Goal: Information Seeking & Learning: Learn about a topic

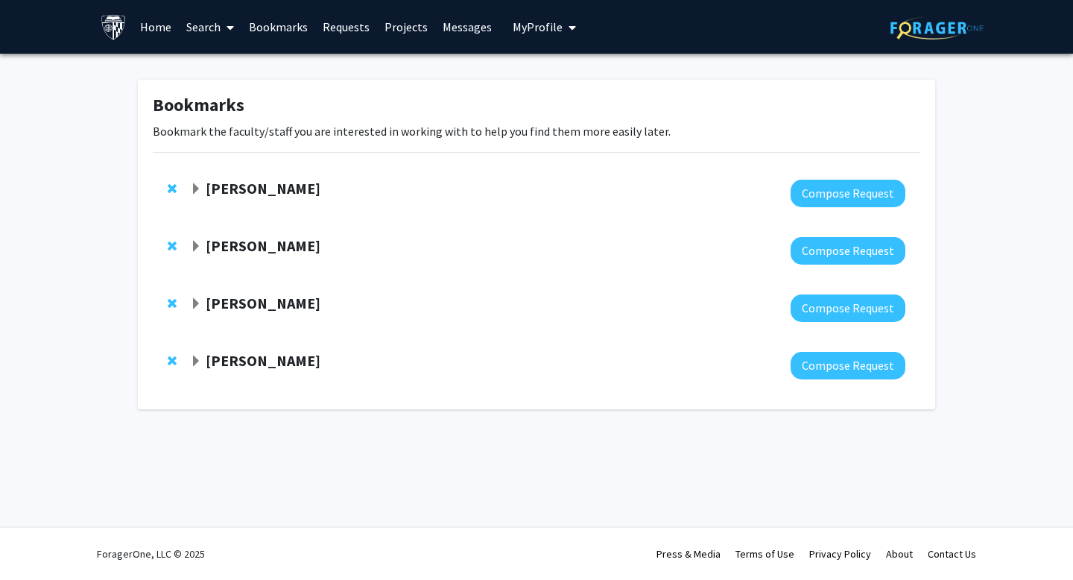
click at [200, 25] on link "Search" at bounding box center [210, 27] width 63 height 52
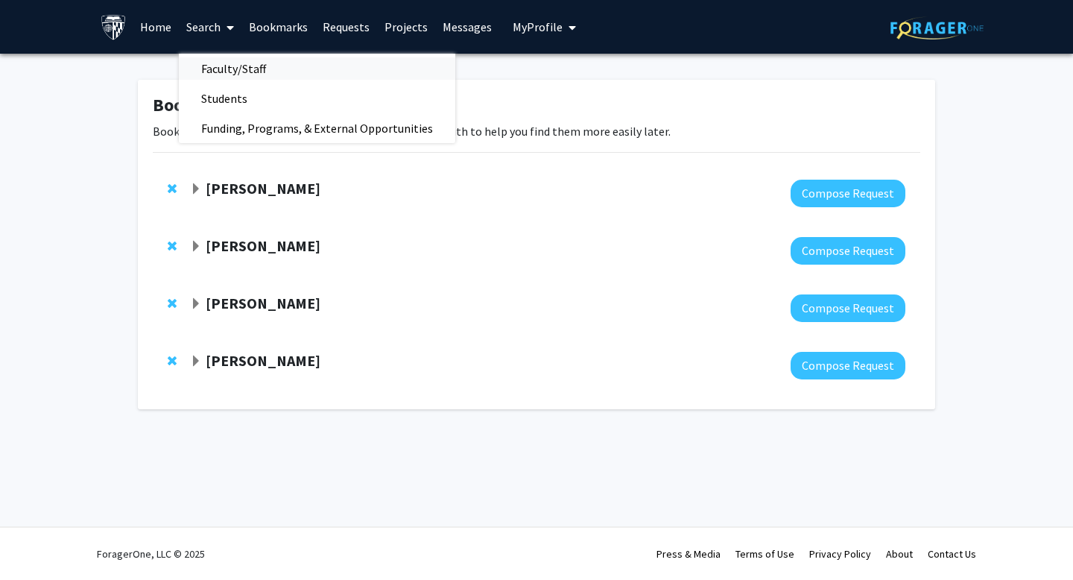
click at [250, 75] on span "Faculty/Staff" at bounding box center [234, 69] width 110 height 30
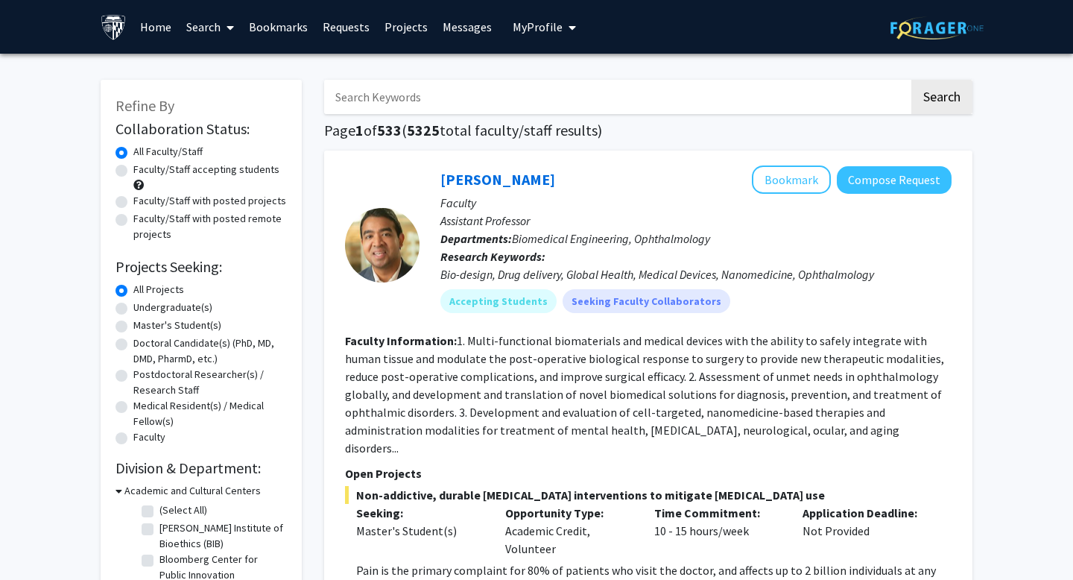
click at [227, 174] on label "Faculty/Staff accepting students" at bounding box center [206, 170] width 146 height 16
click at [143, 171] on input "Faculty/Staff accepting students" at bounding box center [138, 167] width 10 height 10
radio input "true"
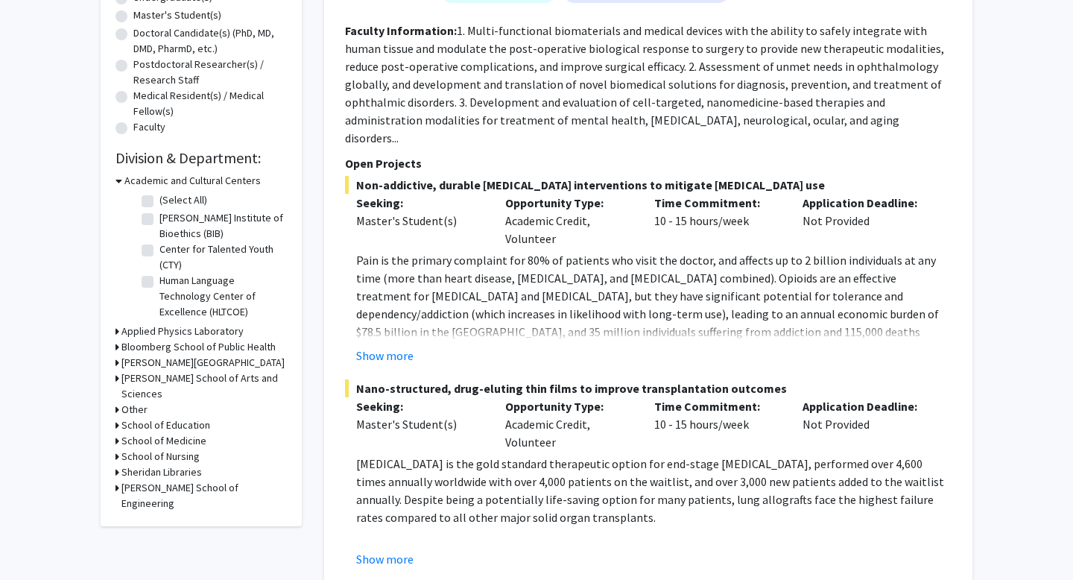
scroll to position [493, 0]
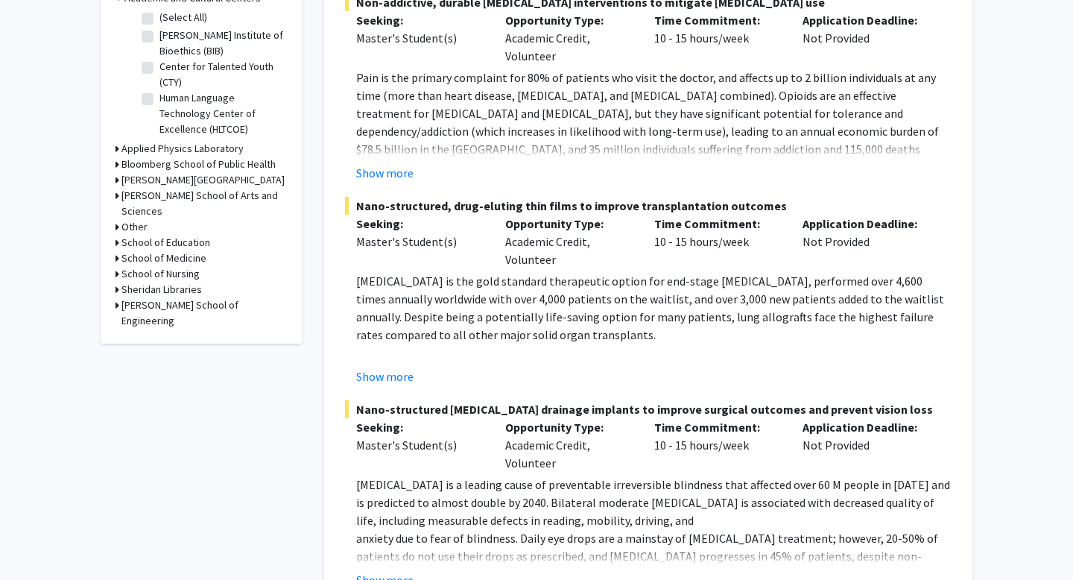
click at [199, 161] on h3 "Bloomberg School of Public Health" at bounding box center [198, 164] width 154 height 16
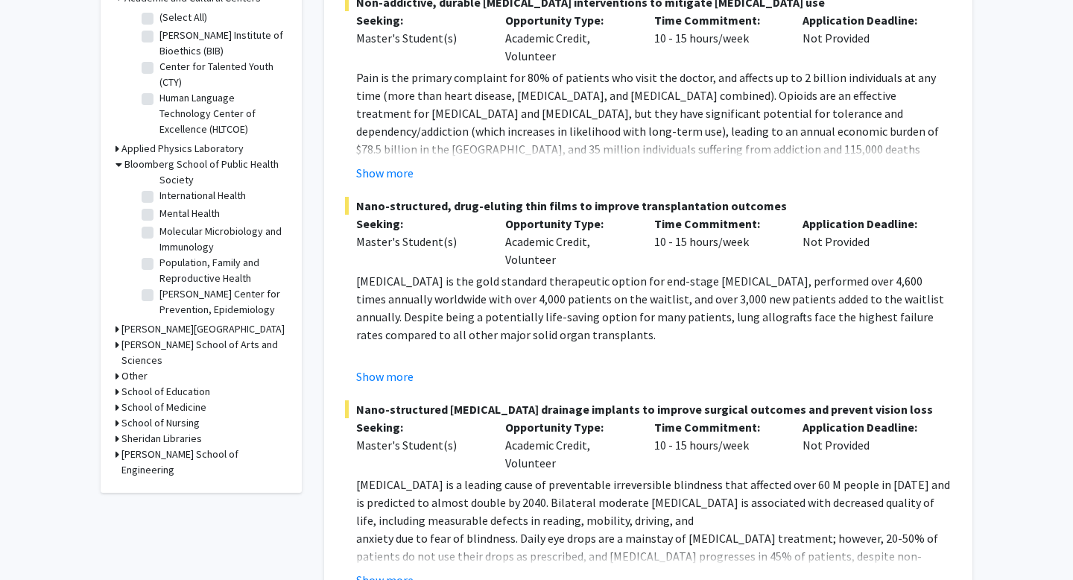
scroll to position [520, 0]
click at [159, 213] on label "Molecular Microbiology and Immunology" at bounding box center [221, 223] width 124 height 31
click at [159, 213] on input "Molecular Microbiology and Immunology" at bounding box center [164, 213] width 10 height 10
checkbox input "true"
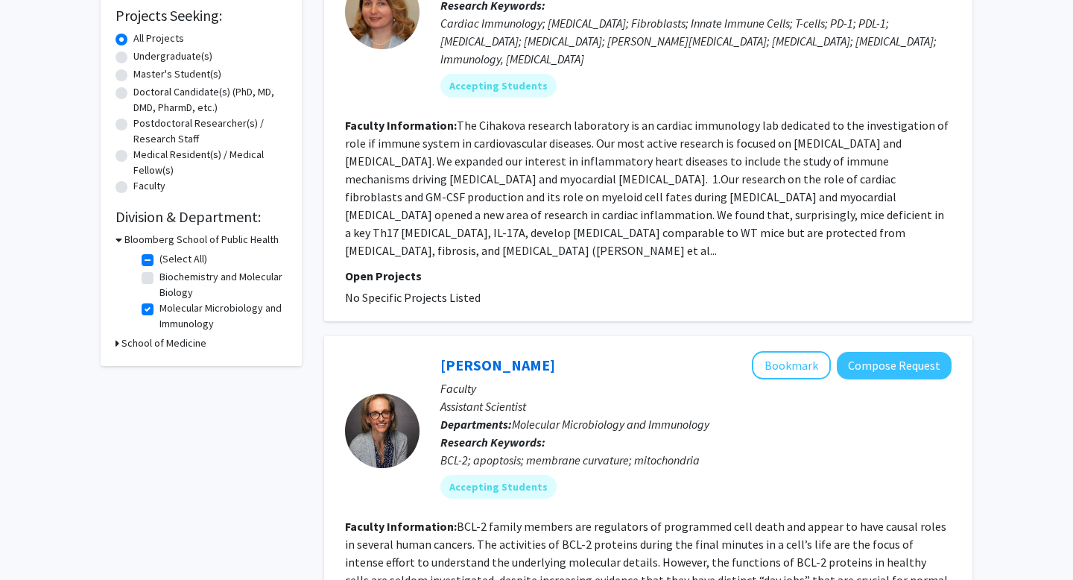
scroll to position [244, 0]
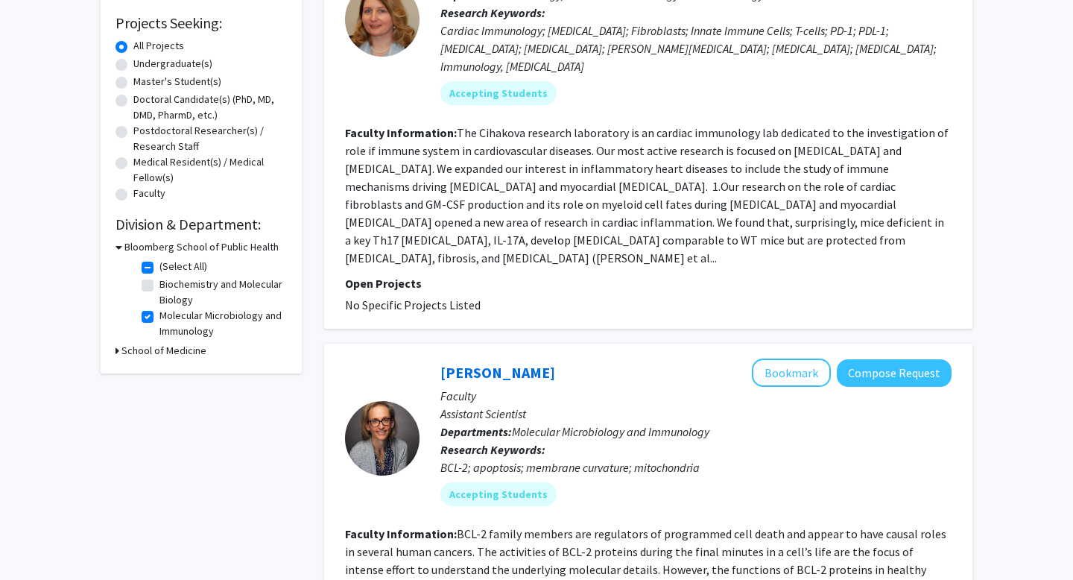
click at [159, 269] on label "(Select All)" at bounding box center [183, 267] width 48 height 16
click at [159, 268] on input "(Select All)" at bounding box center [164, 264] width 10 height 10
checkbox input "false"
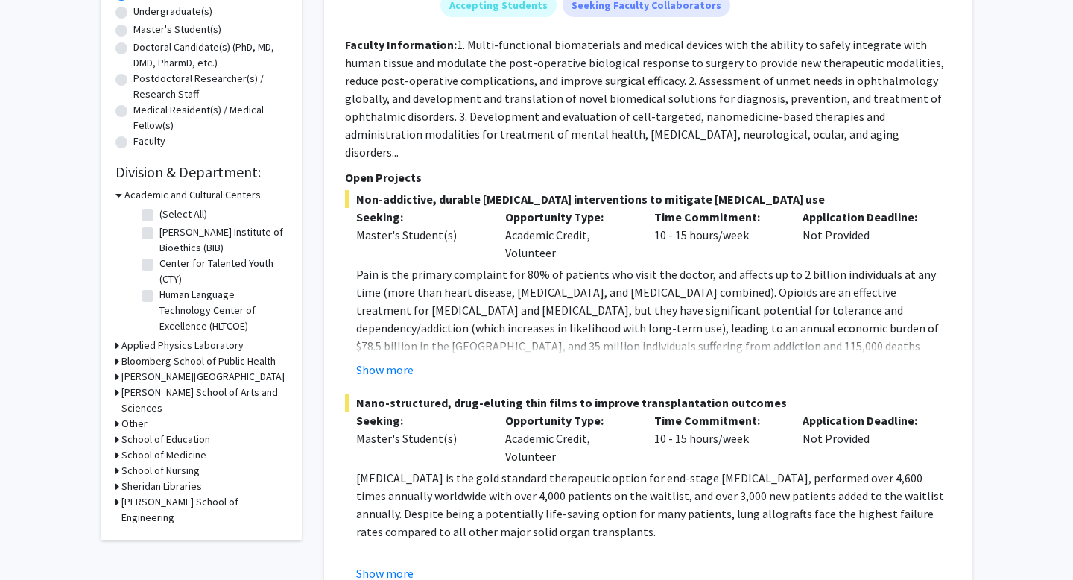
scroll to position [299, 0]
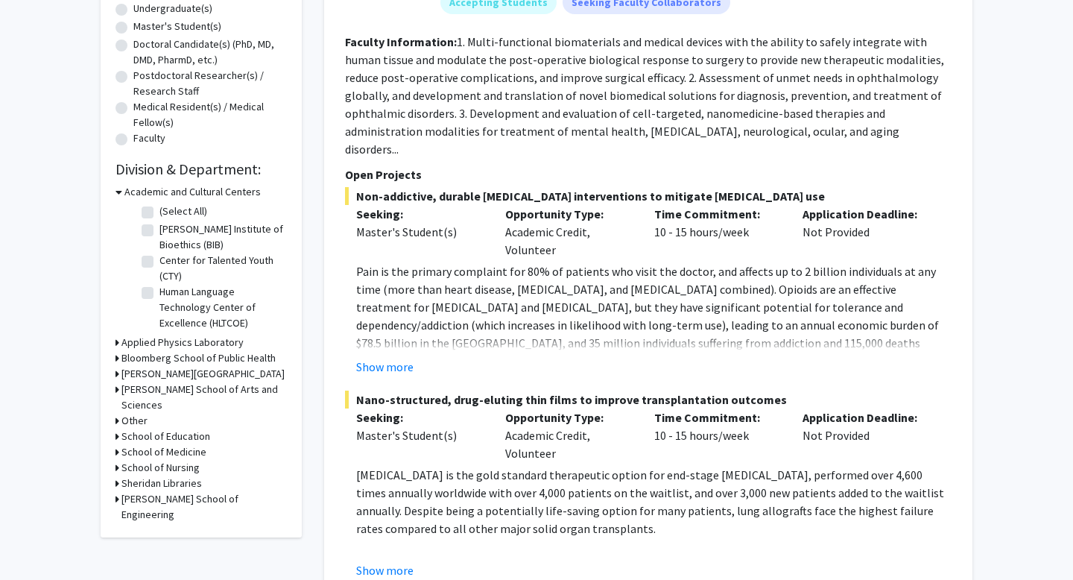
click at [166, 357] on h3 "Bloomberg School of Public Health" at bounding box center [198, 358] width 154 height 16
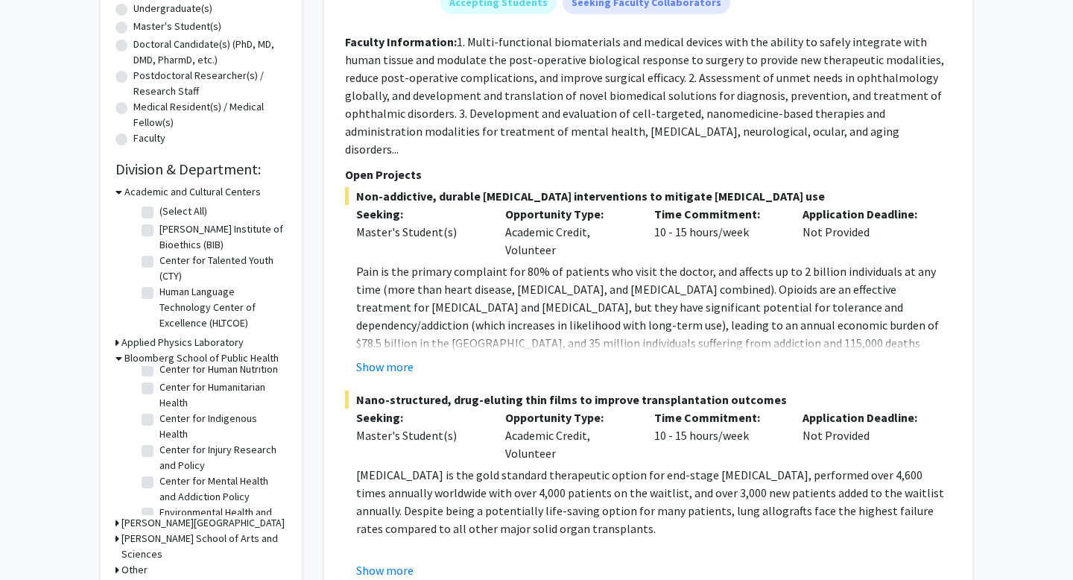
scroll to position [520, 0]
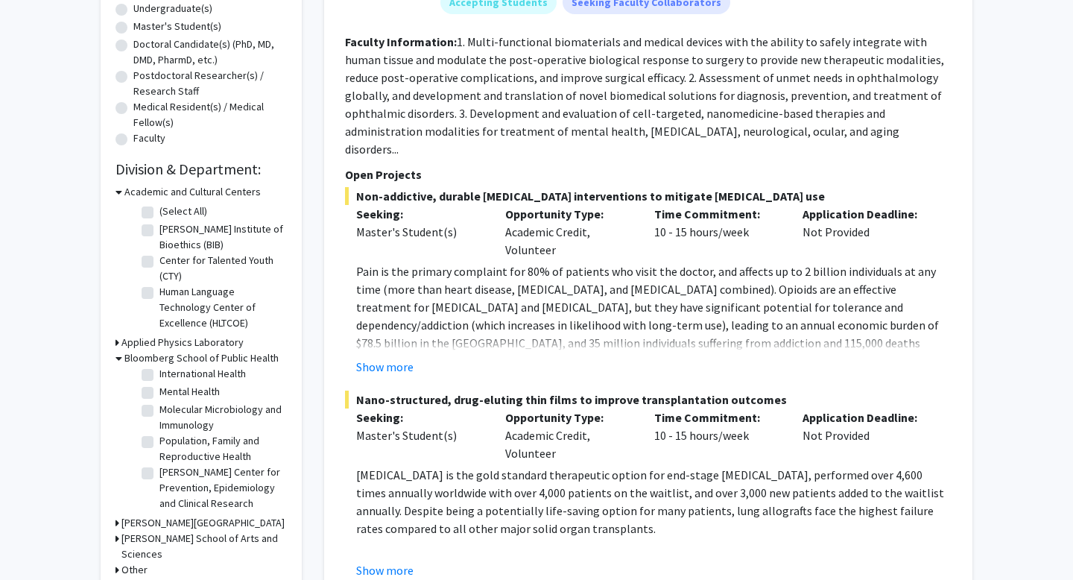
click at [159, 409] on label "Molecular Microbiology and Immunology" at bounding box center [221, 417] width 124 height 31
click at [159, 409] on input "Molecular Microbiology and Immunology" at bounding box center [164, 407] width 10 height 10
checkbox input "true"
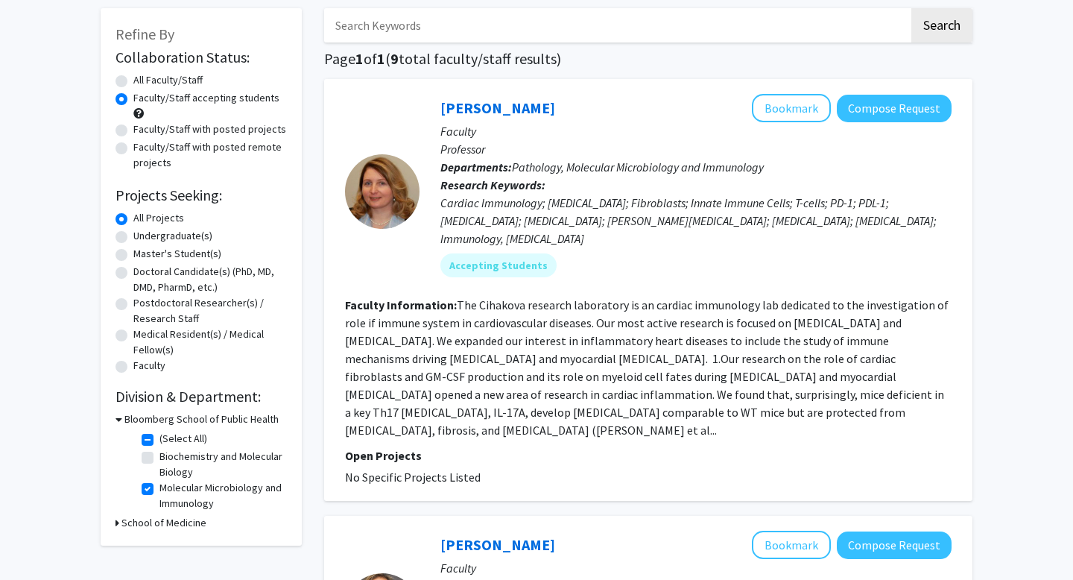
scroll to position [142, 0]
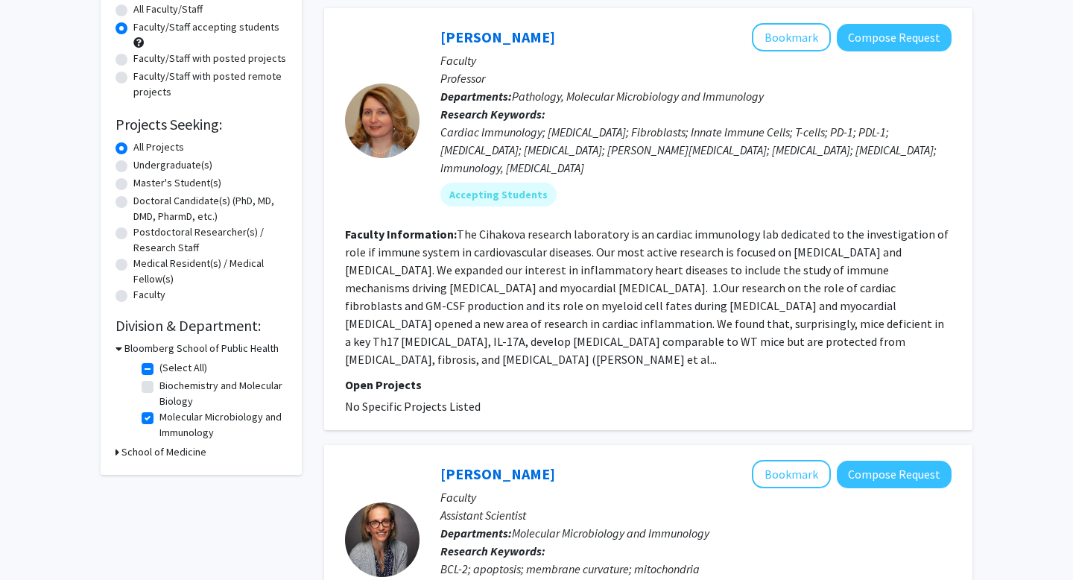
click at [153, 349] on h3 "Bloomberg School of Public Health" at bounding box center [201, 349] width 154 height 16
click at [153, 349] on h3 "Bloomberg School of Public Health" at bounding box center [198, 349] width 154 height 16
click at [151, 375] on fg-checkbox "(Select All) (Select All)" at bounding box center [213, 369] width 142 height 18
click at [159, 373] on label "(Select All)" at bounding box center [183, 368] width 48 height 16
click at [159, 370] on input "(Select All)" at bounding box center [164, 365] width 10 height 10
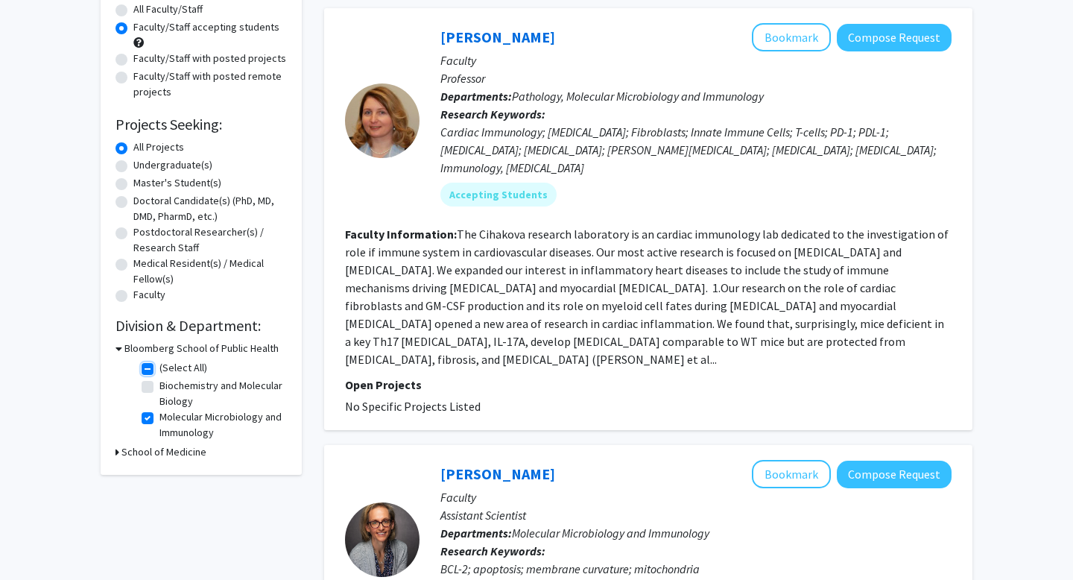
checkbox input "false"
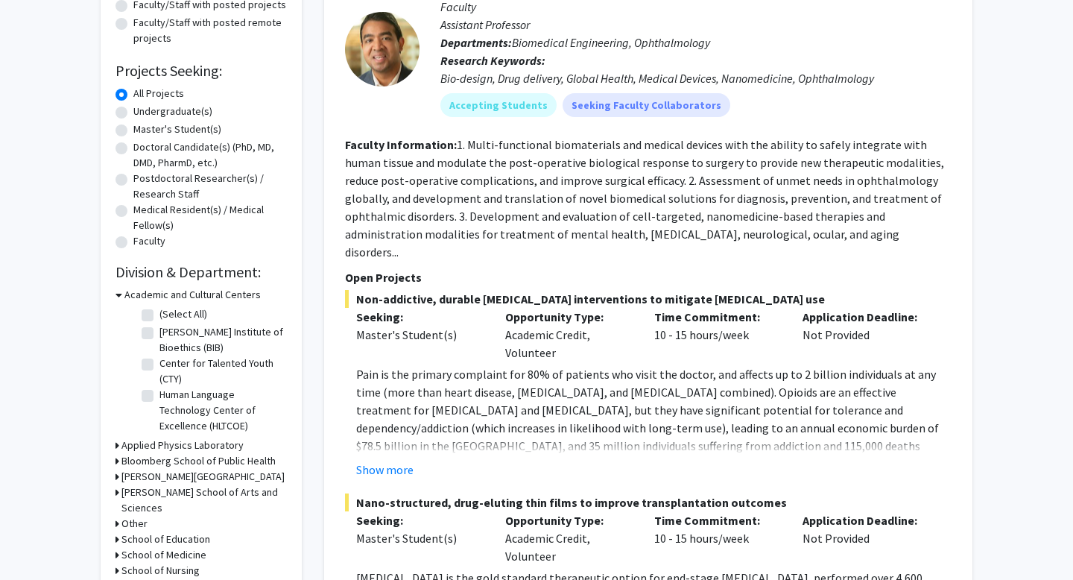
scroll to position [303, 0]
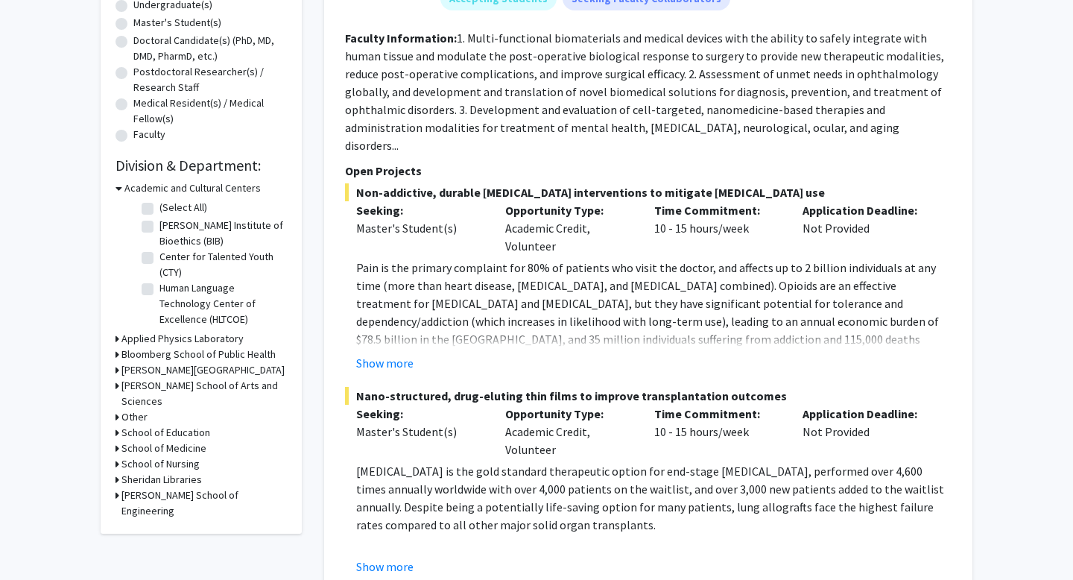
click at [149, 352] on h3 "Bloomberg School of Public Health" at bounding box center [198, 354] width 154 height 16
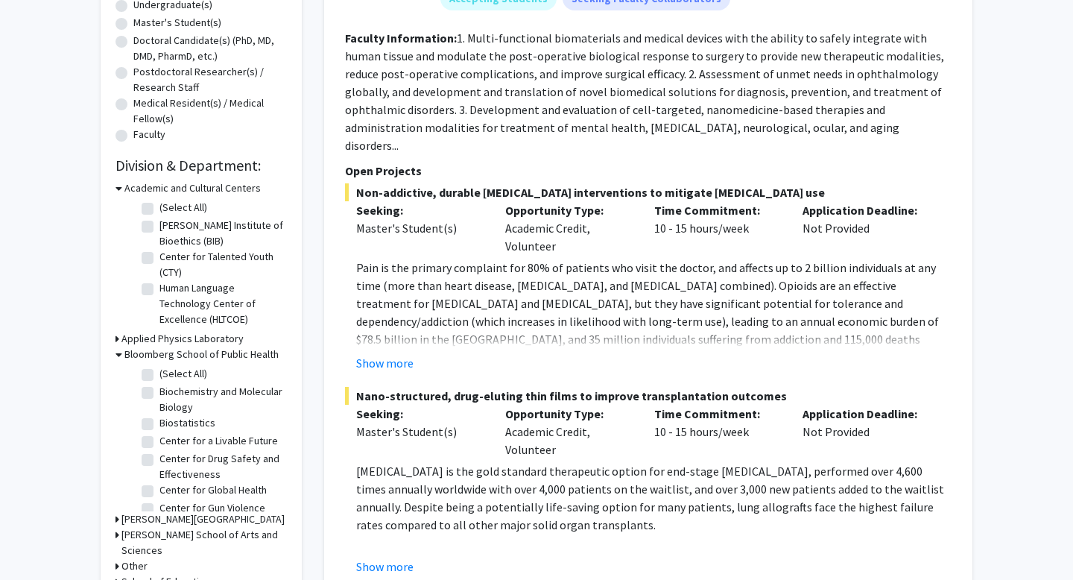
click at [159, 379] on label "(Select All)" at bounding box center [183, 374] width 48 height 16
click at [159, 376] on input "(Select All)" at bounding box center [164, 371] width 10 height 10
checkbox input "true"
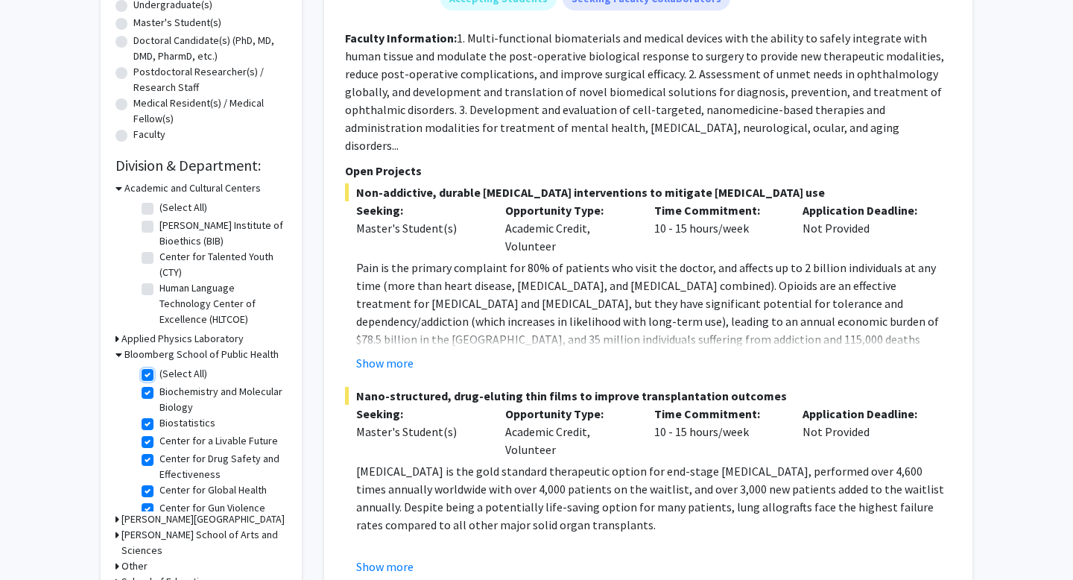
checkbox input "true"
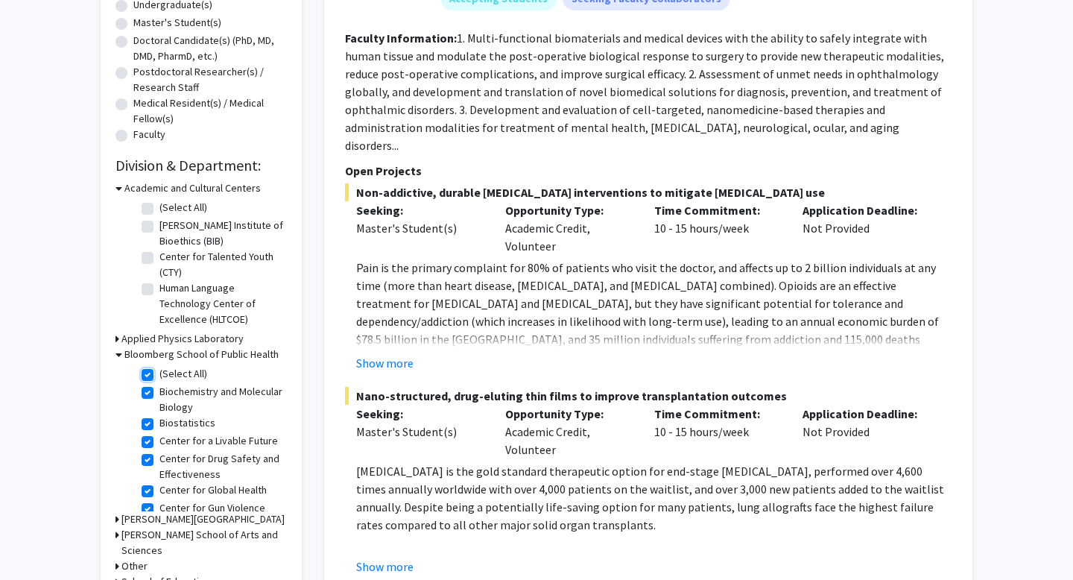
checkbox input "true"
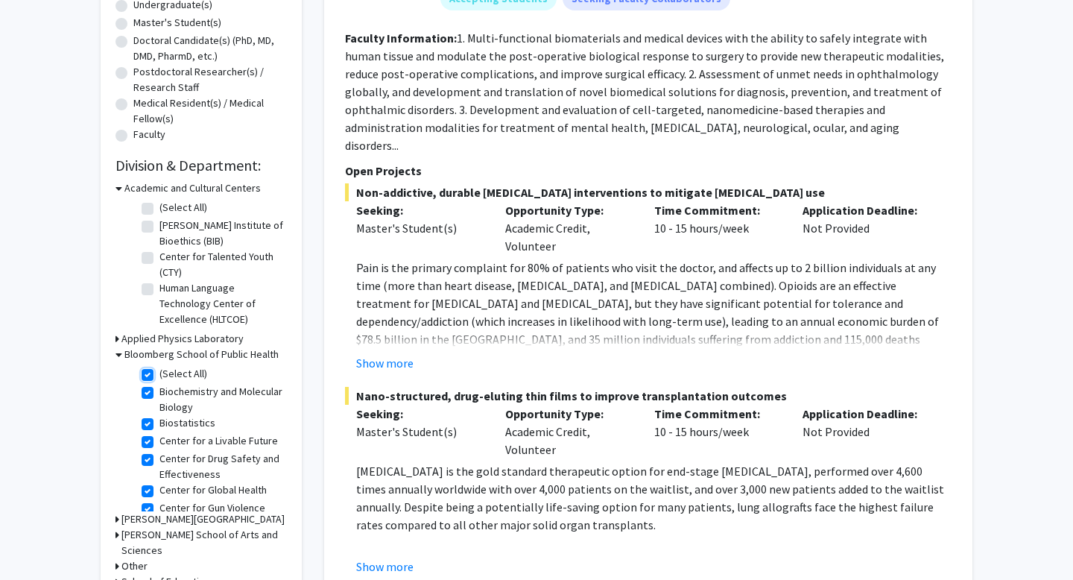
checkbox input "true"
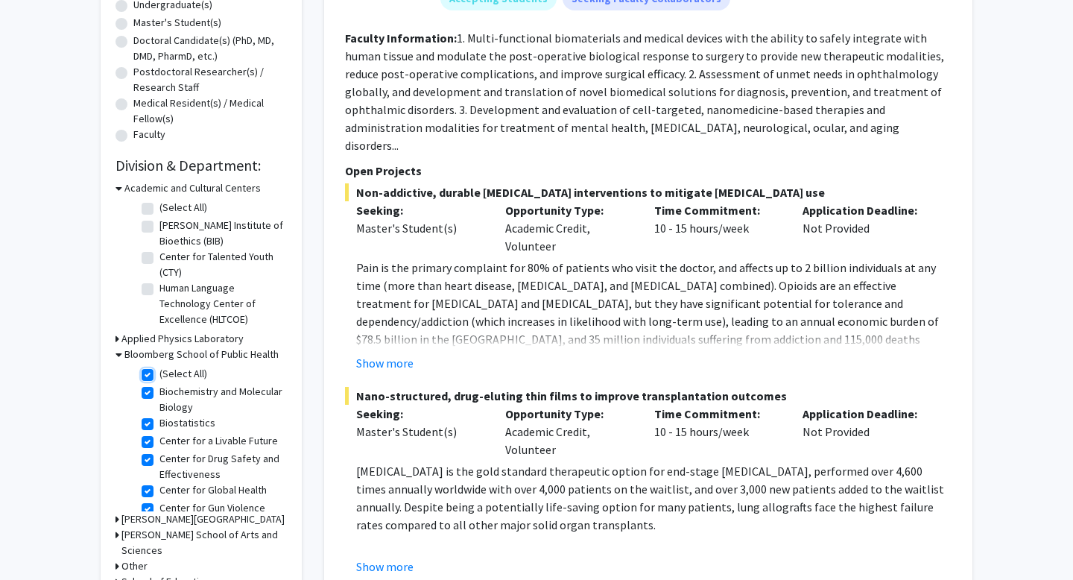
checkbox input "true"
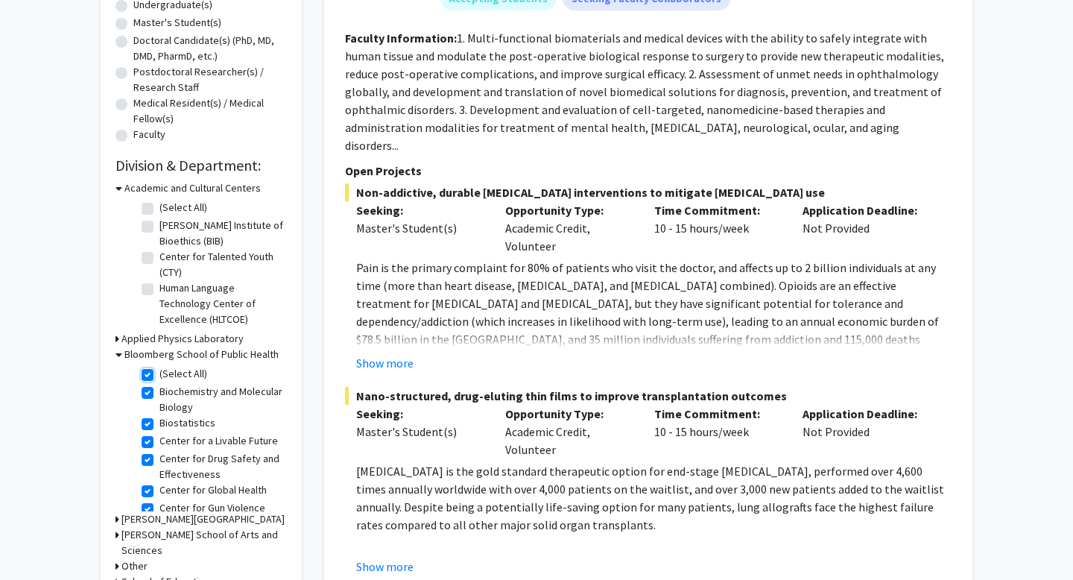
checkbox input "true"
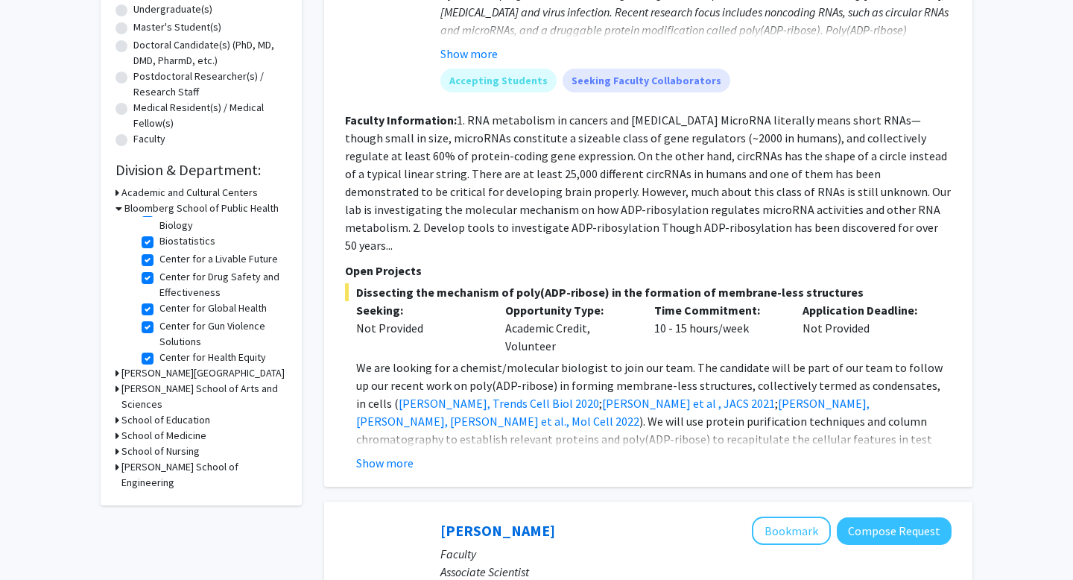
scroll to position [22, 0]
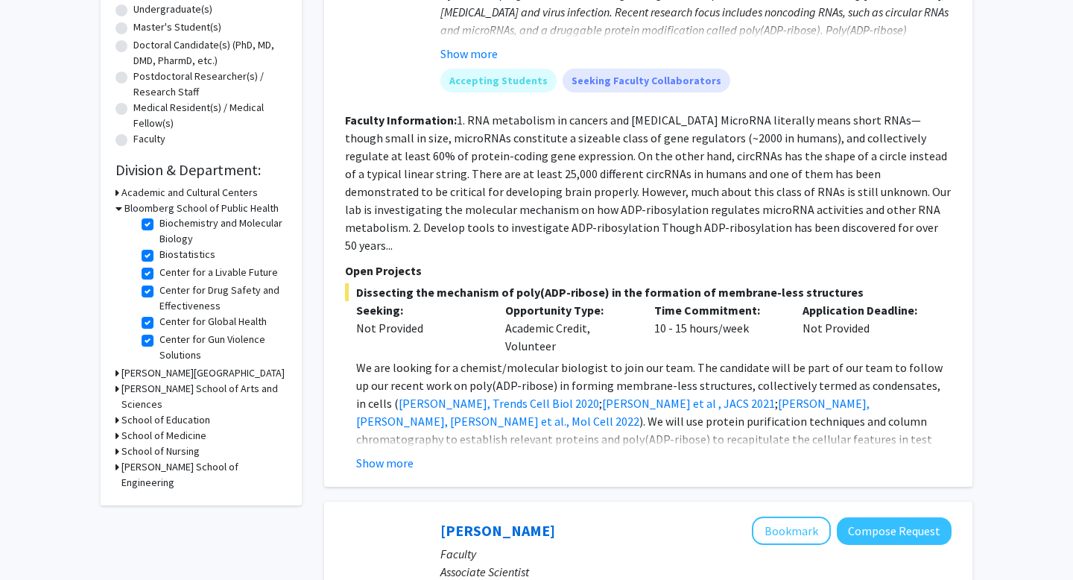
click at [159, 258] on label "Biostatistics" at bounding box center [187, 255] width 56 height 16
click at [159, 256] on input "Biostatistics" at bounding box center [164, 252] width 10 height 10
checkbox input "false"
checkbox input "true"
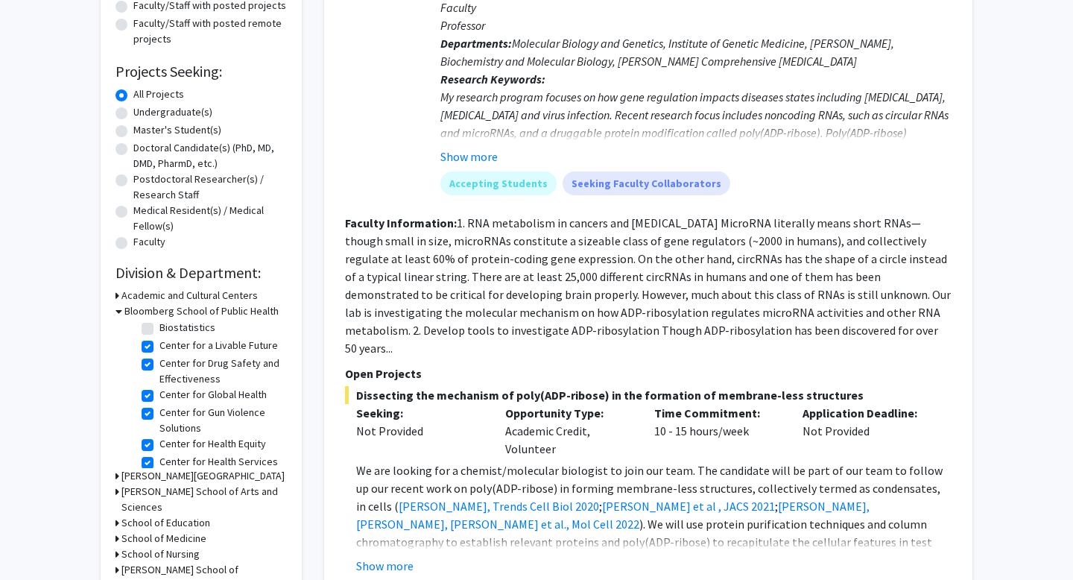
scroll to position [53, 0]
click at [159, 345] on label "Center for a Livable Future" at bounding box center [218, 345] width 118 height 16
click at [159, 345] on input "Center for a Livable Future" at bounding box center [164, 342] width 10 height 10
checkbox input "false"
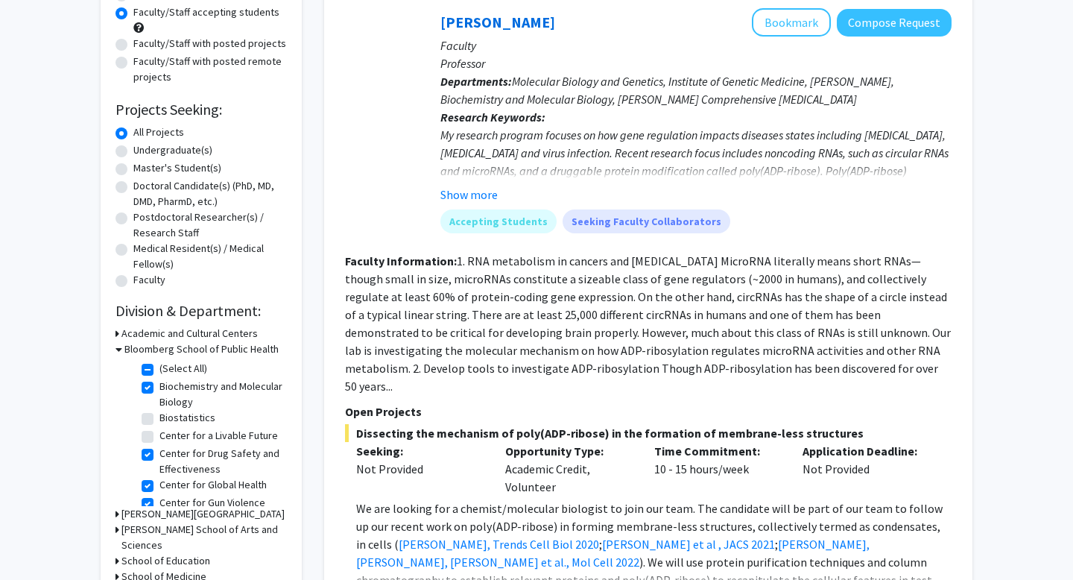
scroll to position [166, 0]
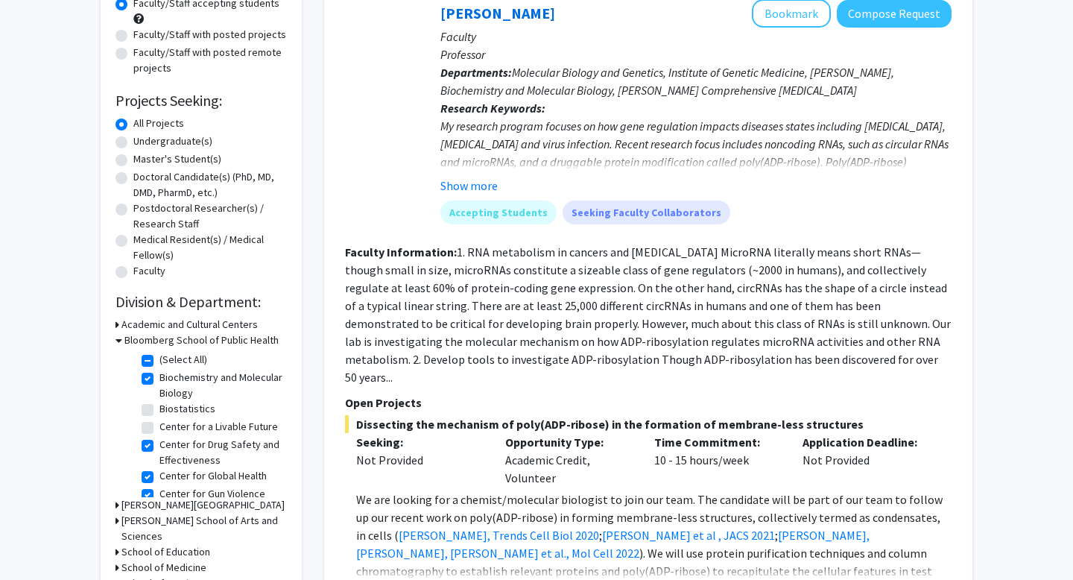
click at [159, 428] on label "Center for a Livable Future" at bounding box center [218, 427] width 118 height 16
click at [159, 428] on input "Center for a Livable Future" at bounding box center [164, 424] width 10 height 10
checkbox input "true"
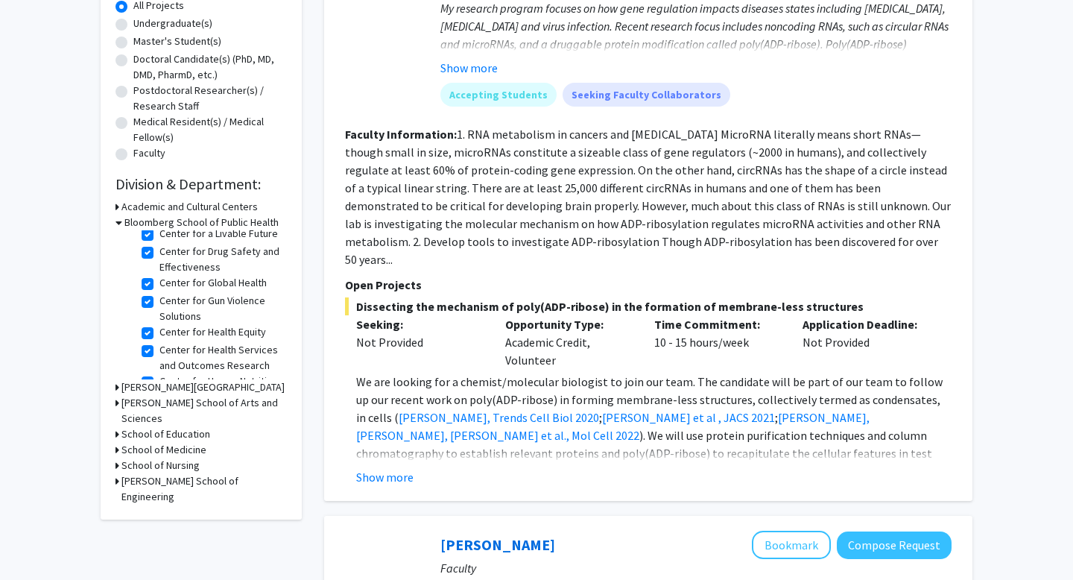
scroll to position [80, 0]
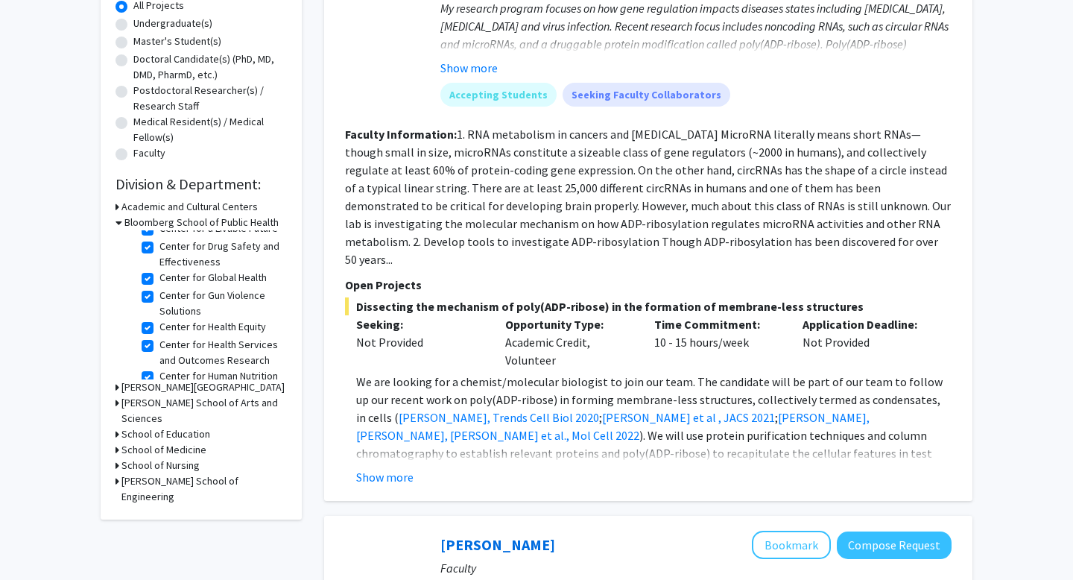
click at [159, 298] on label "Center for Gun Violence Solutions" at bounding box center [221, 303] width 124 height 31
click at [159, 297] on input "Center for Gun Violence Solutions" at bounding box center [164, 293] width 10 height 10
checkbox input "false"
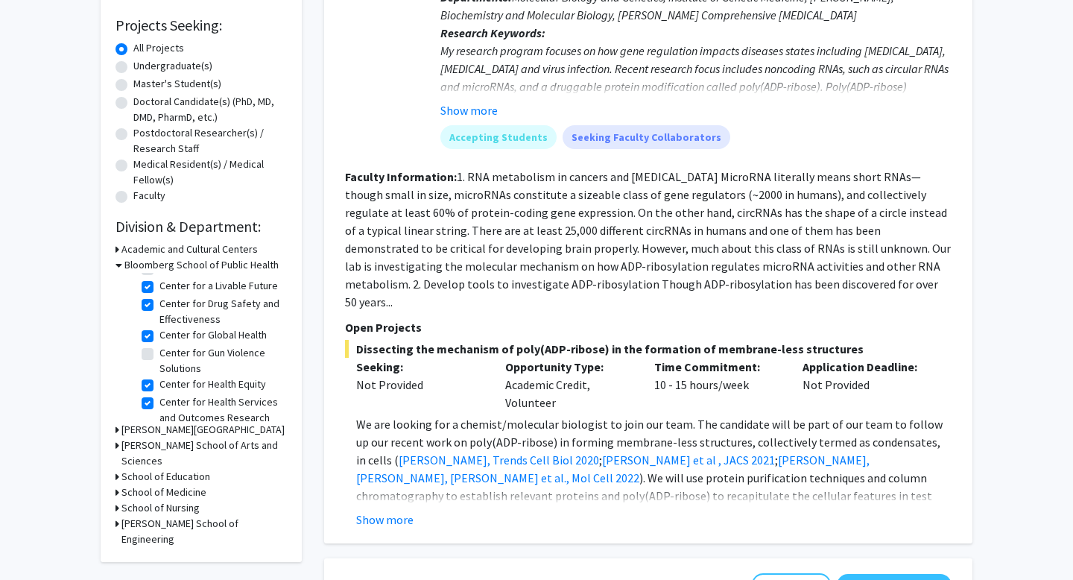
scroll to position [72, 0]
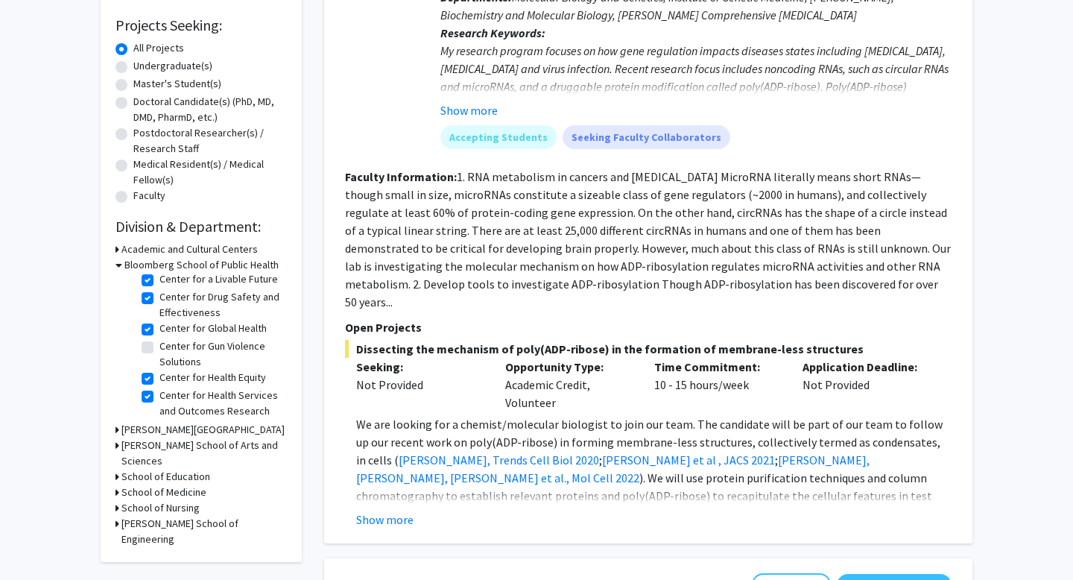
click at [159, 379] on label "Center for Health Equity" at bounding box center [212, 378] width 107 height 16
click at [159, 379] on input "Center for Health Equity" at bounding box center [164, 375] width 10 height 10
checkbox input "false"
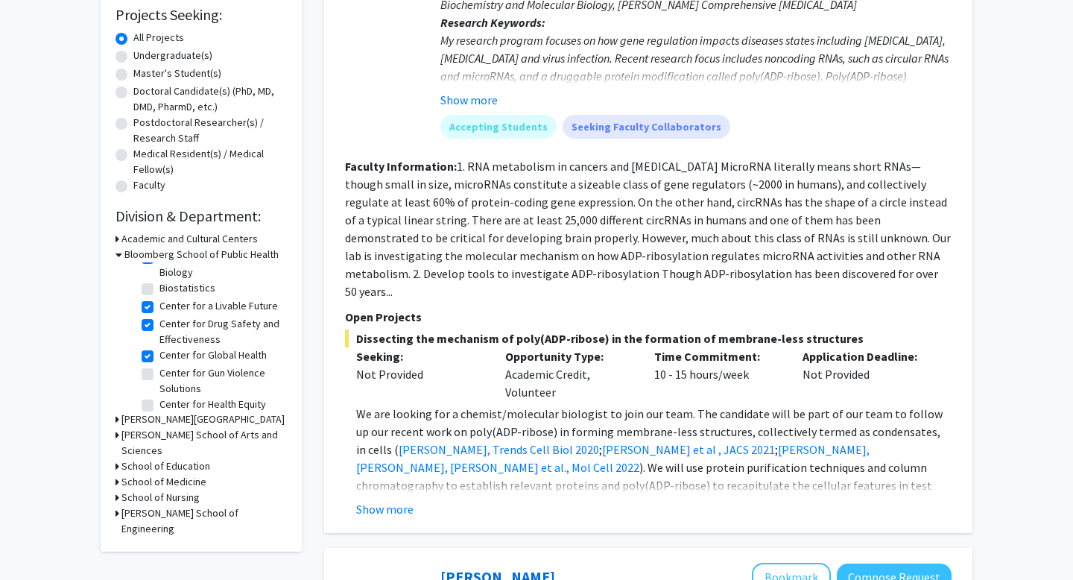
scroll to position [36, 0]
click at [141, 474] on h3 "School of Medicine" at bounding box center [163, 482] width 85 height 16
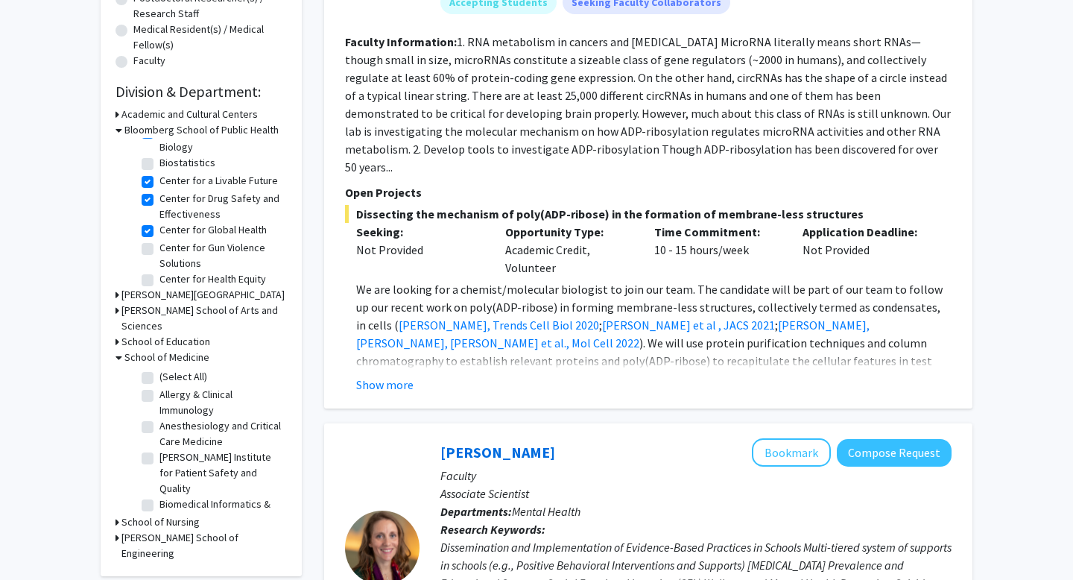
scroll to position [386, 0]
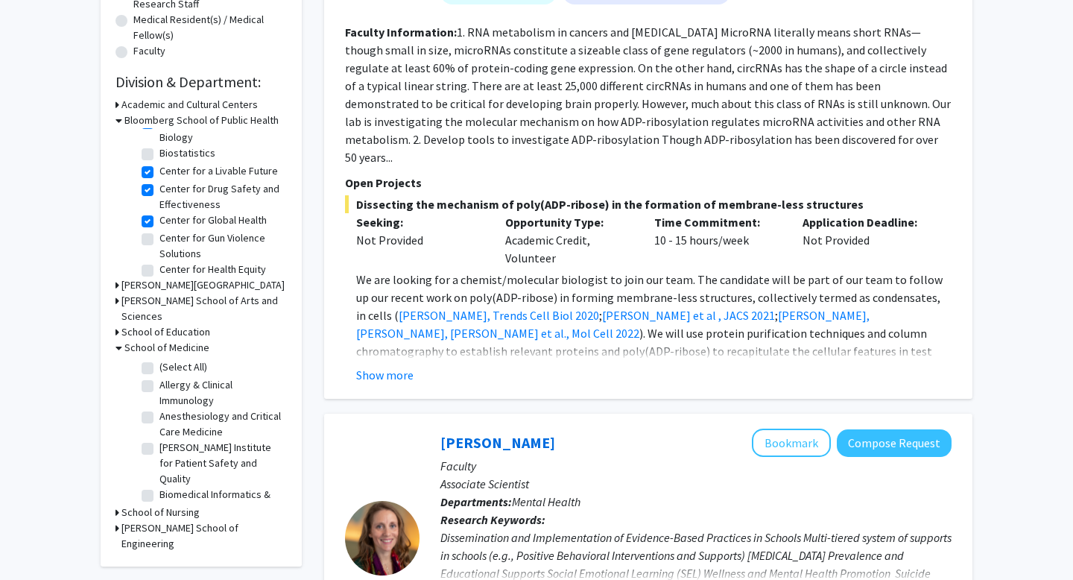
click at [159, 359] on label "(Select All)" at bounding box center [183, 367] width 48 height 16
click at [159, 359] on input "(Select All)" at bounding box center [164, 364] width 10 height 10
checkbox input "true"
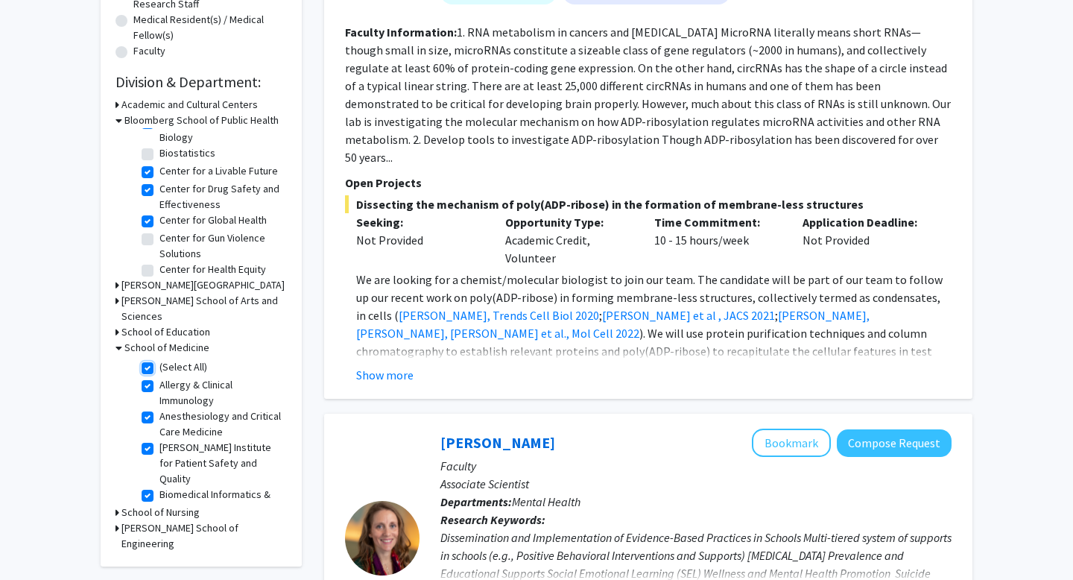
checkbox input "true"
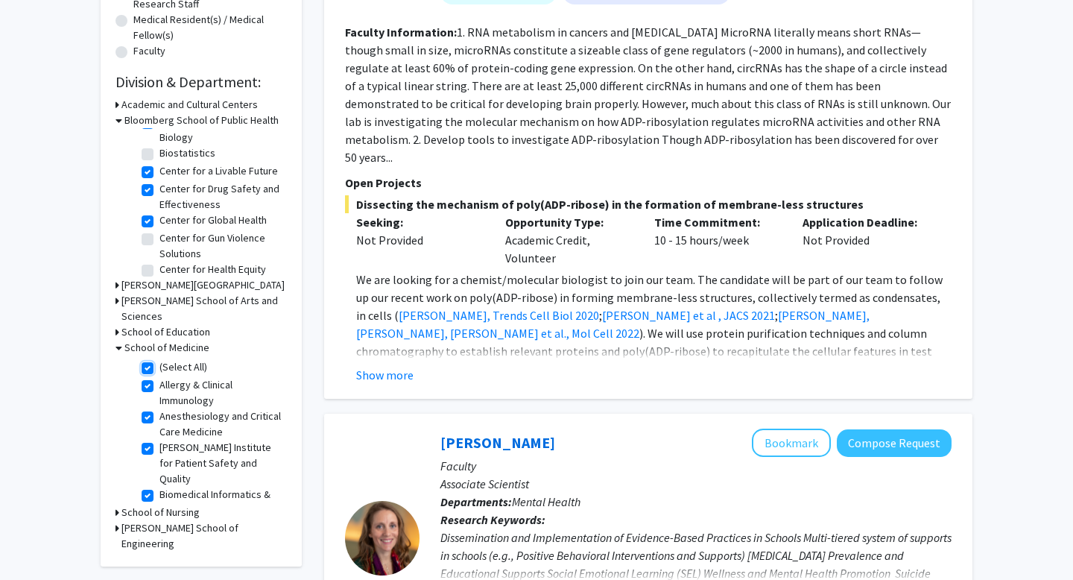
checkbox input "true"
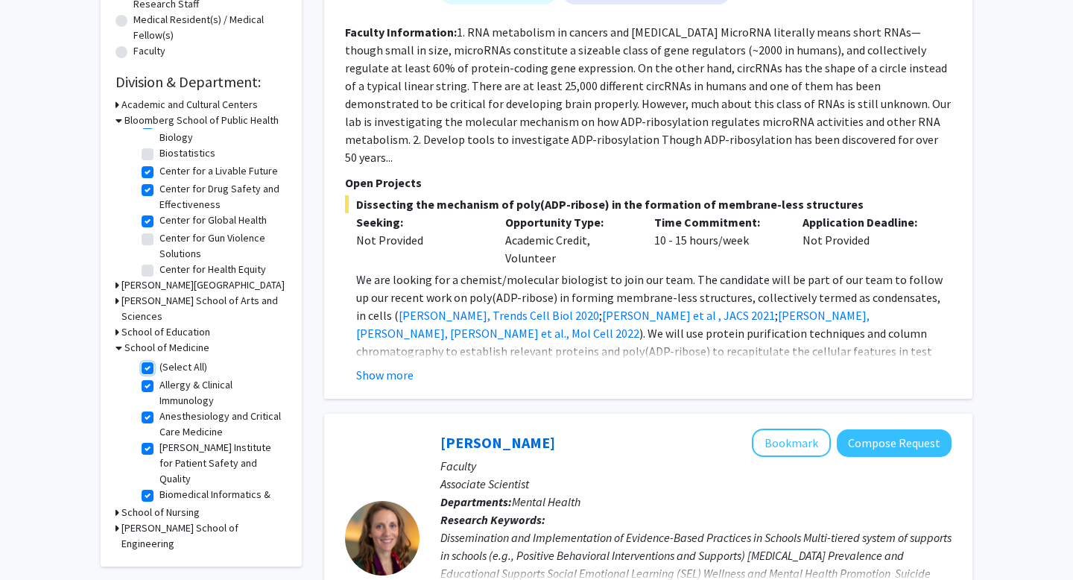
checkbox input "true"
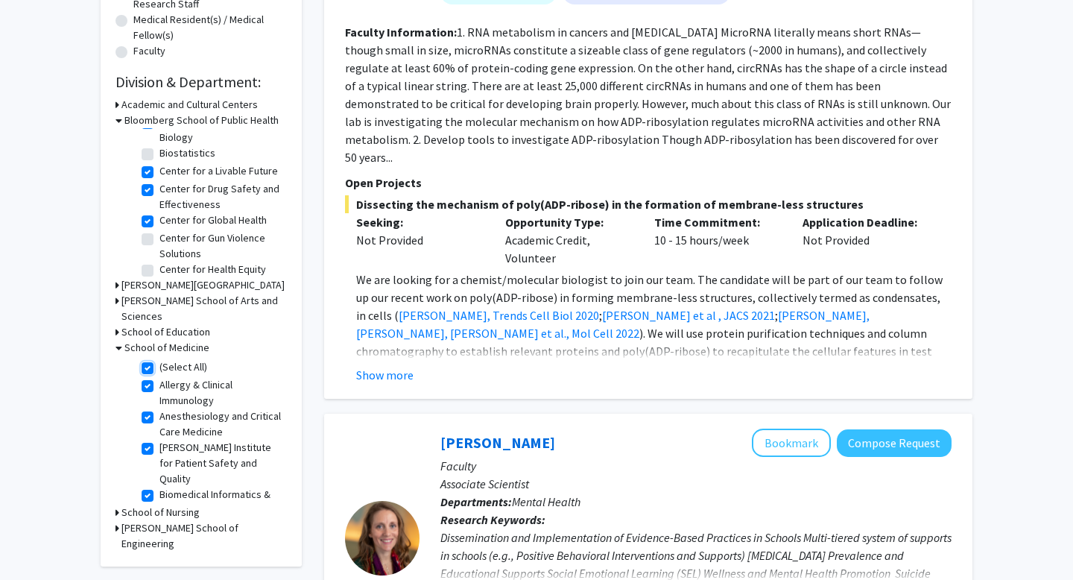
checkbox input "true"
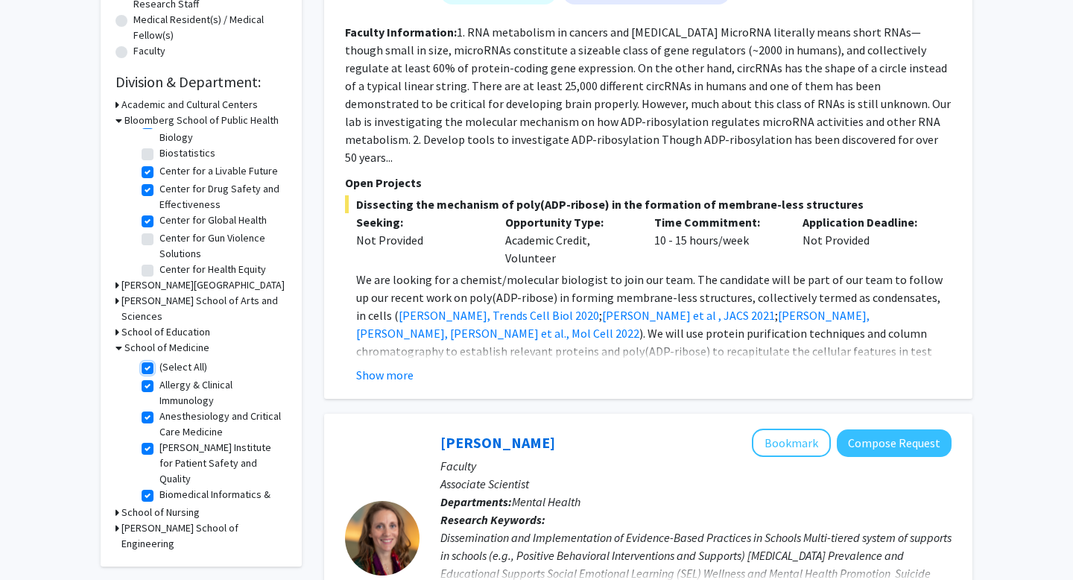
checkbox input "true"
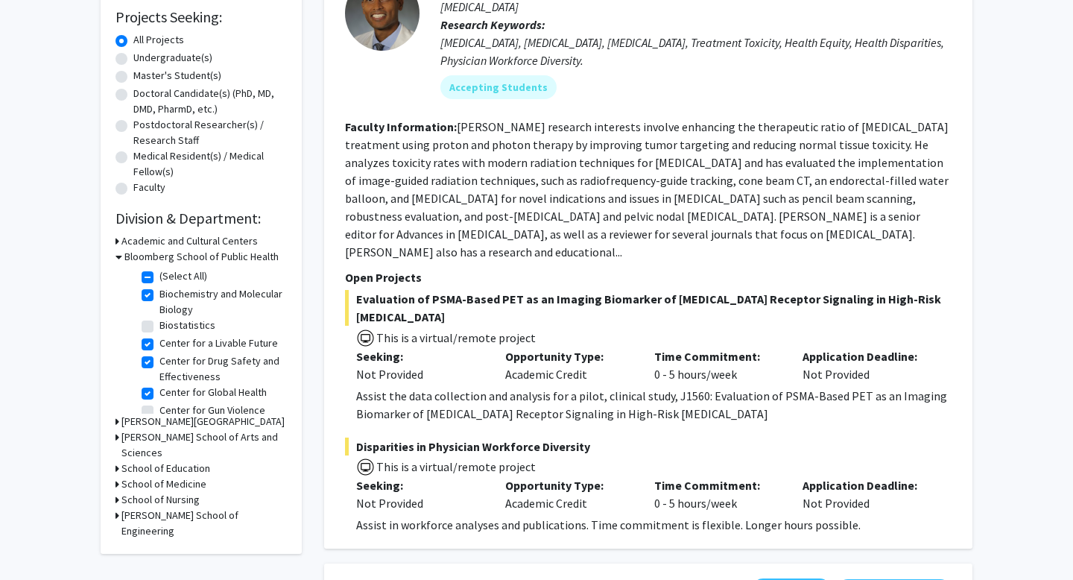
click at [159, 280] on label "(Select All)" at bounding box center [183, 276] width 48 height 16
click at [159, 278] on input "(Select All)" at bounding box center [164, 273] width 10 height 10
checkbox input "false"
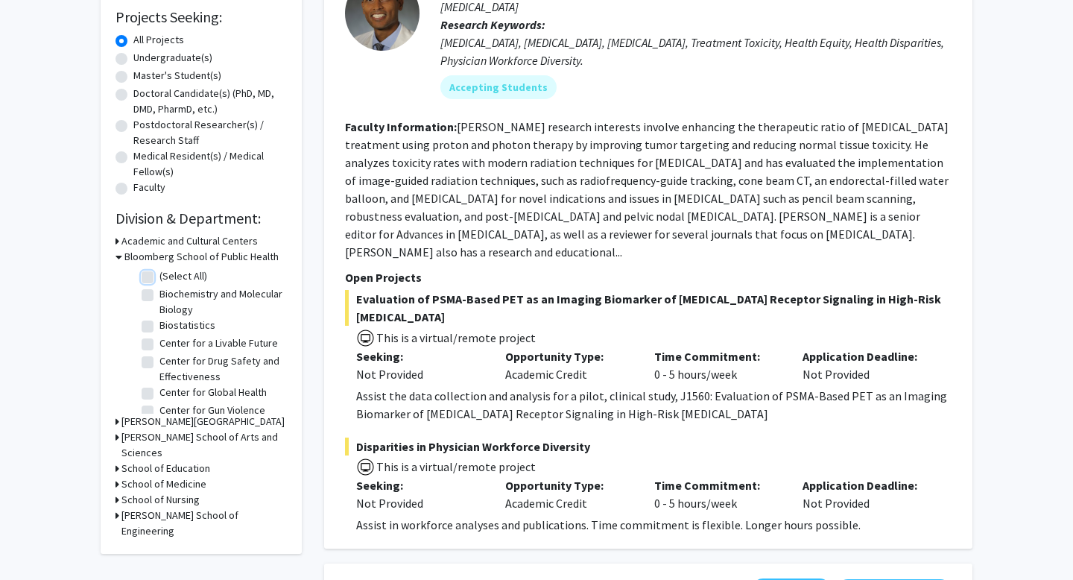
checkbox input "false"
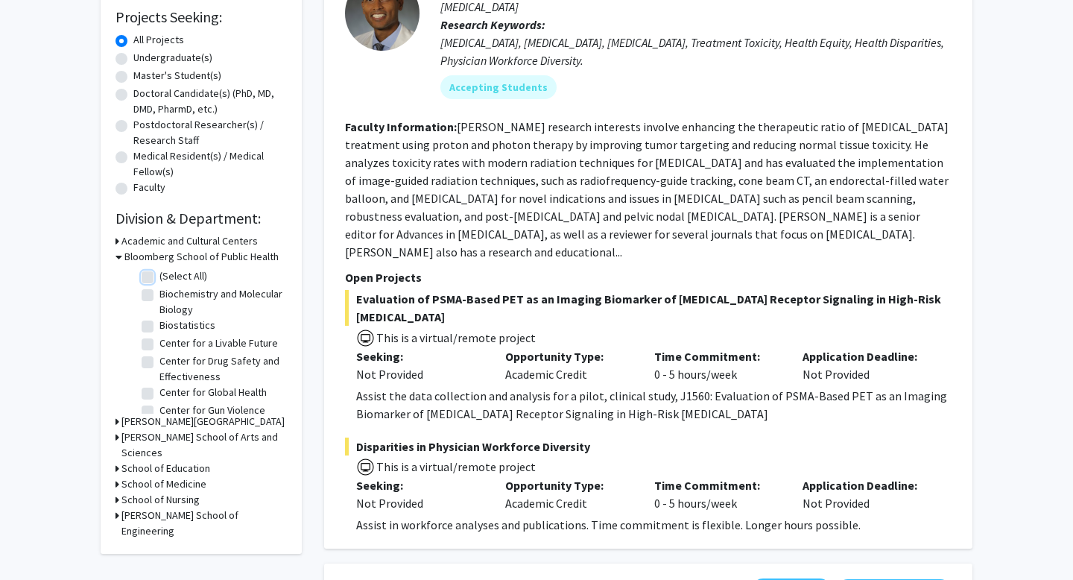
checkbox input "false"
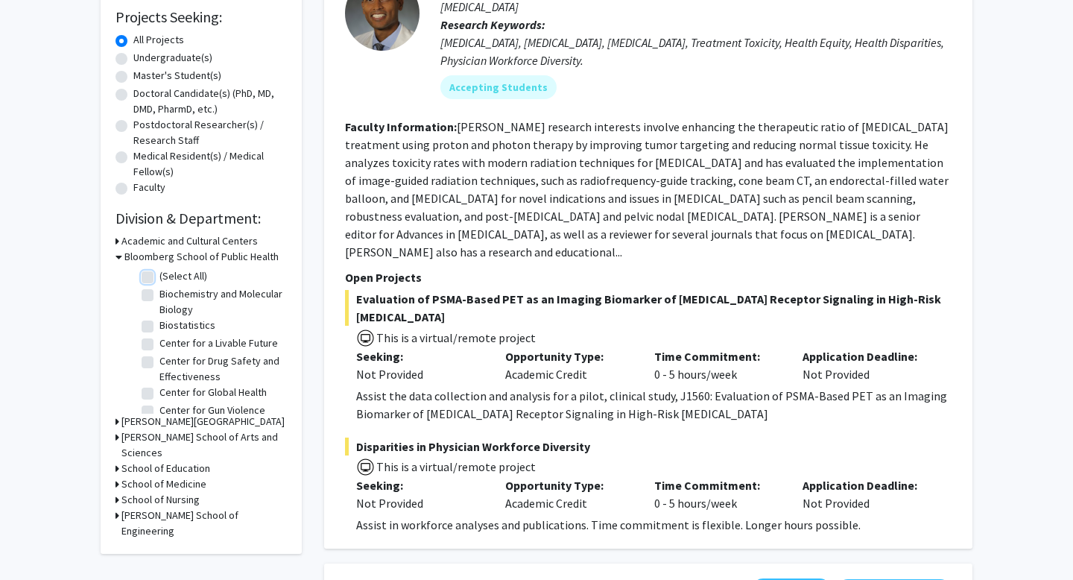
checkbox input "false"
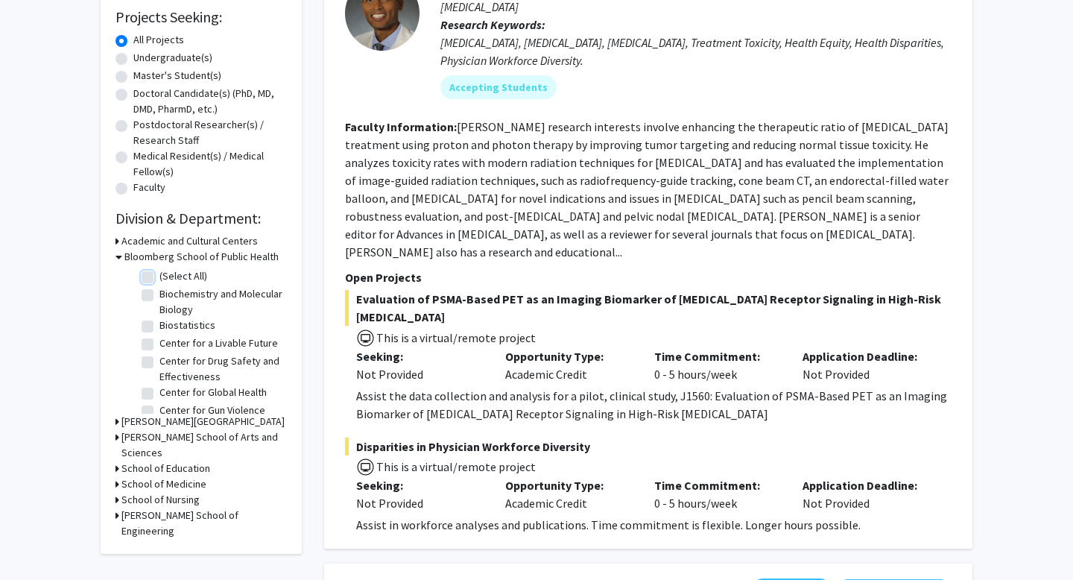
checkbox input "false"
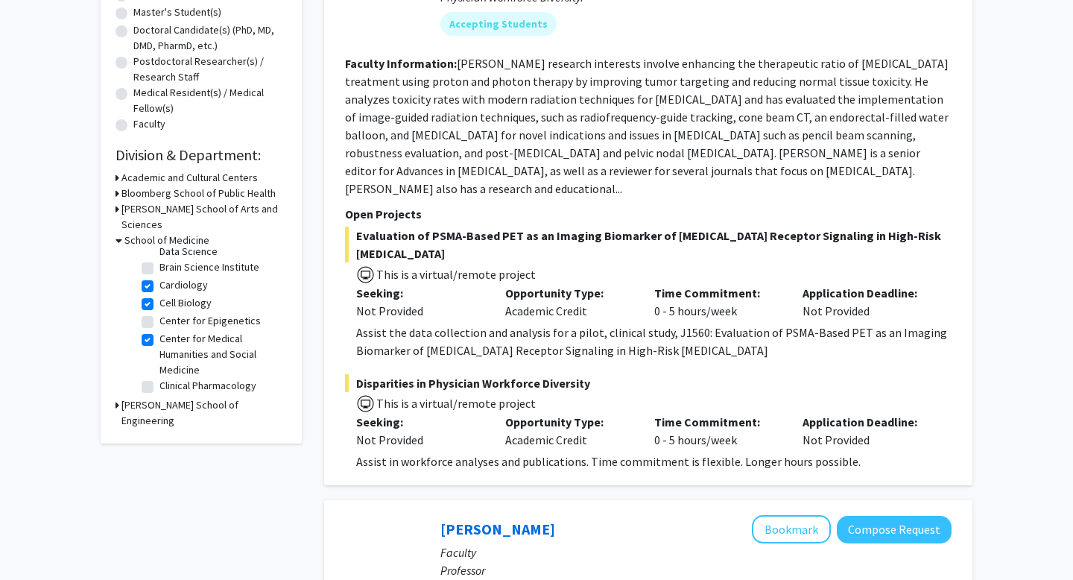
click at [228, 313] on label "Center for Epigenetics" at bounding box center [209, 321] width 101 height 16
click at [169, 313] on input "Center for Epigenetics" at bounding box center [164, 318] width 10 height 10
checkbox input "true"
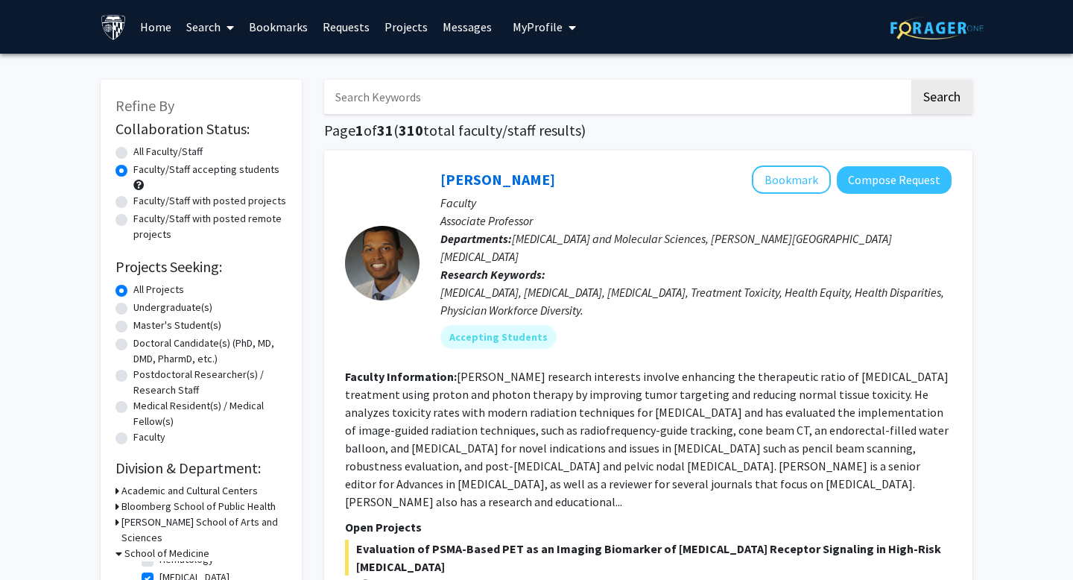
click at [196, 152] on label "All Faculty/Staff" at bounding box center [167, 152] width 69 height 16
click at [143, 152] on input "All Faculty/Staff" at bounding box center [138, 149] width 10 height 10
radio input "true"
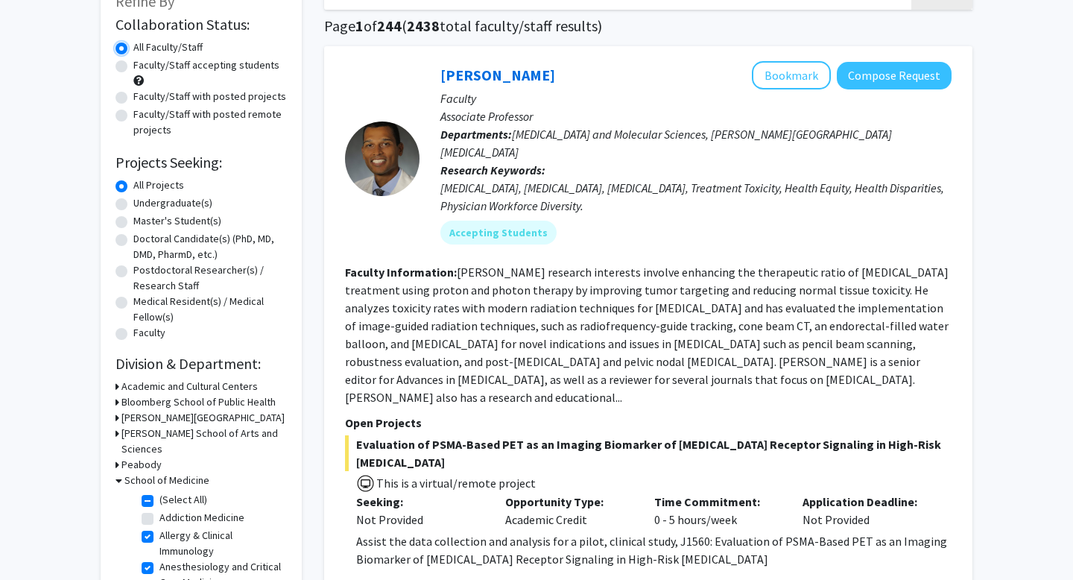
scroll to position [432, 0]
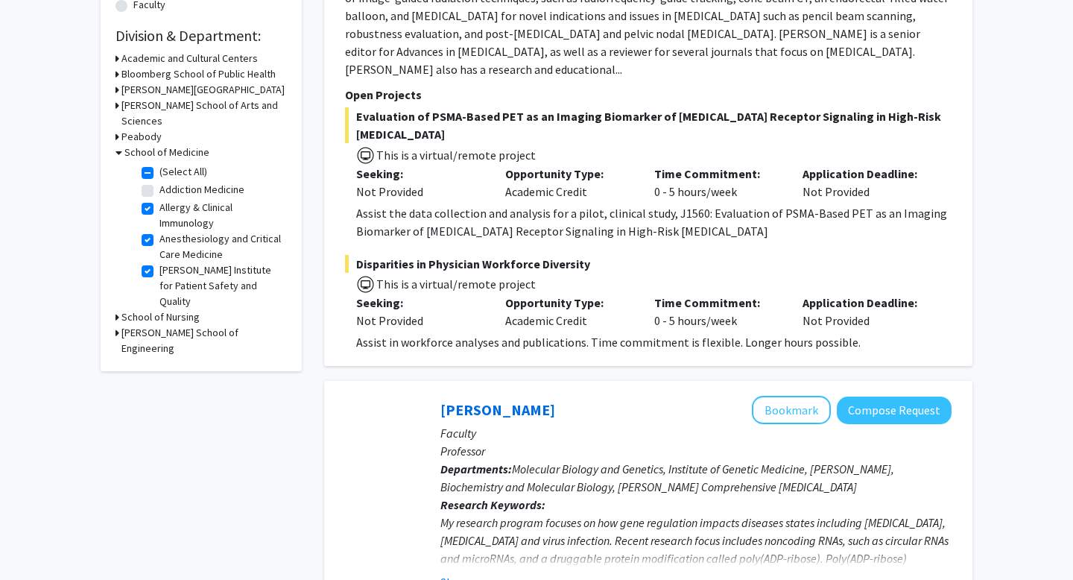
click at [159, 231] on label "Anesthesiology and Critical Care Medicine" at bounding box center [221, 246] width 124 height 31
click at [159, 231] on input "Anesthesiology and Critical Care Medicine" at bounding box center [164, 236] width 10 height 10
checkbox input "false"
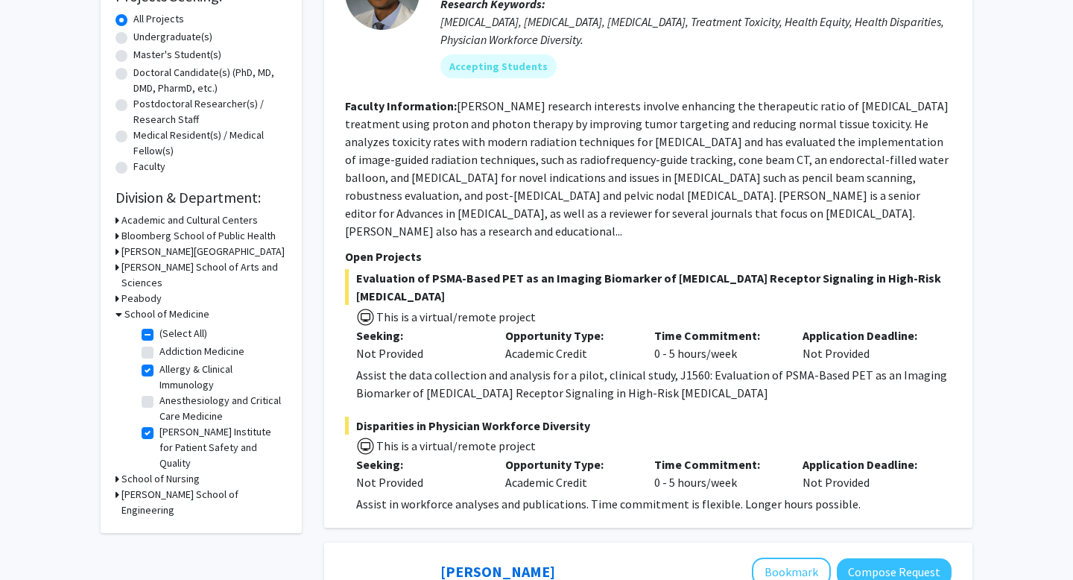
scroll to position [16, 0]
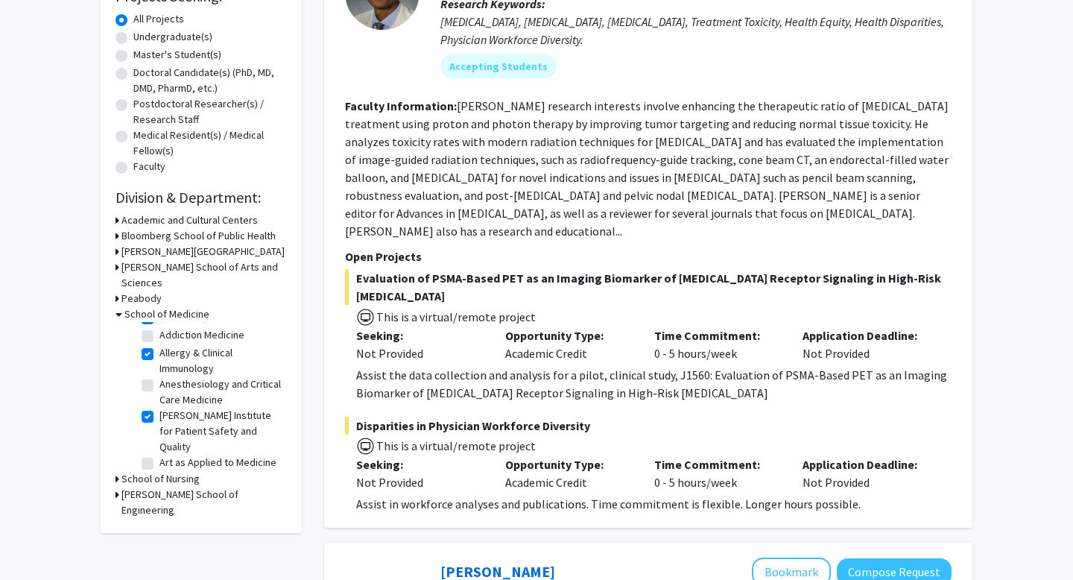
click at [159, 345] on label "Allergy & Clinical Immunology" at bounding box center [221, 360] width 124 height 31
click at [159, 345] on input "Allergy & Clinical Immunology" at bounding box center [164, 350] width 10 height 10
checkbox input "false"
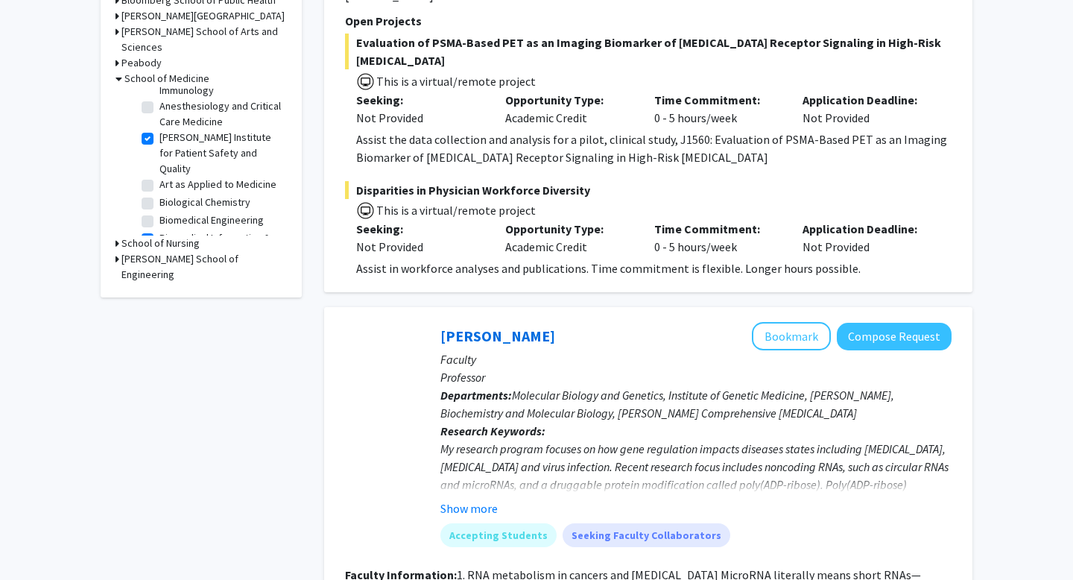
scroll to position [61, 0]
click at [159, 127] on label "[PERSON_NAME] Institute for Patient Safety and Quality" at bounding box center [221, 150] width 124 height 47
click at [159, 127] on input "[PERSON_NAME] Institute for Patient Safety and Quality" at bounding box center [164, 132] width 10 height 10
checkbox input "false"
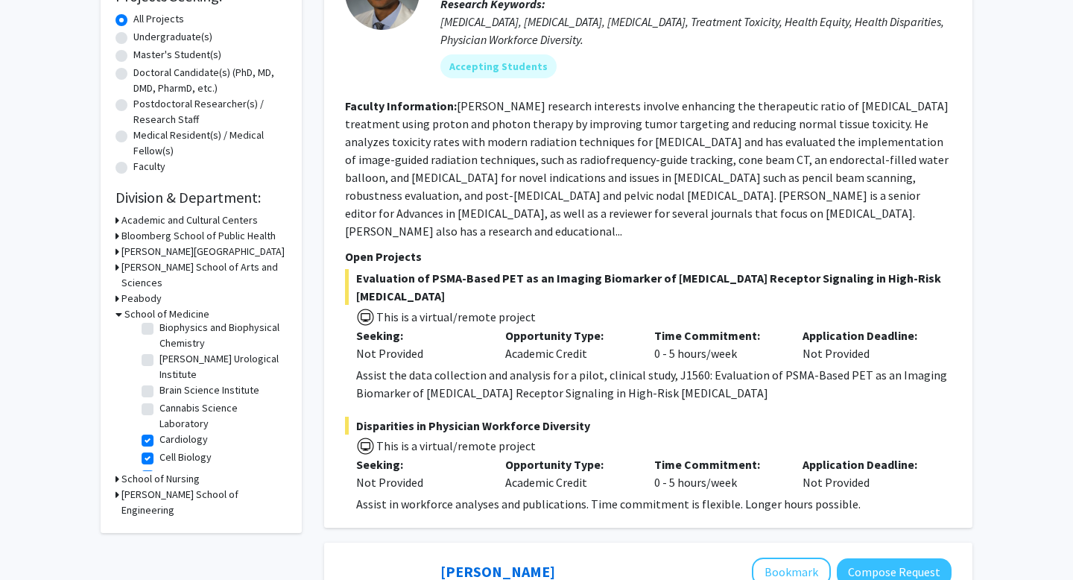
scroll to position [238, 0]
click at [159, 380] on label "Brain Science Institute" at bounding box center [209, 388] width 100 height 16
click at [159, 380] on input "Brain Science Institute" at bounding box center [164, 385] width 10 height 10
checkbox input "true"
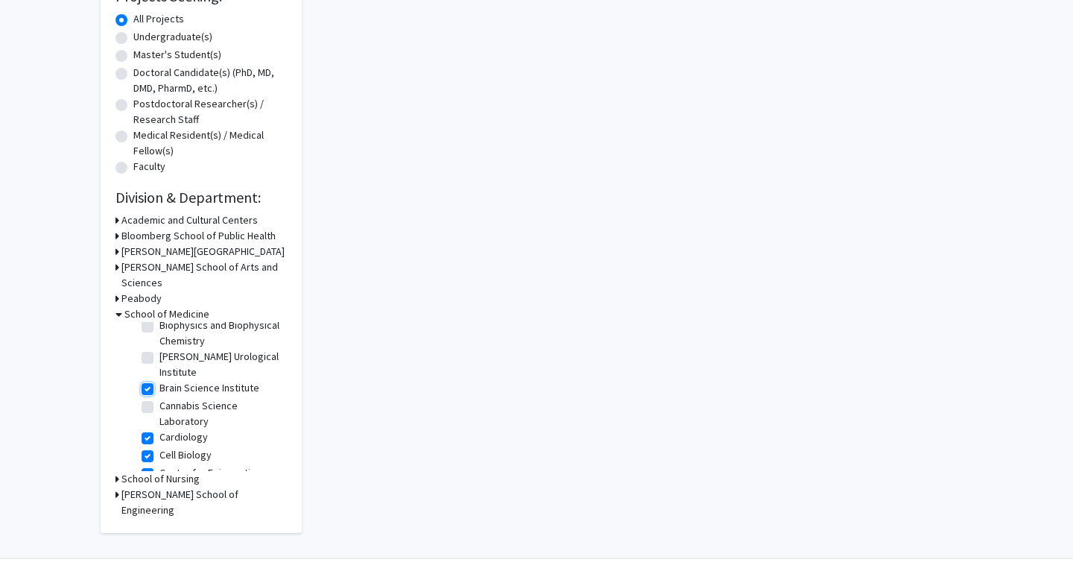
scroll to position [261, 0]
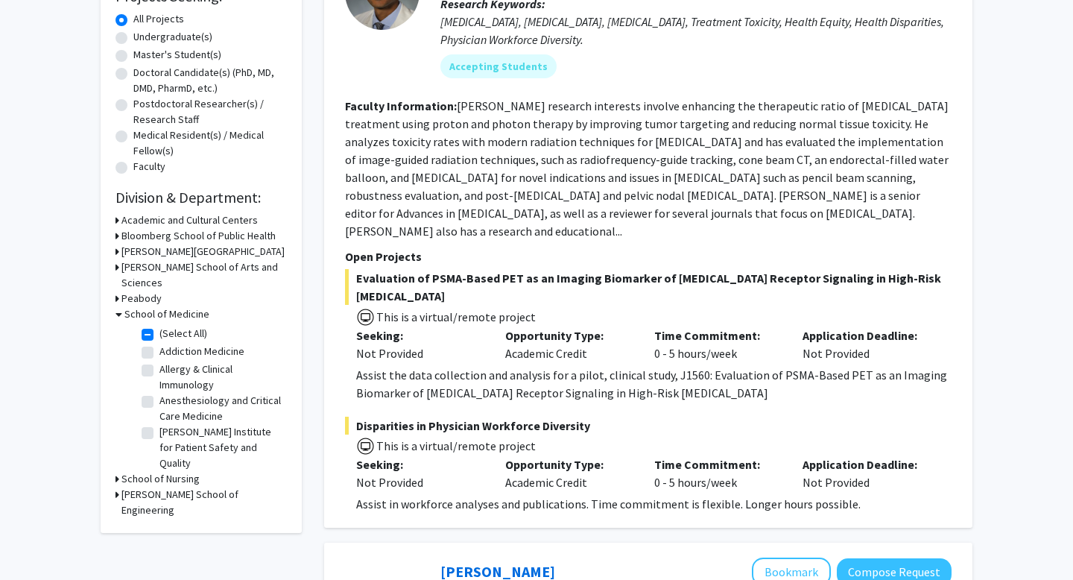
click at [148, 370] on fg-checkbox "Allergy & Clinical Immunology Allergy & Clinical Immunology" at bounding box center [213, 376] width 142 height 31
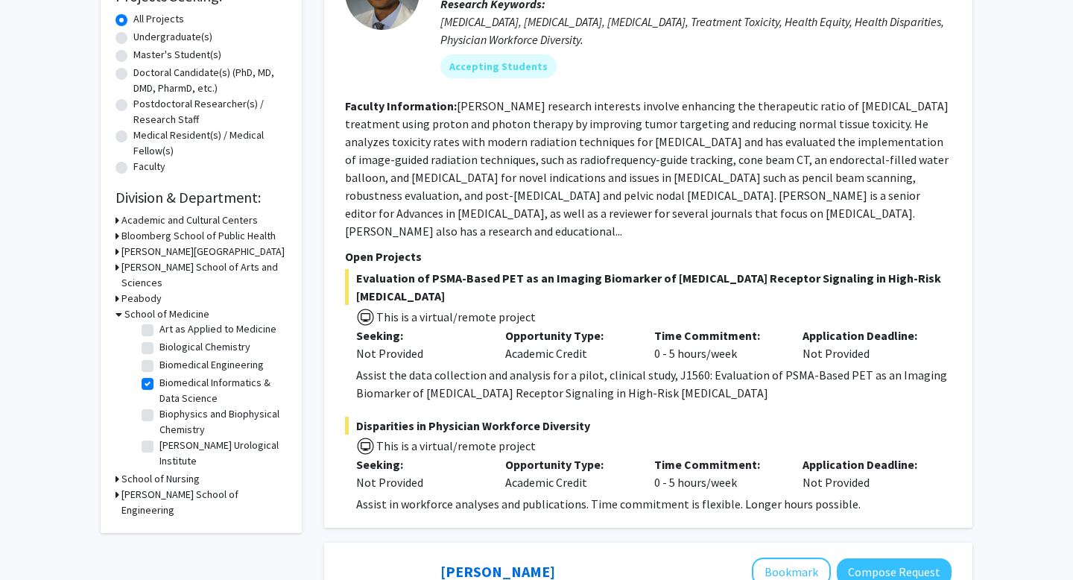
scroll to position [203, 0]
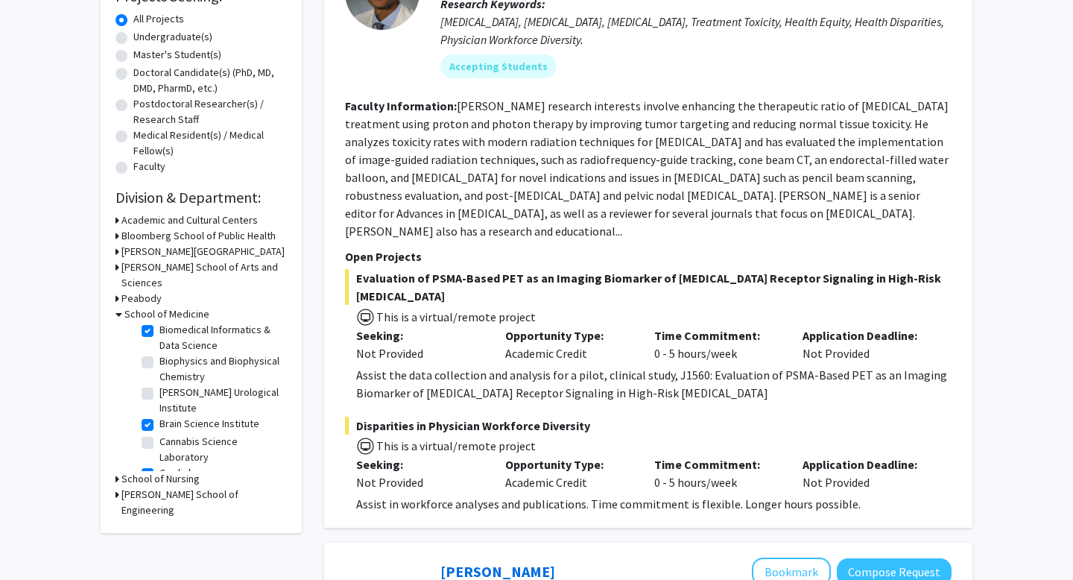
click at [159, 465] on label "Cardiology" at bounding box center [183, 473] width 48 height 16
click at [159, 465] on input "Cardiology" at bounding box center [164, 470] width 10 height 10
checkbox input "false"
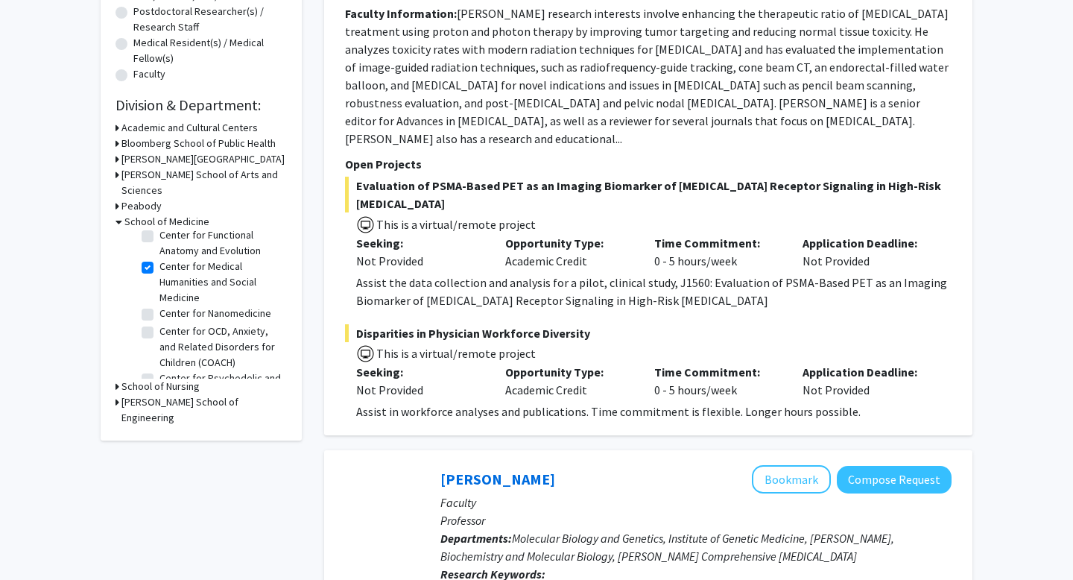
scroll to position [386, 0]
click at [159, 274] on label "Center for Medical Humanities and Social Medicine" at bounding box center [221, 297] width 124 height 47
click at [159, 274] on input "Center for Medical Humanities and Social Medicine" at bounding box center [164, 279] width 10 height 10
checkbox input "false"
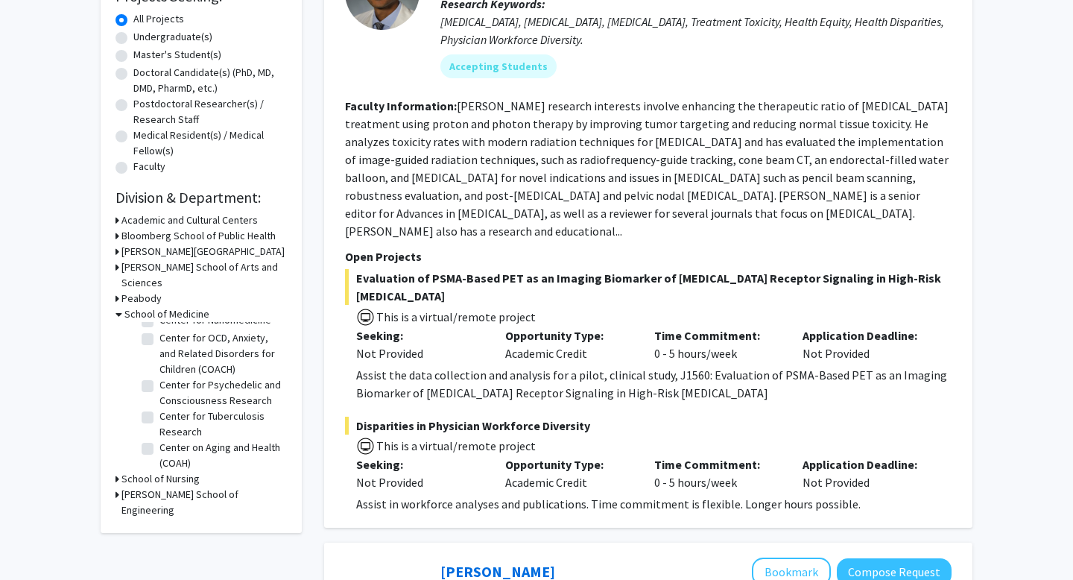
scroll to position [491, 0]
click at [159, 373] on label "Center for Psychedelic and Consciousness Research" at bounding box center [221, 388] width 124 height 31
click at [159, 373] on input "Center for Psychedelic and Consciousness Research" at bounding box center [164, 378] width 10 height 10
checkbox input "true"
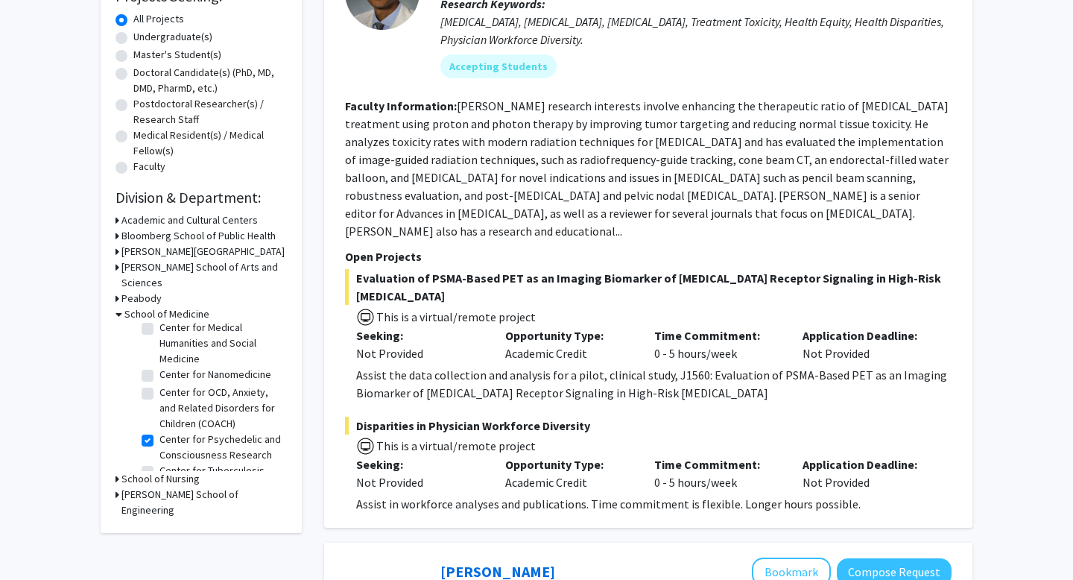
click at [159, 384] on label "Center for OCD, Anxiety, and Related Disorders for Children (COACH)" at bounding box center [221, 407] width 124 height 47
click at [159, 384] on input "Center for OCD, Anxiety, and Related Disorders for Children (COACH)" at bounding box center [164, 389] width 10 height 10
checkbox input "true"
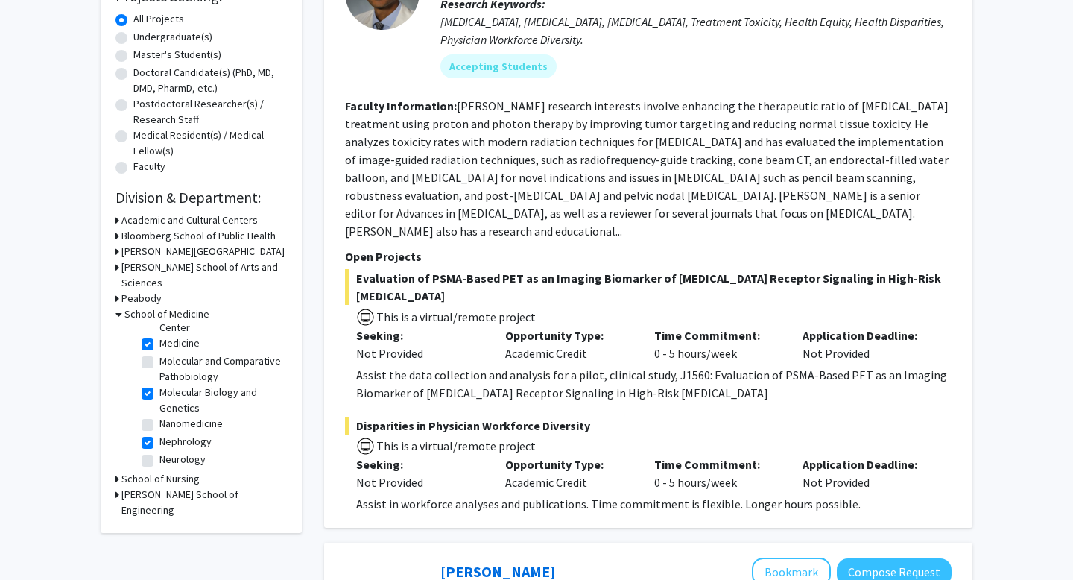
scroll to position [1209, 0]
click at [159, 447] on label "Neurology" at bounding box center [182, 455] width 46 height 16
click at [159, 447] on input "Neurology" at bounding box center [164, 452] width 10 height 10
checkbox input "true"
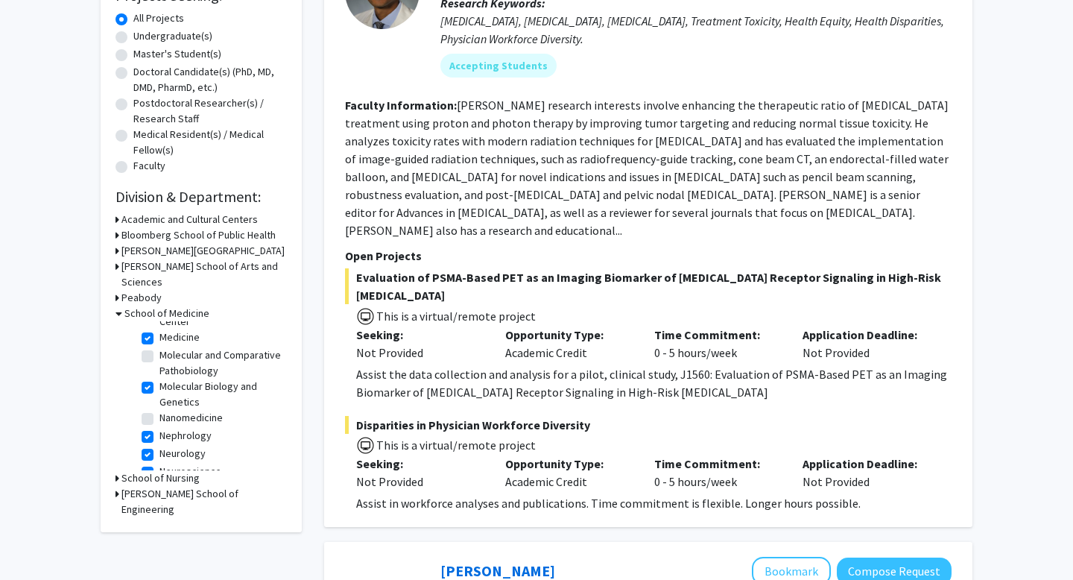
scroll to position [1304, 0]
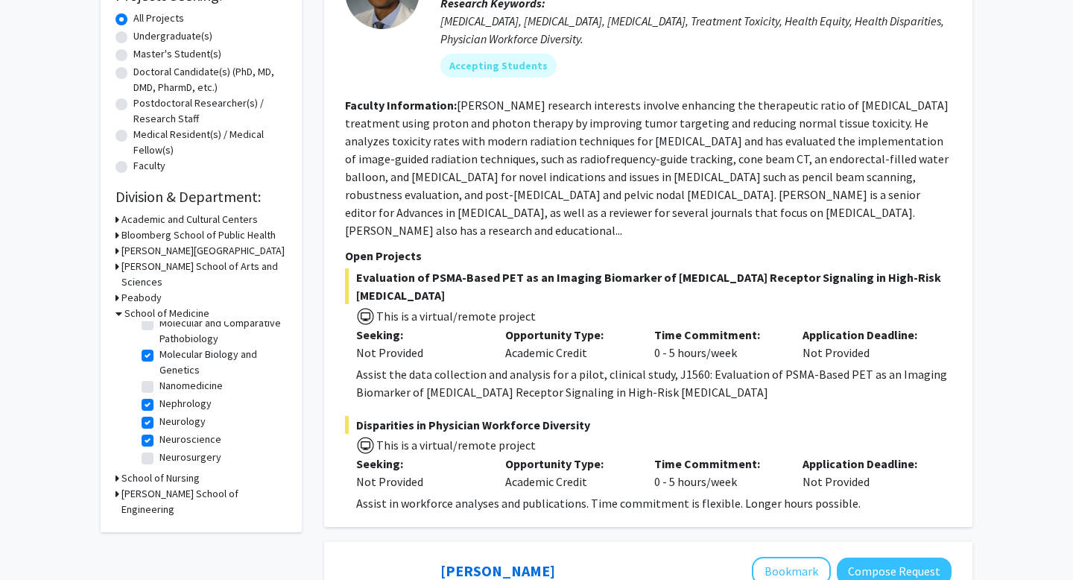
click at [159, 449] on label "Neurosurgery" at bounding box center [190, 457] width 62 height 16
click at [159, 449] on input "Neurosurgery" at bounding box center [164, 454] width 10 height 10
checkbox input "true"
click at [159, 467] on label "Pharmacology and Molecular Sciences" at bounding box center [221, 482] width 124 height 31
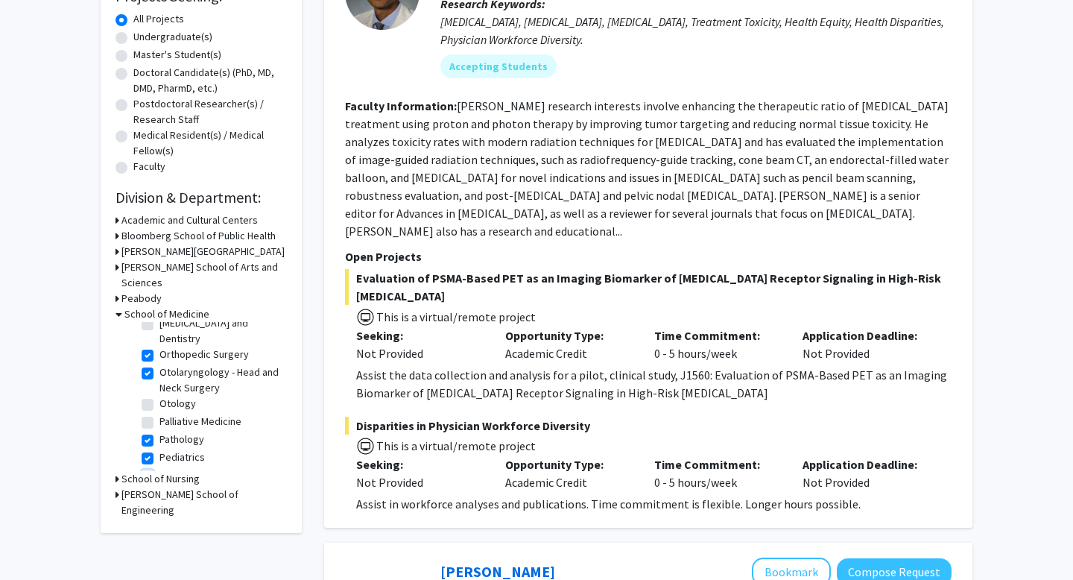
click at [159, 467] on input "Pharmacology and Molecular Sciences" at bounding box center [164, 472] width 10 height 10
checkbox input "true"
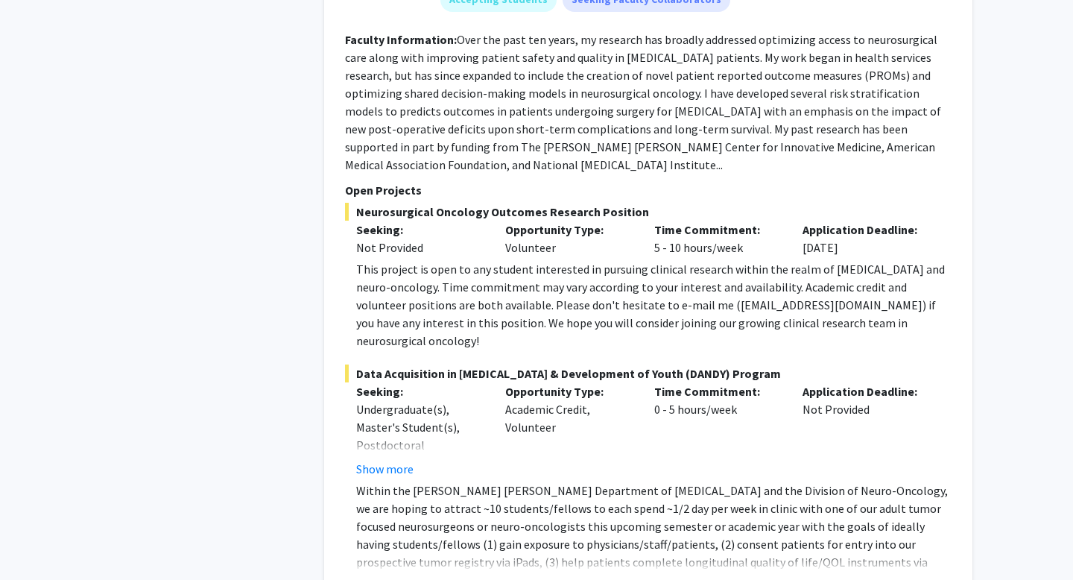
scroll to position [2321, 0]
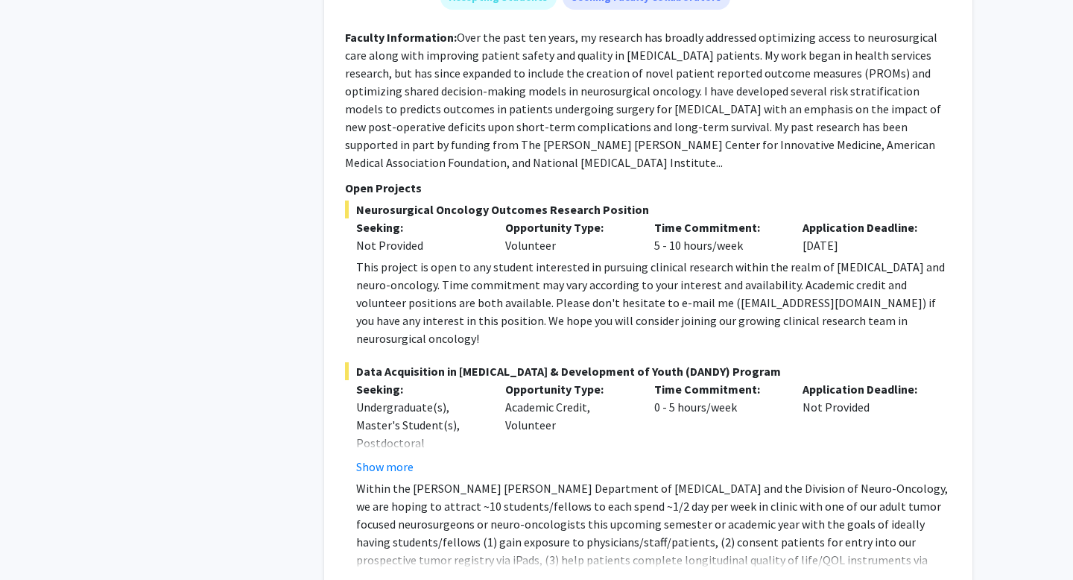
click at [374, 575] on button "Show more" at bounding box center [384, 584] width 57 height 18
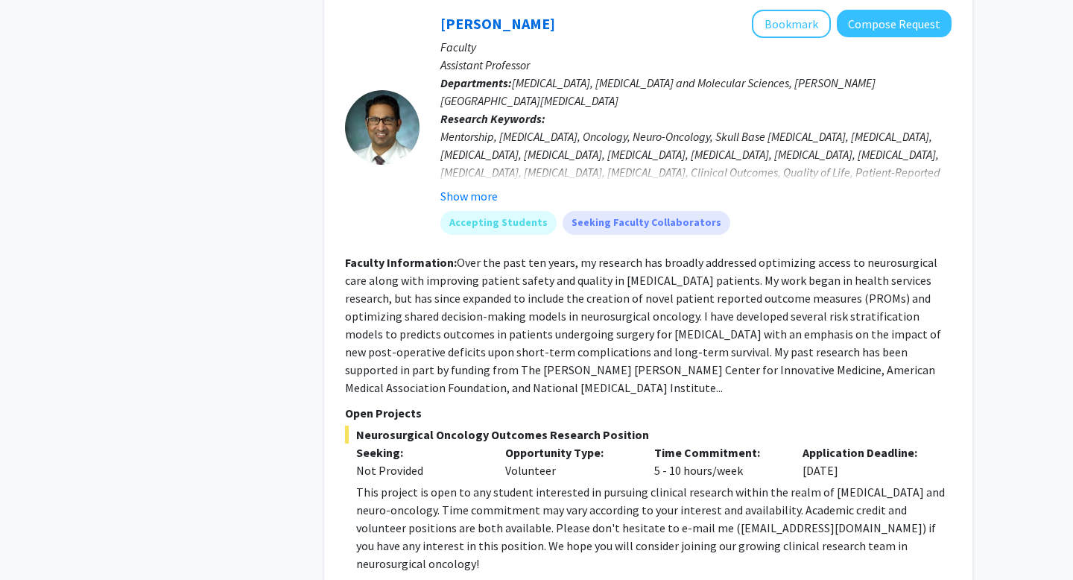
scroll to position [2089, 0]
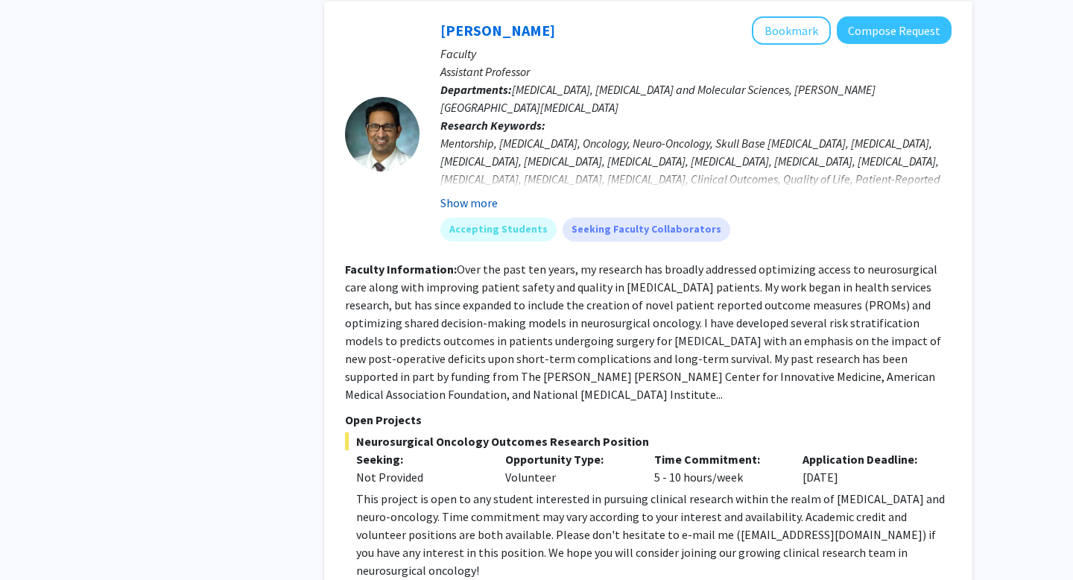
click at [483, 194] on button "Show more" at bounding box center [468, 203] width 57 height 18
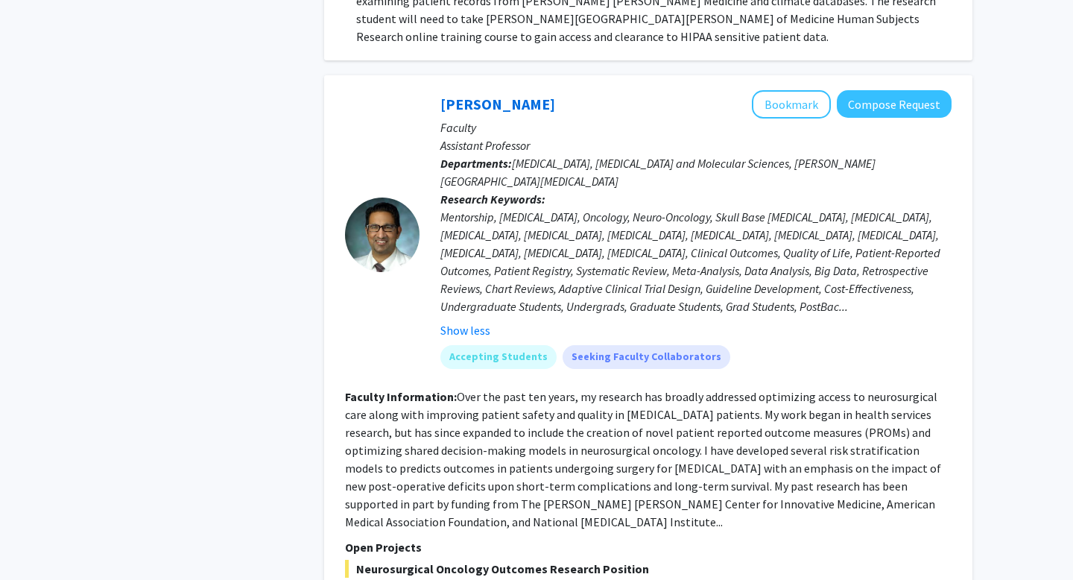
scroll to position [2013, 0]
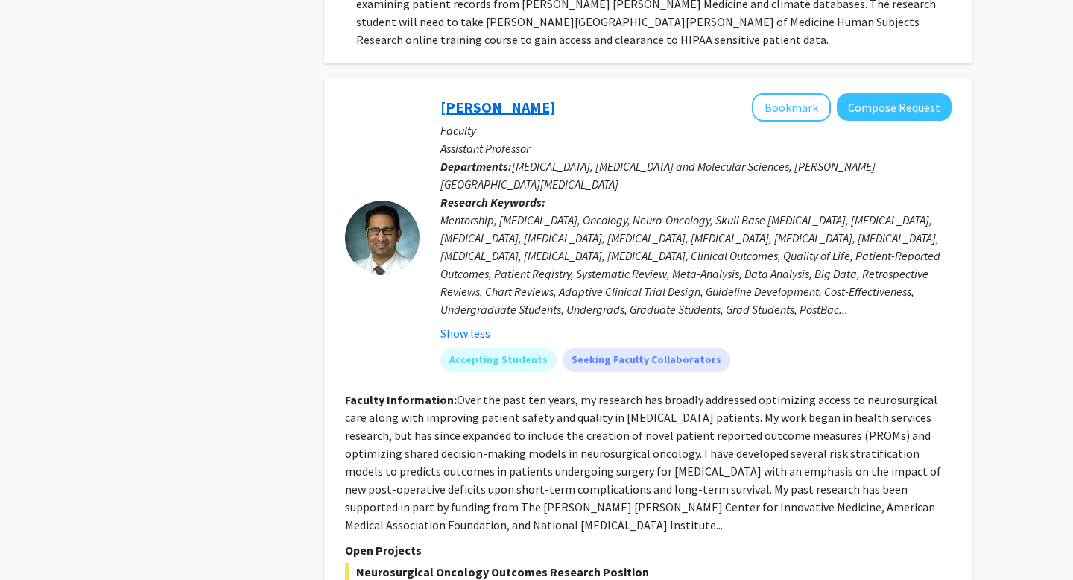
drag, startPoint x: 431, startPoint y: 54, endPoint x: 531, endPoint y: 60, distance: 100.8
click at [531, 93] on div "[PERSON_NAME] Bookmark Compose Request Faculty Assistant Professor Departments:…" at bounding box center [686, 238] width 532 height 290
copy link "[PERSON_NAME]"
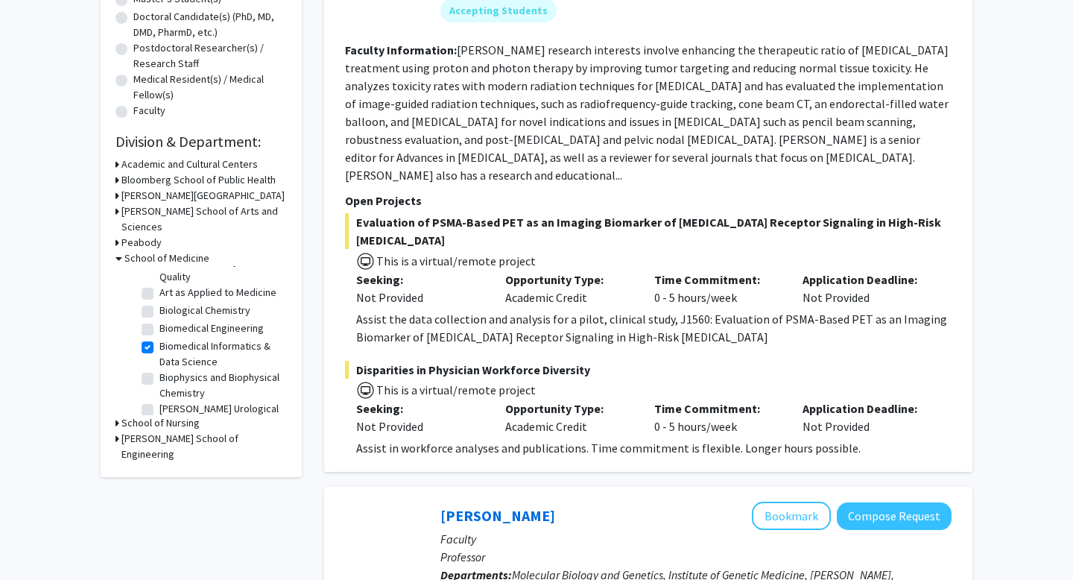
scroll to position [168, 0]
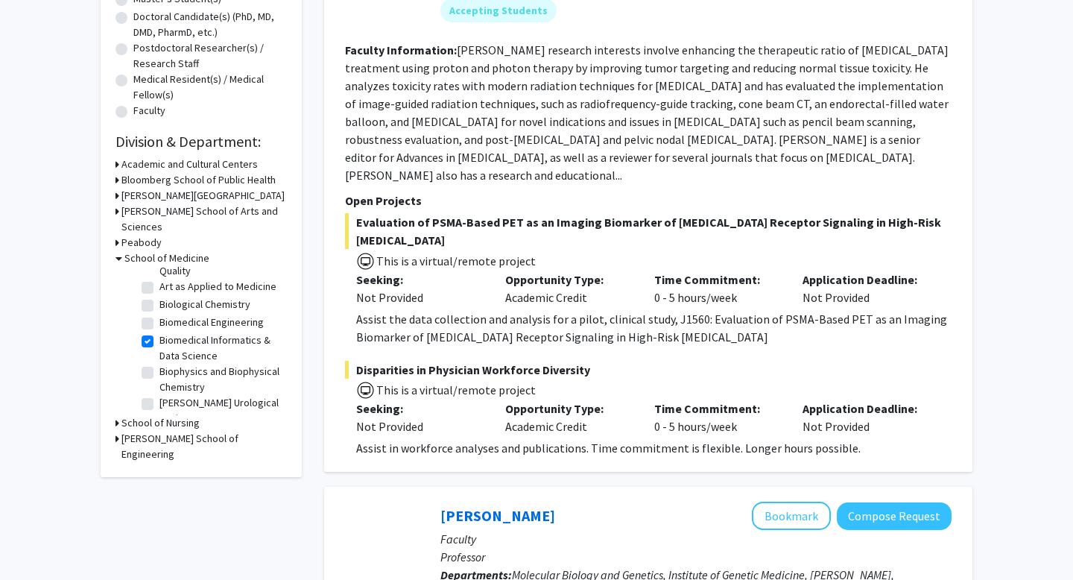
click at [159, 332] on label "Biomedical Informatics & Data Science" at bounding box center [221, 347] width 124 height 31
click at [159, 332] on input "Biomedical Informatics & Data Science" at bounding box center [164, 337] width 10 height 10
checkbox input "false"
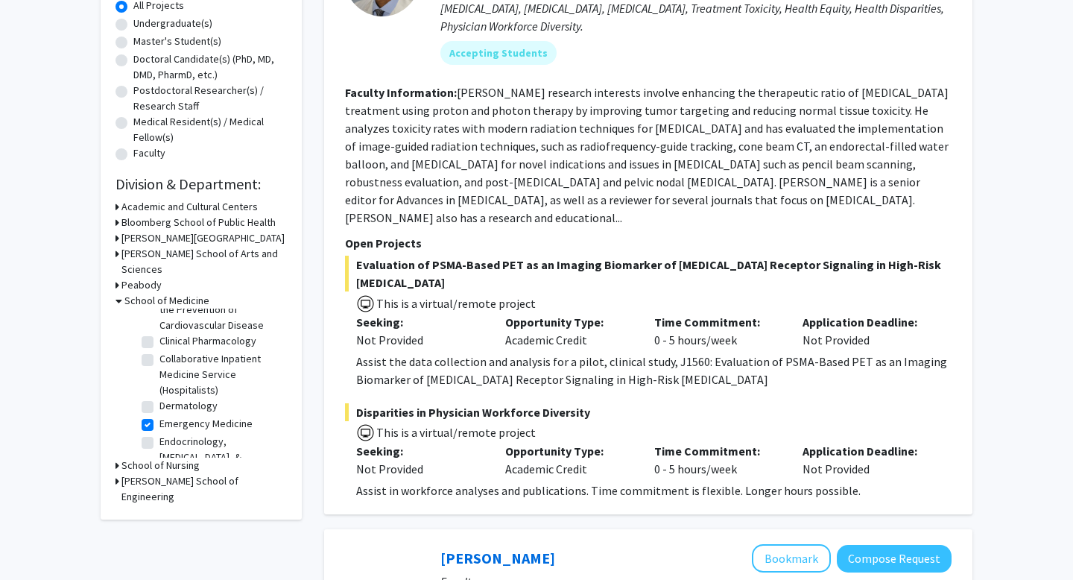
scroll to position [697, 0]
click at [159, 409] on label "Emergency Medicine" at bounding box center [205, 417] width 93 height 16
click at [159, 409] on input "Emergency Medicine" at bounding box center [164, 414] width 10 height 10
checkbox input "false"
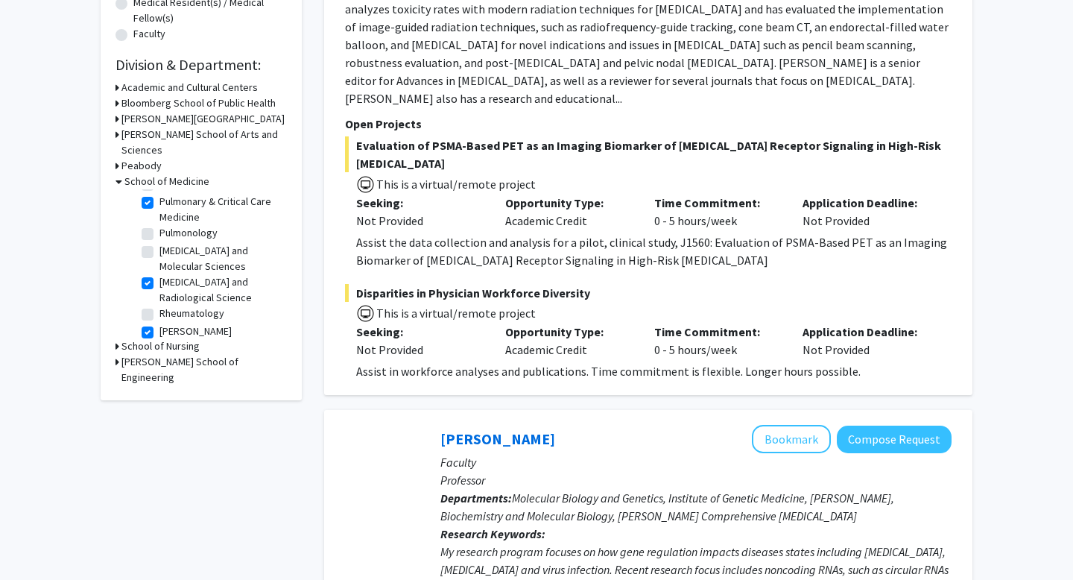
scroll to position [1857, 0]
click at [159, 328] on label "[PERSON_NAME][GEOGRAPHIC_DATA][MEDICAL_DATA]" at bounding box center [221, 351] width 124 height 47
click at [159, 328] on input "[PERSON_NAME][GEOGRAPHIC_DATA][MEDICAL_DATA]" at bounding box center [164, 333] width 10 height 10
checkbox input "false"
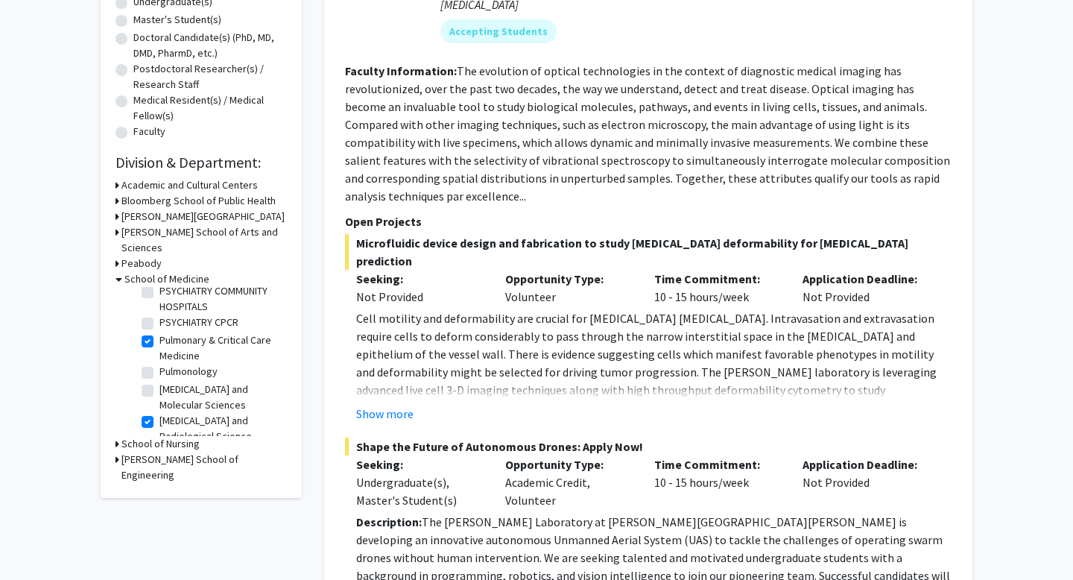
scroll to position [1862, 0]
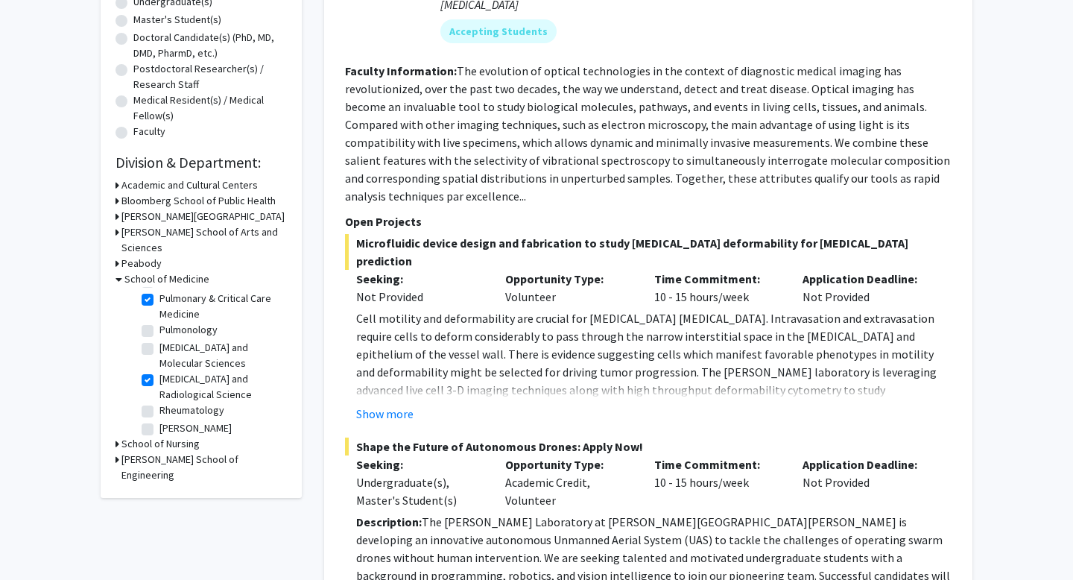
click at [159, 420] on label "[PERSON_NAME][GEOGRAPHIC_DATA][MEDICAL_DATA]" at bounding box center [221, 443] width 124 height 47
click at [159, 420] on input "[PERSON_NAME][GEOGRAPHIC_DATA][MEDICAL_DATA]" at bounding box center [164, 425] width 10 height 10
checkbox input "true"
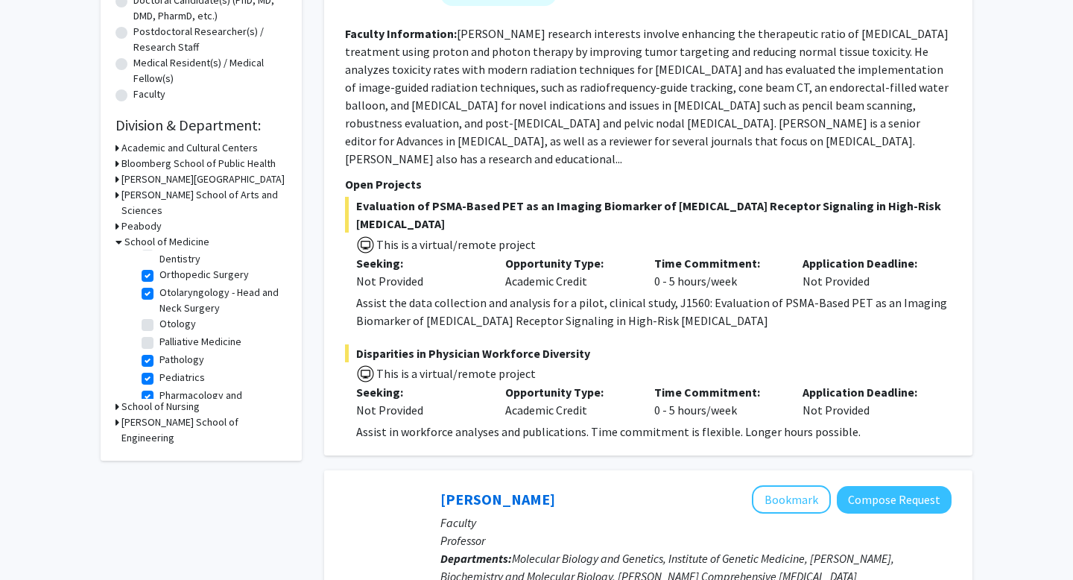
scroll to position [2036, 0]
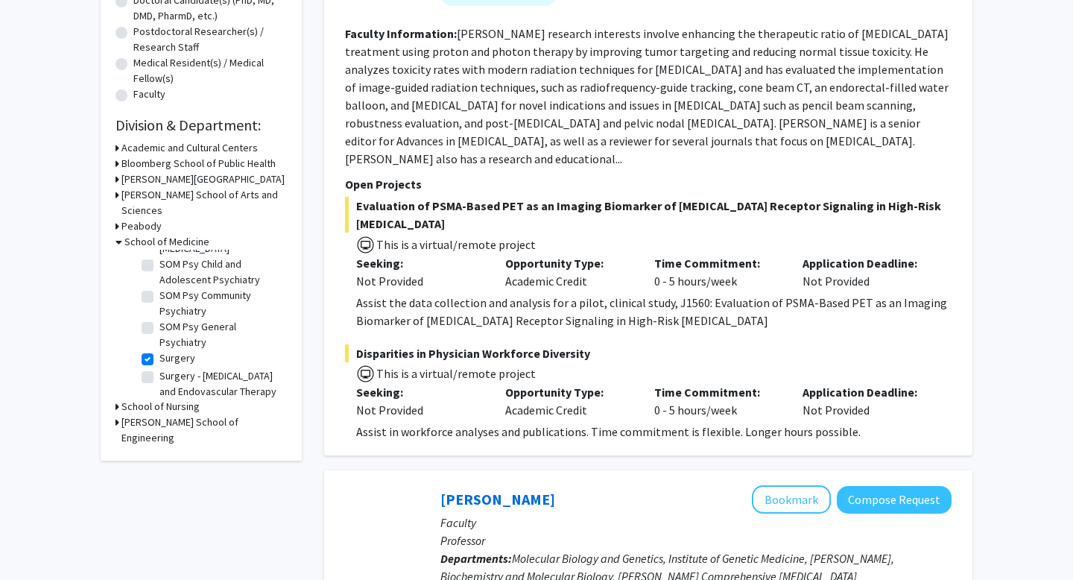
click at [159, 350] on label "Surgery" at bounding box center [177, 358] width 36 height 16
click at [159, 350] on input "Surgery" at bounding box center [164, 355] width 10 height 10
checkbox input "false"
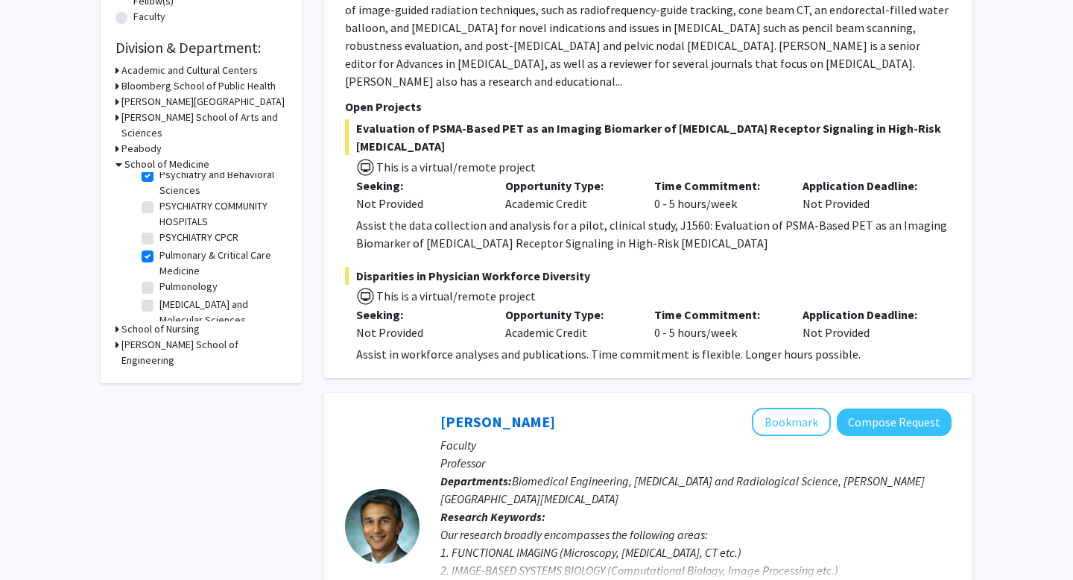
scroll to position [1782, 0]
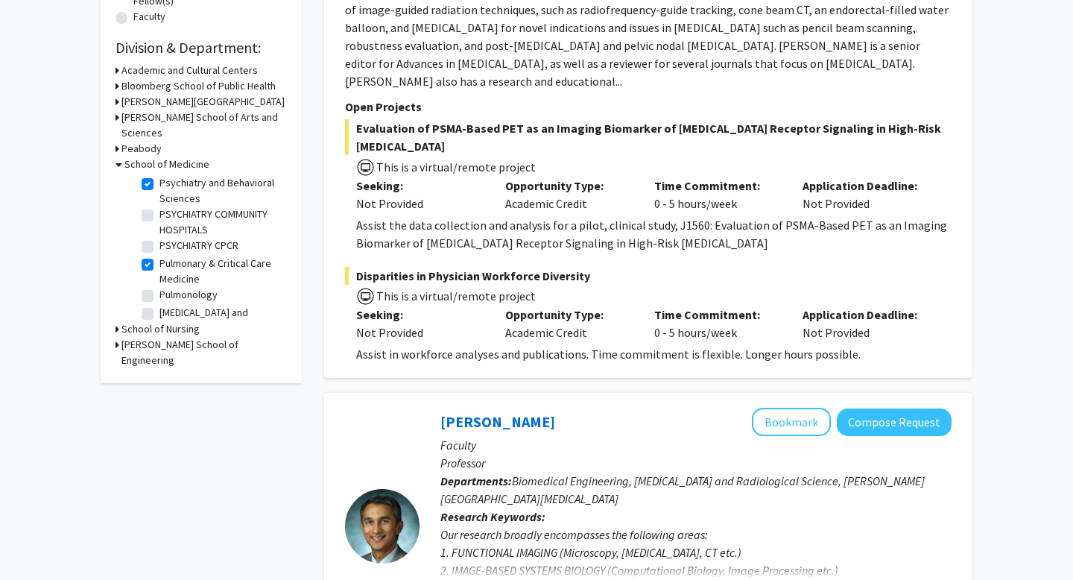
click at [159, 305] on label "[MEDICAL_DATA] and Molecular Sciences" at bounding box center [221, 320] width 124 height 31
click at [159, 305] on input "[MEDICAL_DATA] and Molecular Sciences" at bounding box center [164, 310] width 10 height 10
checkbox input "true"
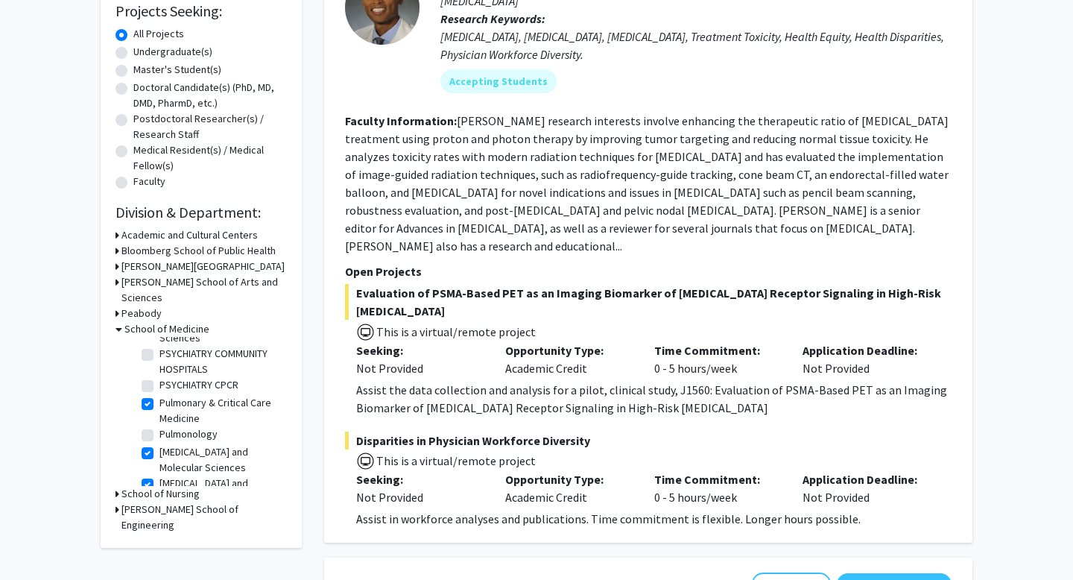
scroll to position [1805, 0]
click at [159, 397] on label "Pulmonary & Critical Care Medicine" at bounding box center [221, 412] width 124 height 31
click at [159, 397] on input "Pulmonary & Critical Care Medicine" at bounding box center [164, 402] width 10 height 10
checkbox input "false"
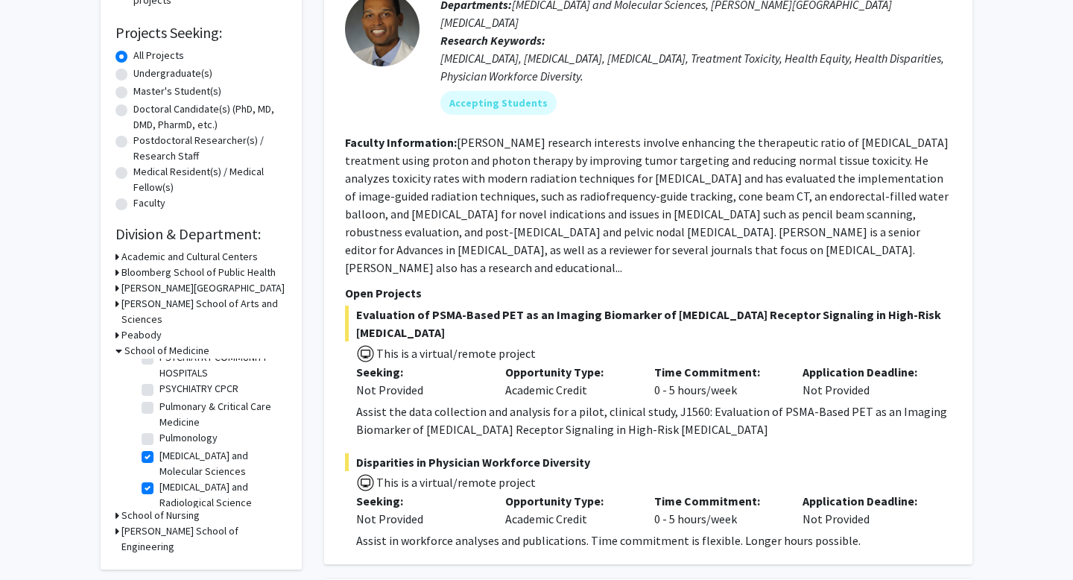
scroll to position [1820, 0]
click at [159, 484] on label "[MEDICAL_DATA] and Radiological Science" at bounding box center [221, 499] width 124 height 31
click at [159, 484] on input "[MEDICAL_DATA] and Radiological Science" at bounding box center [164, 489] width 10 height 10
checkbox input "false"
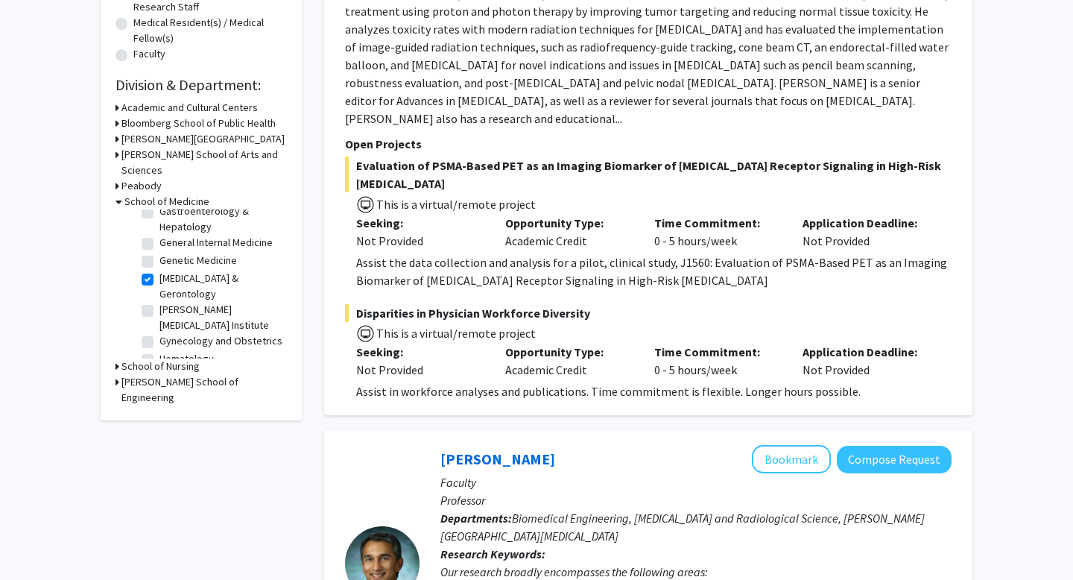
scroll to position [871, 0]
click at [159, 268] on label "[MEDICAL_DATA] & Gerontology" at bounding box center [221, 283] width 124 height 31
click at [159, 268] on input "[MEDICAL_DATA] & Gerontology" at bounding box center [164, 273] width 10 height 10
checkbox input "false"
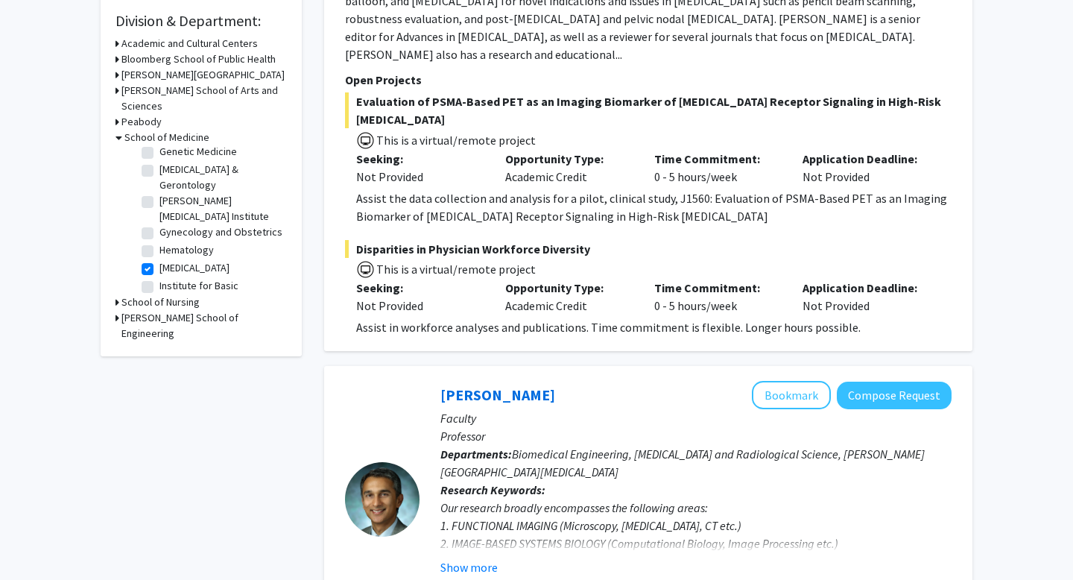
scroll to position [912, 0]
click at [159, 261] on label "[MEDICAL_DATA]" at bounding box center [194, 269] width 70 height 16
click at [159, 261] on input "[MEDICAL_DATA]" at bounding box center [164, 266] width 10 height 10
checkbox input "false"
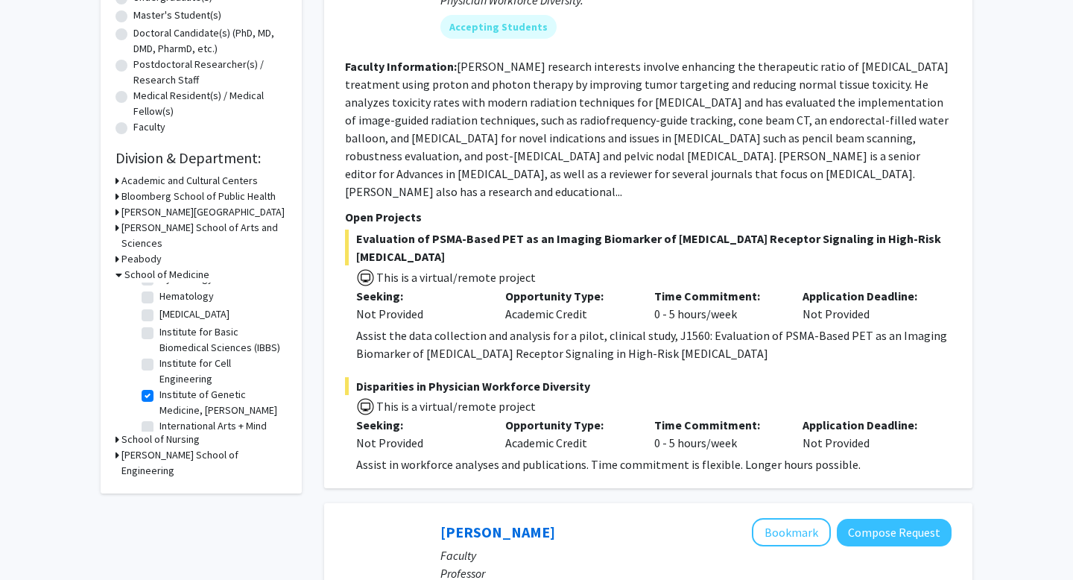
scroll to position [1019, 0]
click at [159, 371] on label "Institute of Genetic Medicine, [PERSON_NAME]" at bounding box center [221, 386] width 124 height 31
click at [159, 371] on input "Institute of Genetic Medicine, [PERSON_NAME]" at bounding box center [164, 376] width 10 height 10
checkbox input "false"
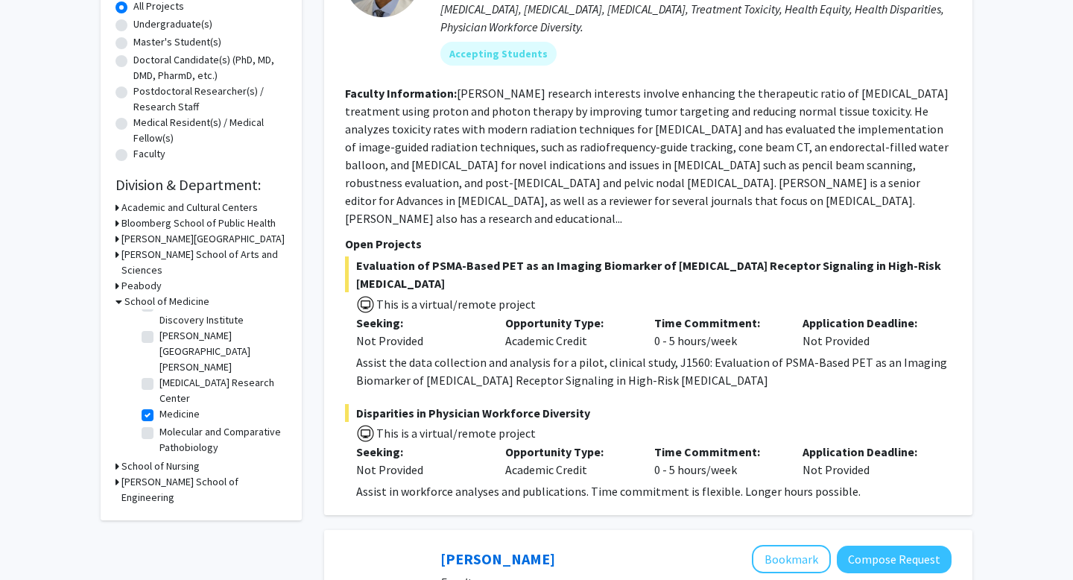
scroll to position [1177, 0]
click at [159, 413] on label "Medicine" at bounding box center [179, 421] width 40 height 16
click at [159, 413] on input "Medicine" at bounding box center [164, 418] width 10 height 10
checkbox input "false"
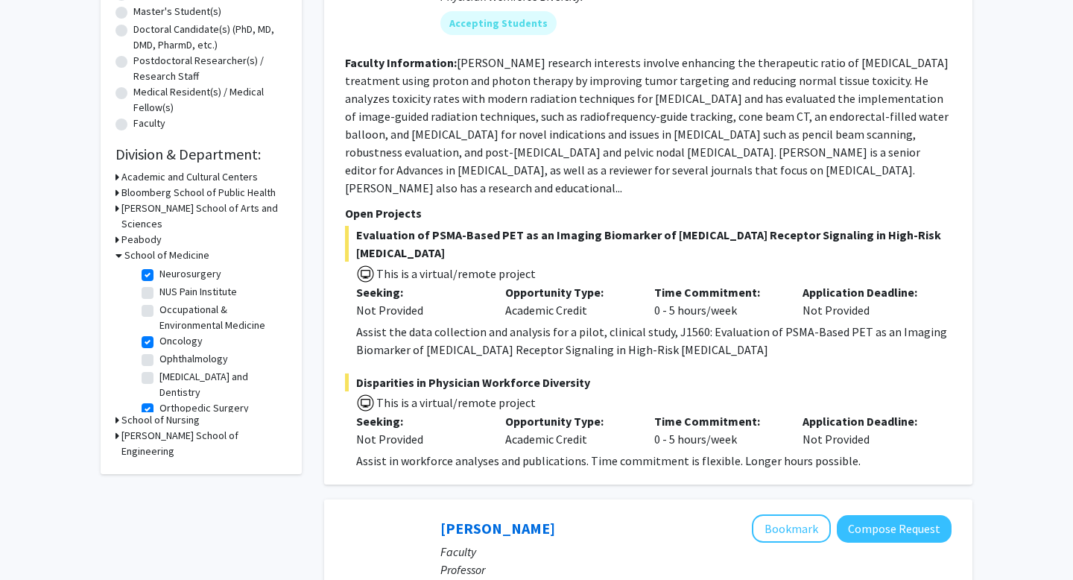
scroll to position [1270, 0]
click at [159, 401] on label "Orthopedic Surgery" at bounding box center [203, 409] width 89 height 16
click at [159, 401] on input "Orthopedic Surgery" at bounding box center [164, 406] width 10 height 10
checkbox input "false"
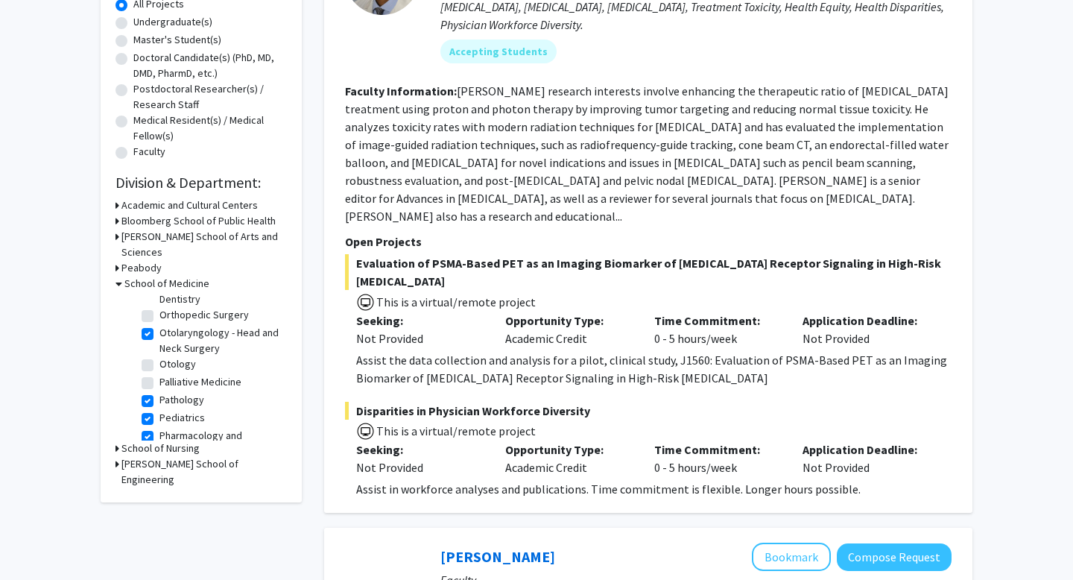
scroll to position [1390, 0]
click at [159, 411] on label "Pediatrics" at bounding box center [181, 419] width 45 height 16
click at [159, 411] on input "Pediatrics" at bounding box center [164, 416] width 10 height 10
checkbox input "false"
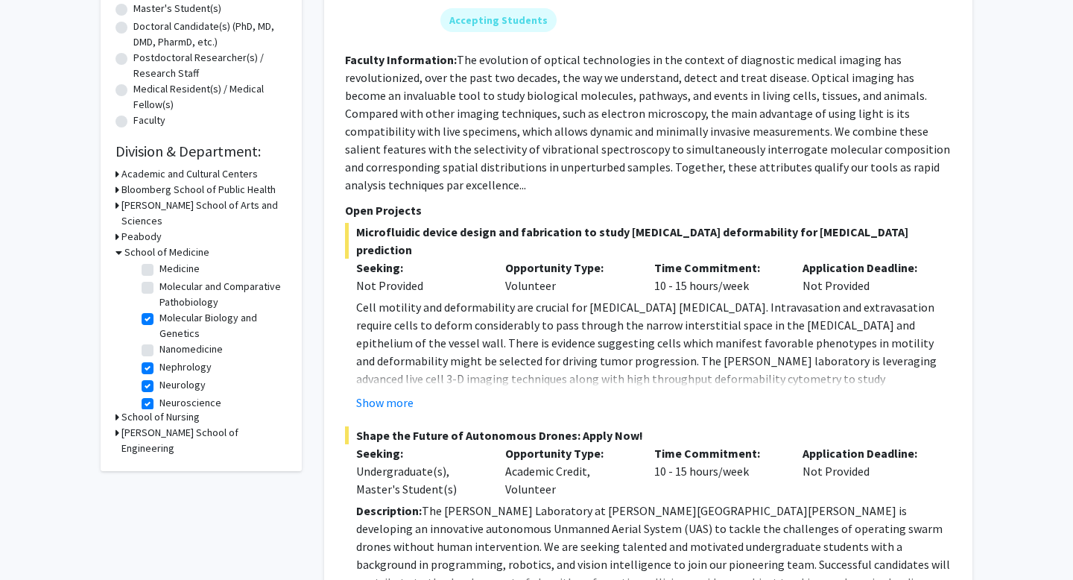
scroll to position [1073, 0]
click at [159, 360] on label "Nephrology" at bounding box center [185, 368] width 52 height 16
click at [159, 360] on input "Nephrology" at bounding box center [164, 365] width 10 height 10
checkbox input "false"
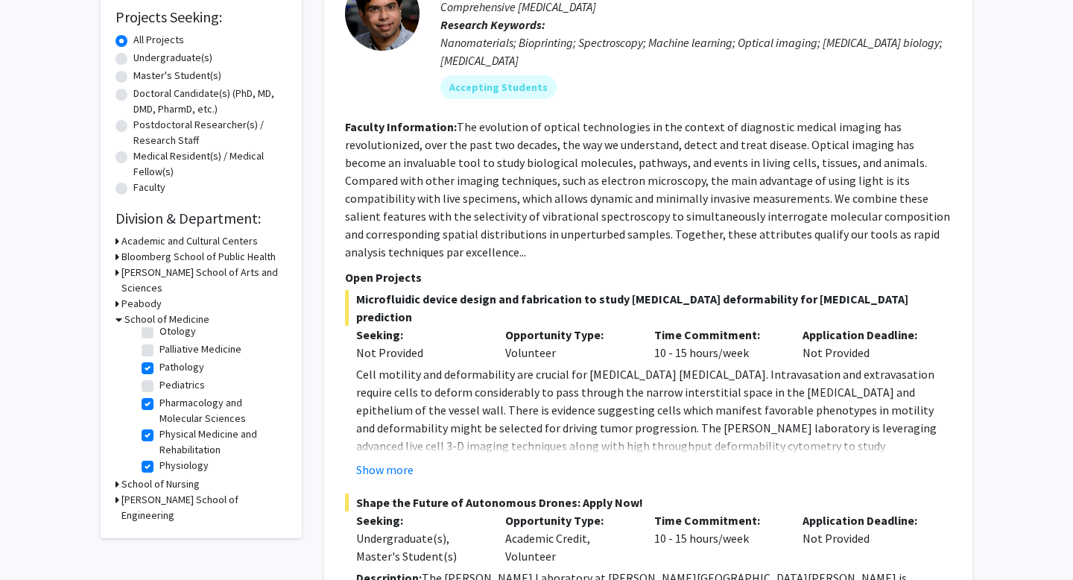
scroll to position [1397, 0]
click at [159, 425] on label "Physical Medicine and Rehabilitation" at bounding box center [221, 440] width 124 height 31
click at [159, 425] on input "Physical Medicine and Rehabilitation" at bounding box center [164, 430] width 10 height 10
checkbox input "false"
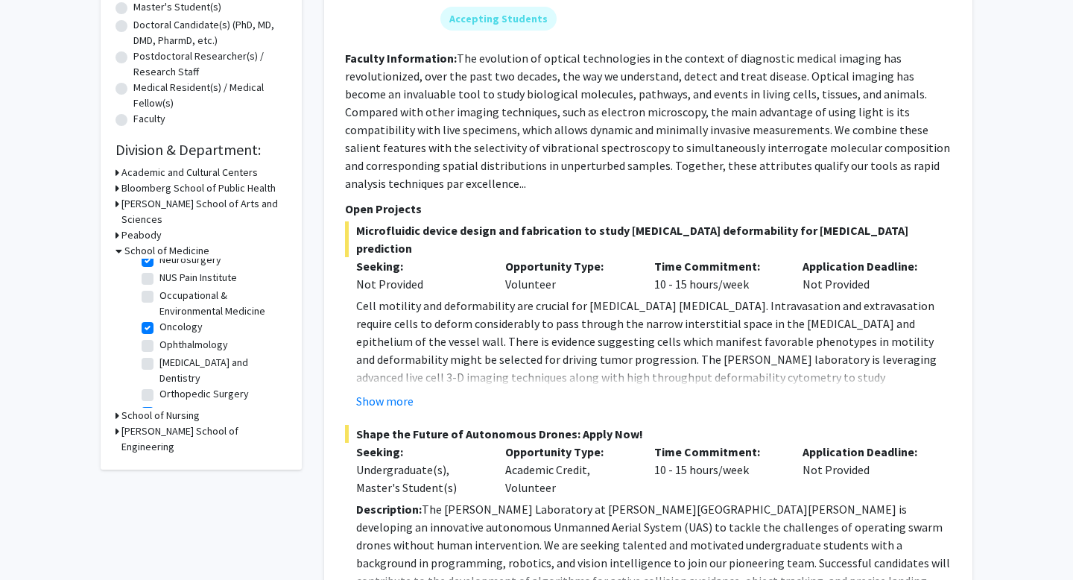
scroll to position [1214, 0]
click at [159, 405] on label "Otolaryngology - Head and Neck Surgery" at bounding box center [221, 420] width 124 height 31
click at [159, 405] on input "Otolaryngology - Head and Neck Surgery" at bounding box center [164, 410] width 10 height 10
checkbox input "false"
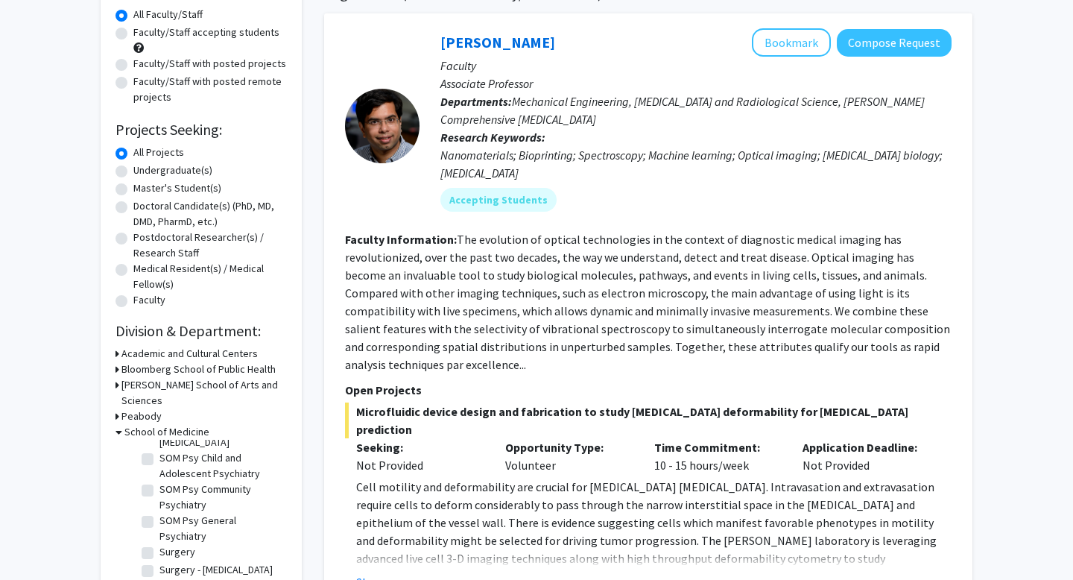
scroll to position [136, 0]
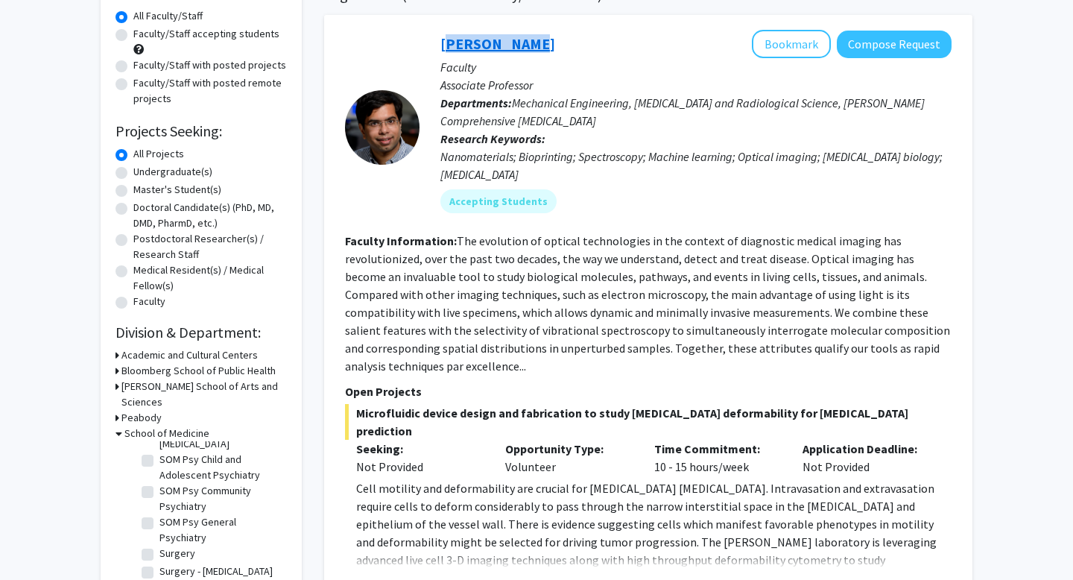
drag, startPoint x: 448, startPoint y: 29, endPoint x: 519, endPoint y: 39, distance: 72.3
click at [519, 39] on div "[PERSON_NAME] Bookmark Compose Request Faculty Associate Professor Departments:…" at bounding box center [648, 413] width 648 height 796
drag, startPoint x: 535, startPoint y: 42, endPoint x: 440, endPoint y: 48, distance: 94.8
click at [440, 48] on div "[PERSON_NAME] Bookmark Compose Request" at bounding box center [695, 44] width 511 height 28
copy link "[PERSON_NAME]"
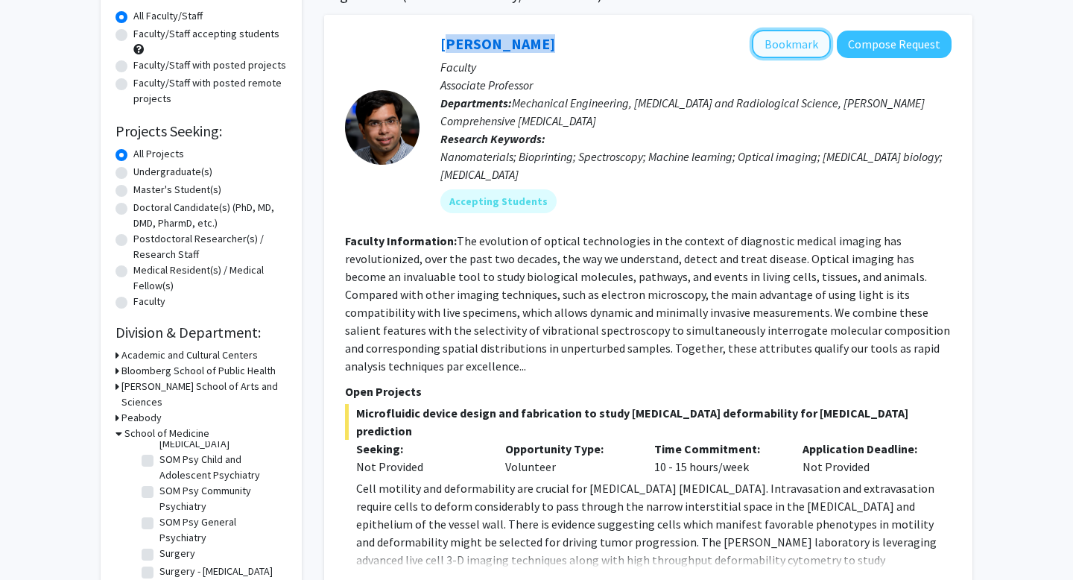
click at [791, 49] on button "Bookmark" at bounding box center [791, 44] width 79 height 28
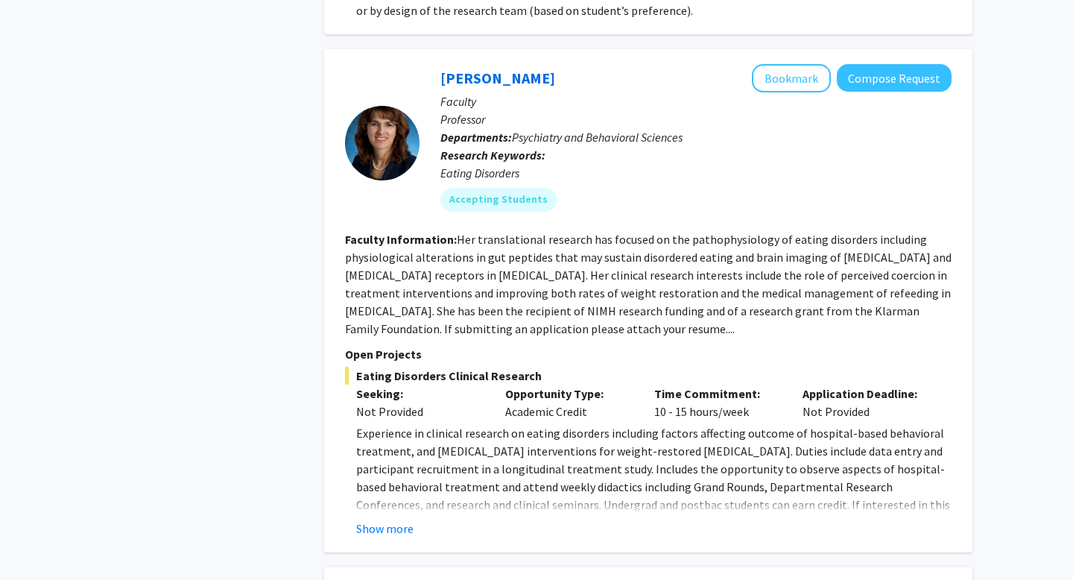
scroll to position [1453, 0]
click at [398, 518] on button "Show more" at bounding box center [384, 527] width 57 height 18
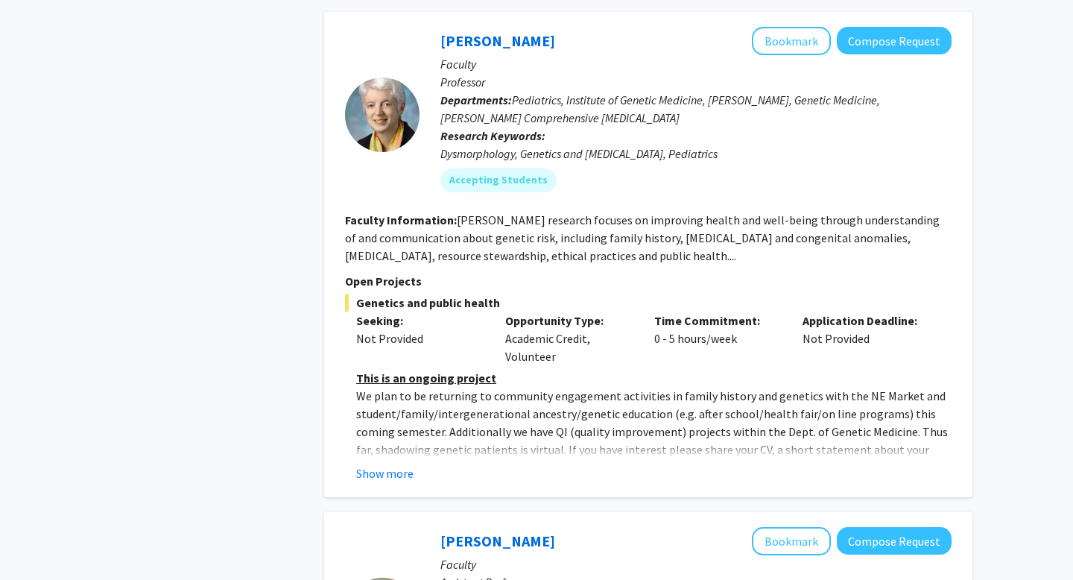
scroll to position [2046, 0]
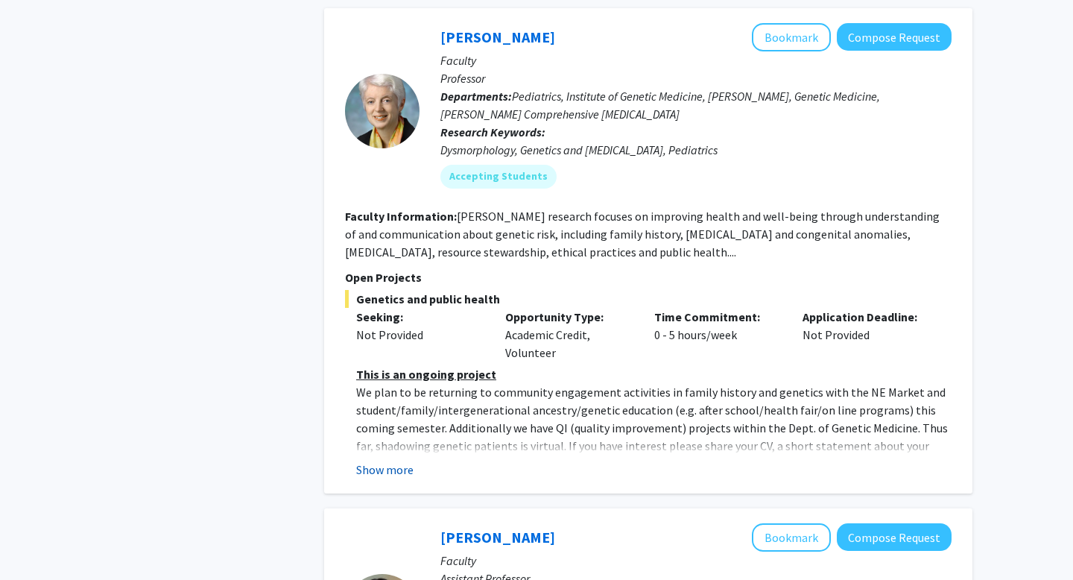
click at [402, 460] on button "Show more" at bounding box center [384, 469] width 57 height 18
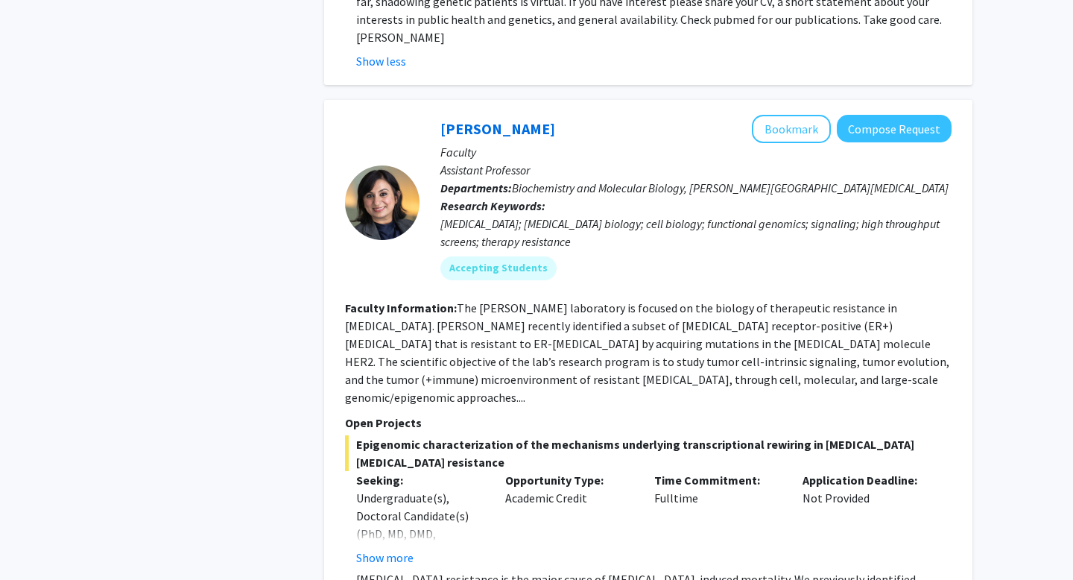
scroll to position [2492, 0]
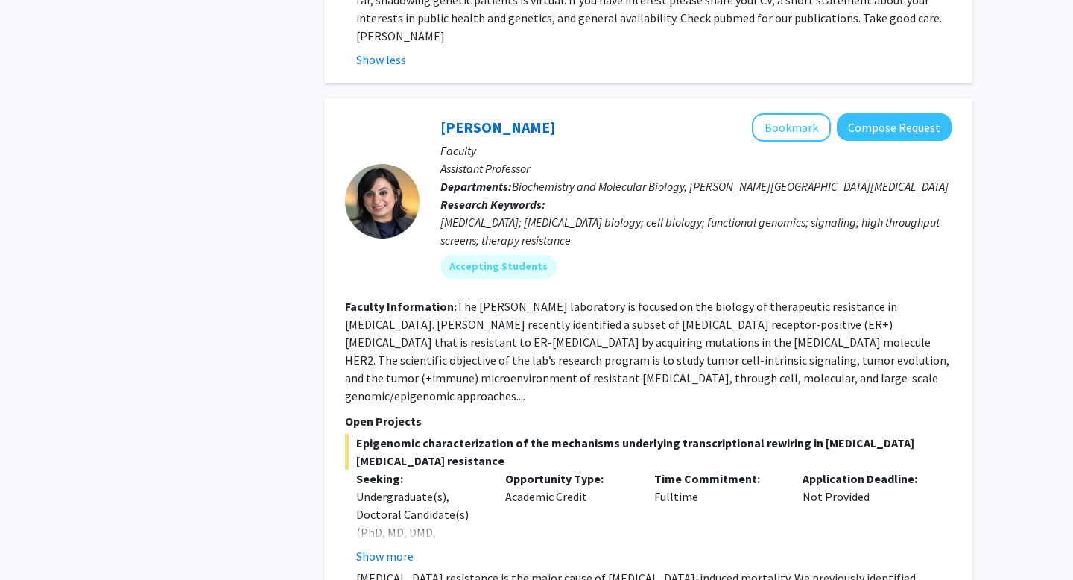
drag, startPoint x: 434, startPoint y: 90, endPoint x: 534, endPoint y: 94, distance: 99.9
click at [534, 113] on div "[PERSON_NAME] Bookmark Compose Request Faculty Assistant Professor Departments:…" at bounding box center [686, 201] width 532 height 177
copy link "[PERSON_NAME]"
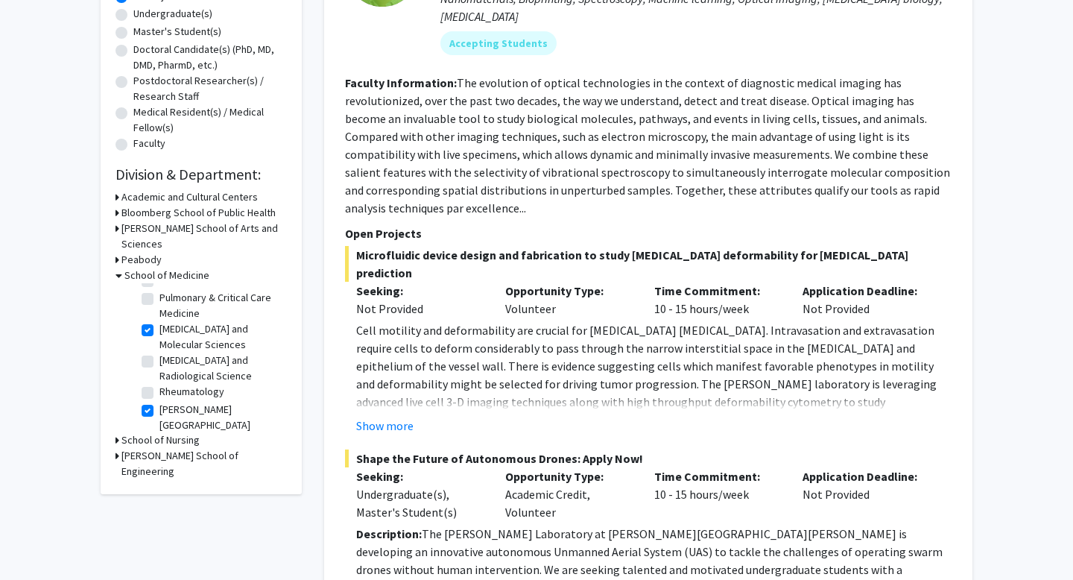
scroll to position [1574, 0]
click at [159, 414] on label "[PERSON_NAME][GEOGRAPHIC_DATA][MEDICAL_DATA]" at bounding box center [221, 437] width 124 height 47
click at [159, 414] on input "[PERSON_NAME][GEOGRAPHIC_DATA][MEDICAL_DATA]" at bounding box center [164, 419] width 10 height 10
checkbox input "false"
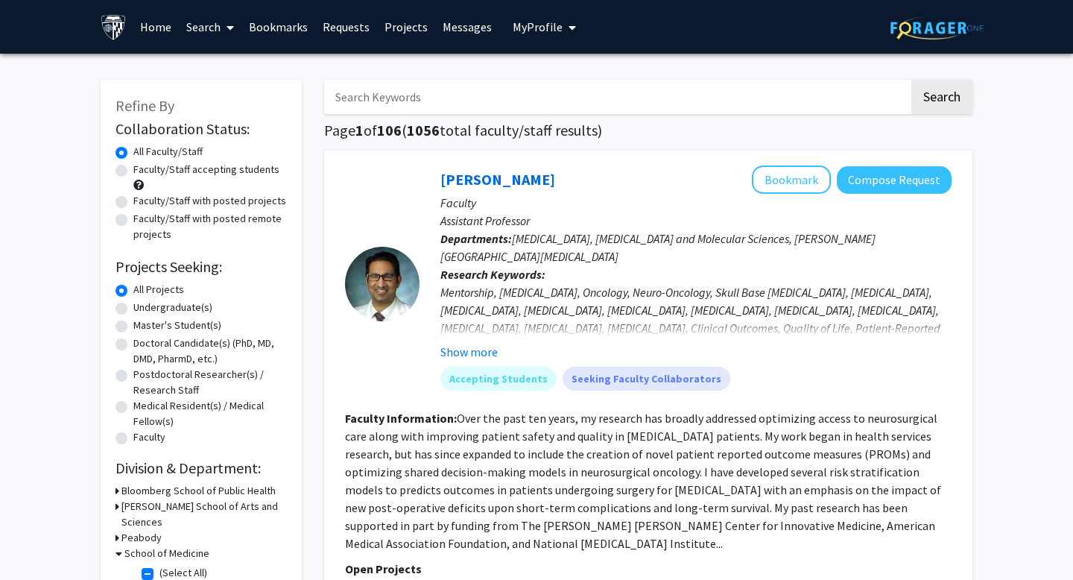
click at [504, 104] on input "Search Keywords" at bounding box center [616, 97] width 585 height 34
type input "neuro"
click at [911, 80] on button "Search" at bounding box center [941, 97] width 61 height 34
checkbox input "false"
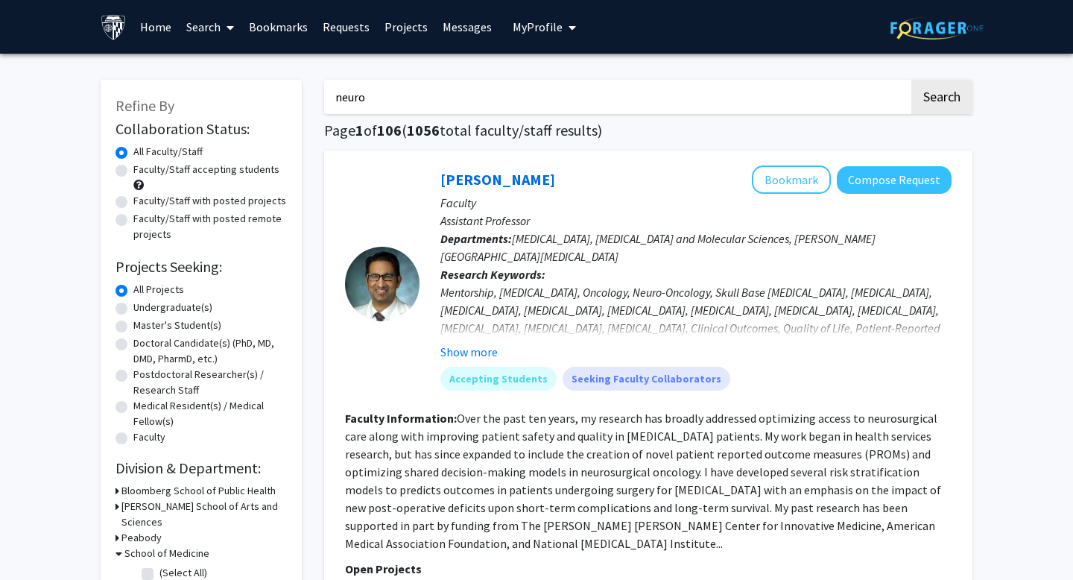
checkbox input "false"
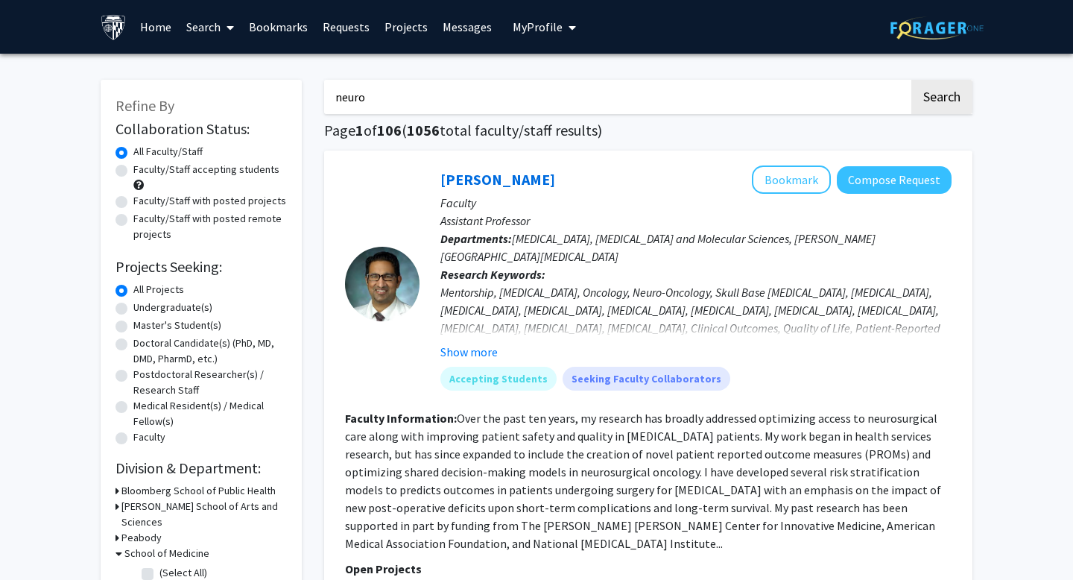
checkbox input "false"
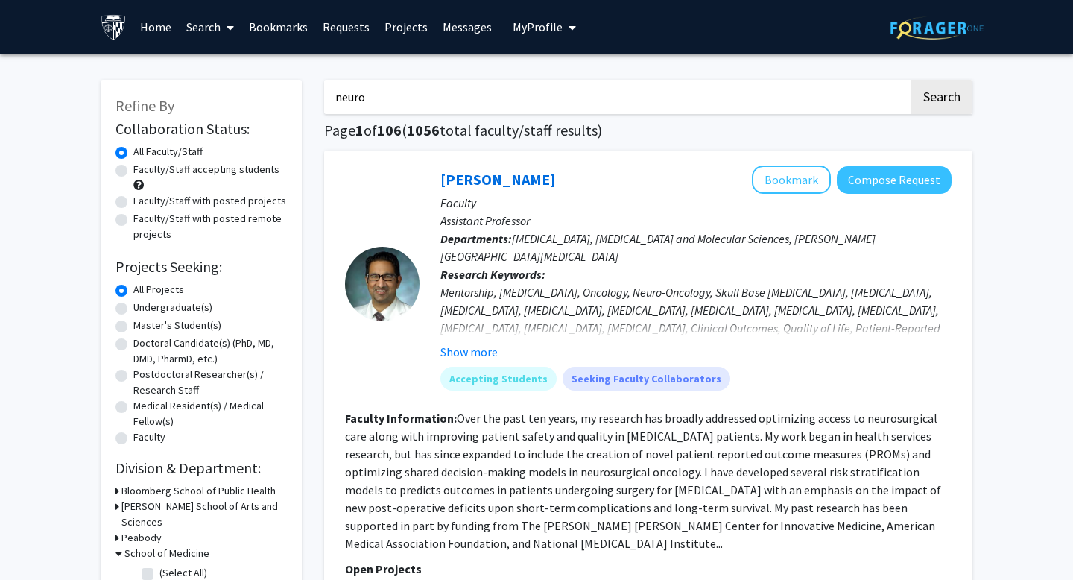
checkbox input "false"
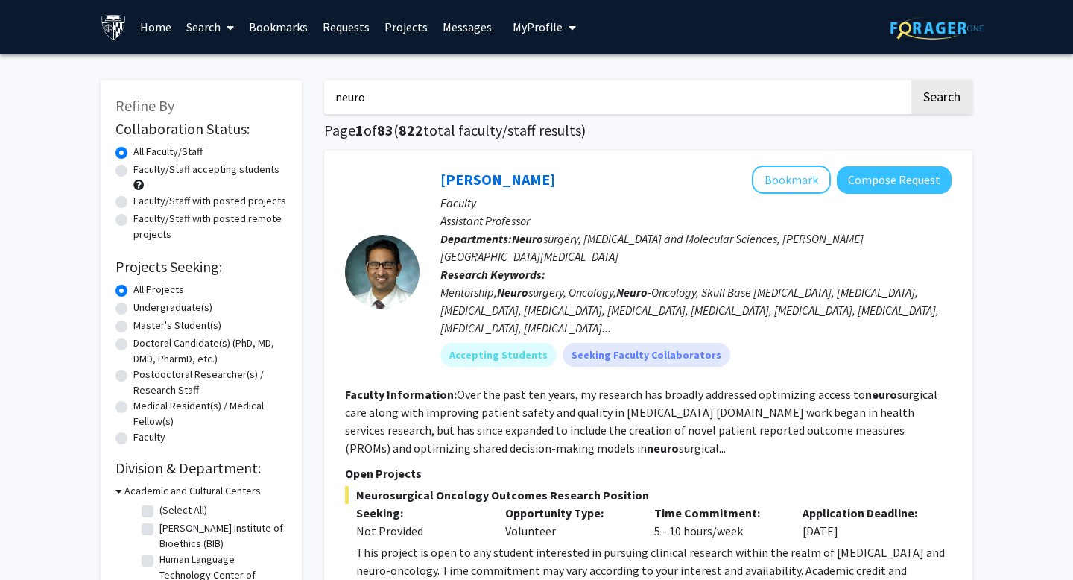
click at [217, 173] on label "Faculty/Staff accepting students" at bounding box center [206, 170] width 146 height 16
click at [143, 171] on input "Faculty/Staff accepting students" at bounding box center [138, 167] width 10 height 10
radio input "true"
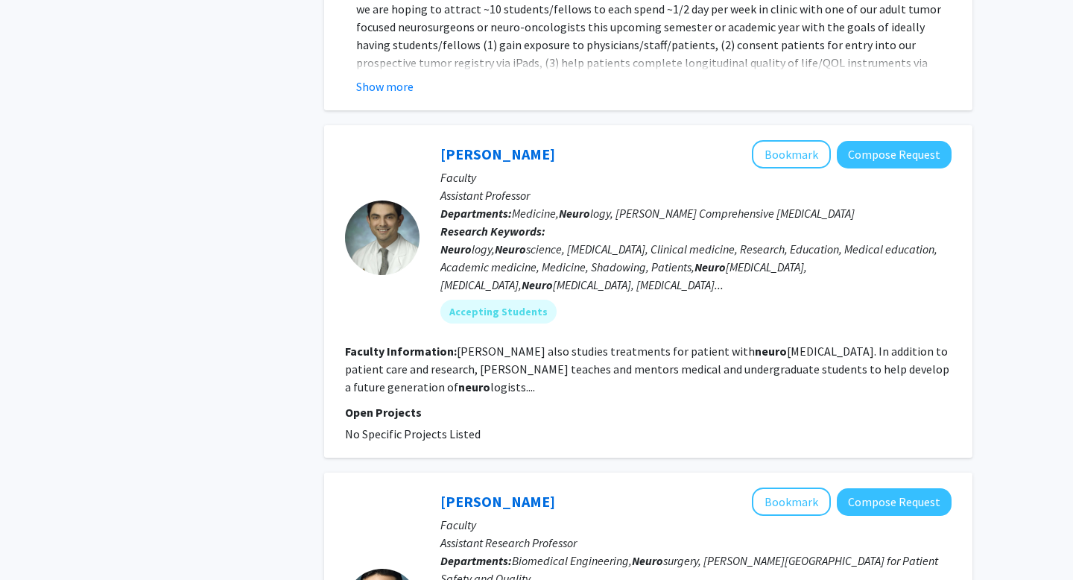
scroll to position [784, 0]
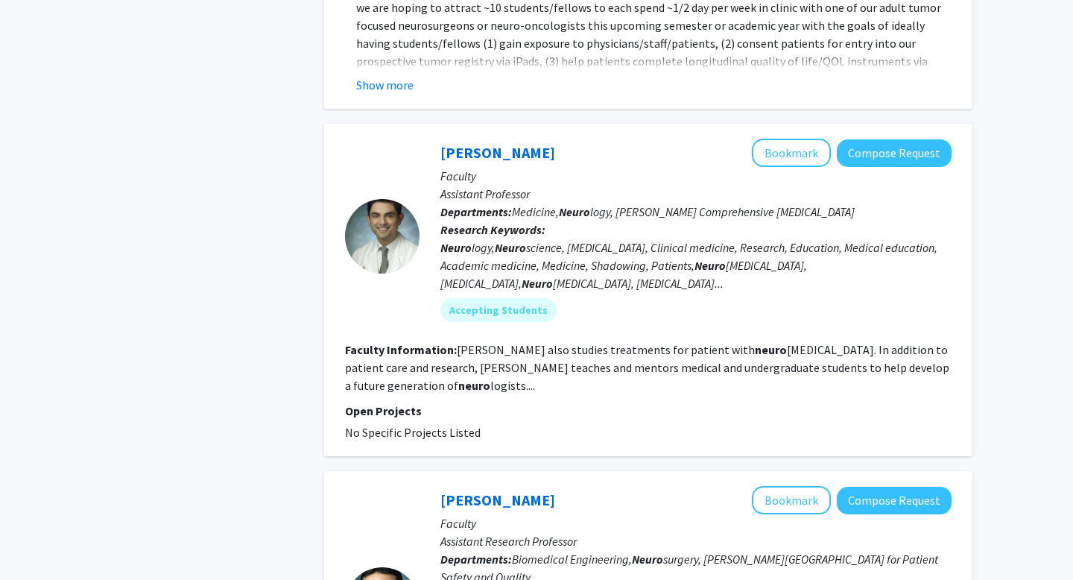
click at [434, 353] on fg-read-more "[PERSON_NAME] also studies treatments for patient with neuro [MEDICAL_DATA]. In…" at bounding box center [647, 367] width 604 height 51
drag, startPoint x: 436, startPoint y: 136, endPoint x: 521, endPoint y: 137, distance: 85.0
click at [521, 139] on div "[PERSON_NAME] Bookmark Compose Request Faculty Assistant Professor Departments:…" at bounding box center [686, 236] width 532 height 194
copy link "[PERSON_NAME]"
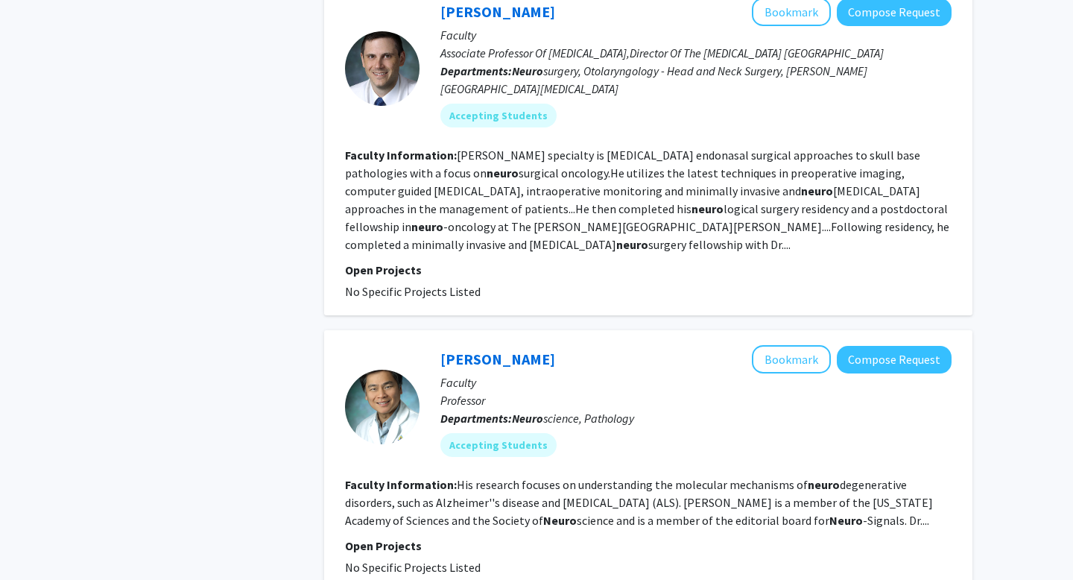
scroll to position [2198, 0]
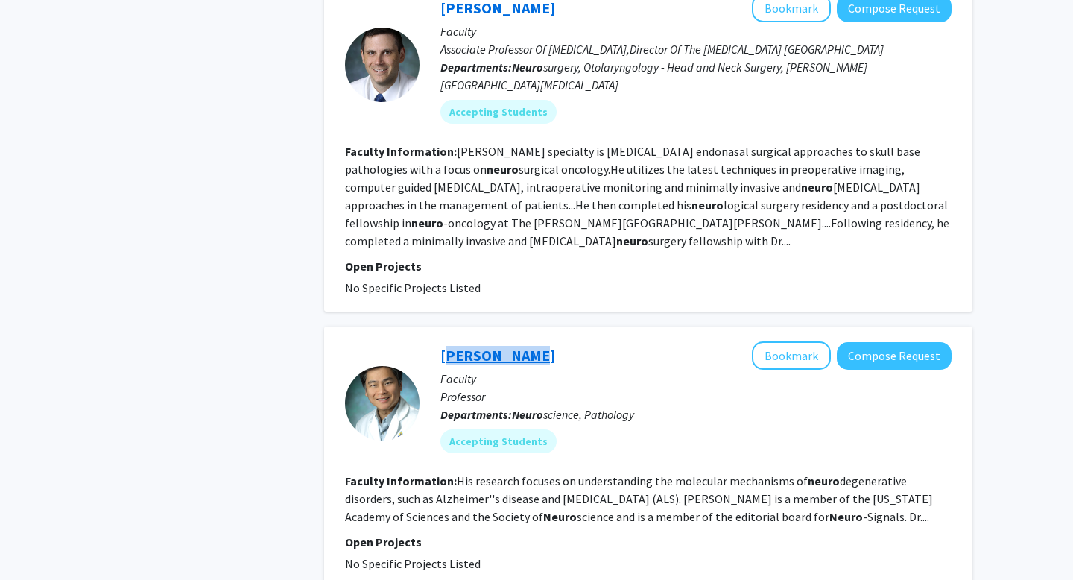
drag, startPoint x: 436, startPoint y: 298, endPoint x: 516, endPoint y: 294, distance: 79.8
click at [516, 341] on div "[PERSON_NAME] Bookmark Compose Request Faculty Professor Departments: Neuro sci…" at bounding box center [686, 402] width 532 height 123
copy link "[PERSON_NAME]"
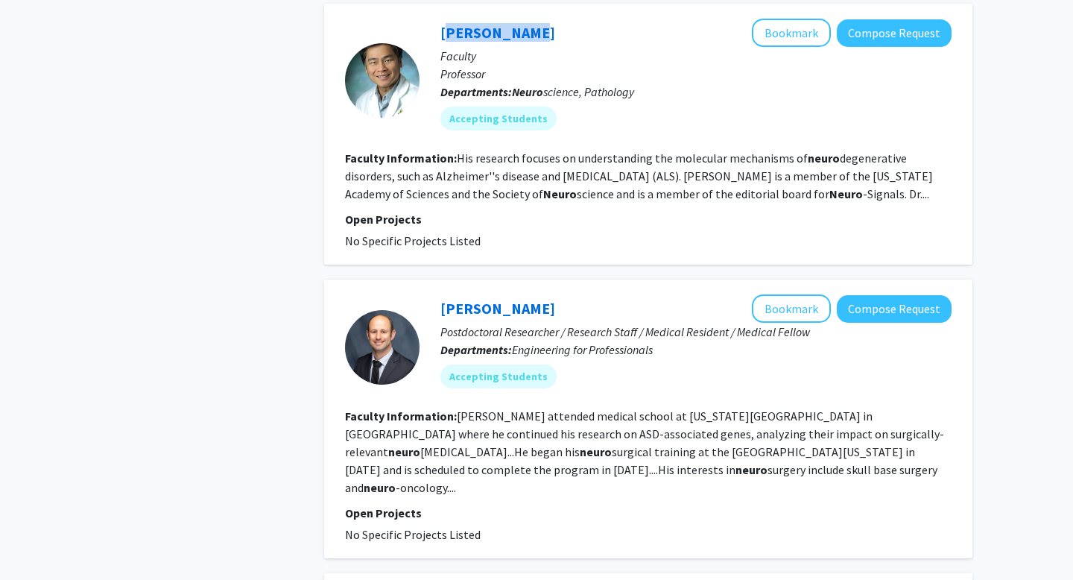
scroll to position [2523, 0]
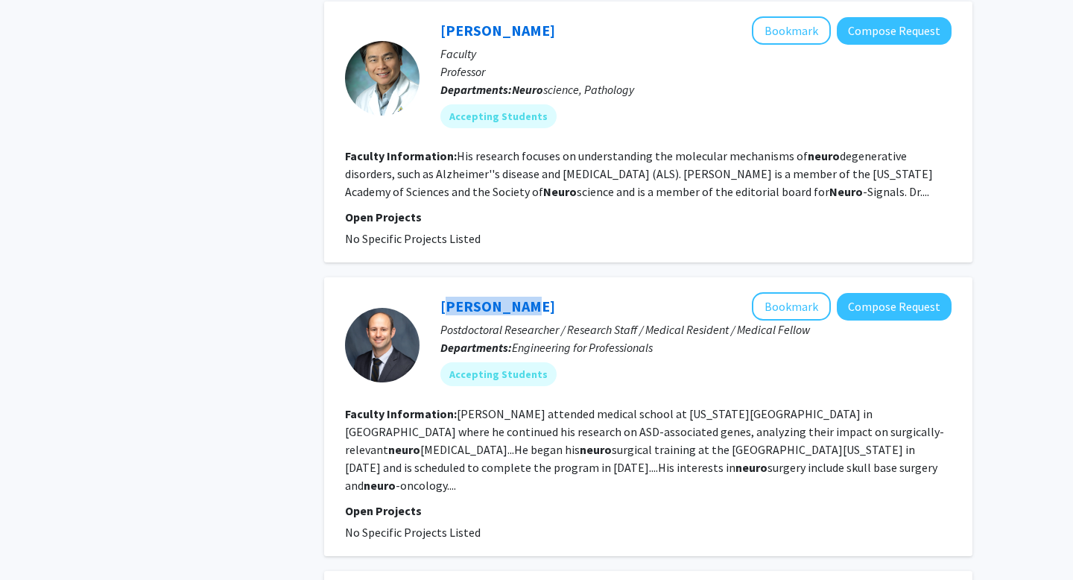
drag, startPoint x: 437, startPoint y: 247, endPoint x: 516, endPoint y: 259, distance: 79.9
click at [516, 292] on div "[PERSON_NAME] Bookmark Compose Request Postdoctoral Researcher / Research Staff…" at bounding box center [686, 344] width 532 height 105
copy link "[PERSON_NAME]"
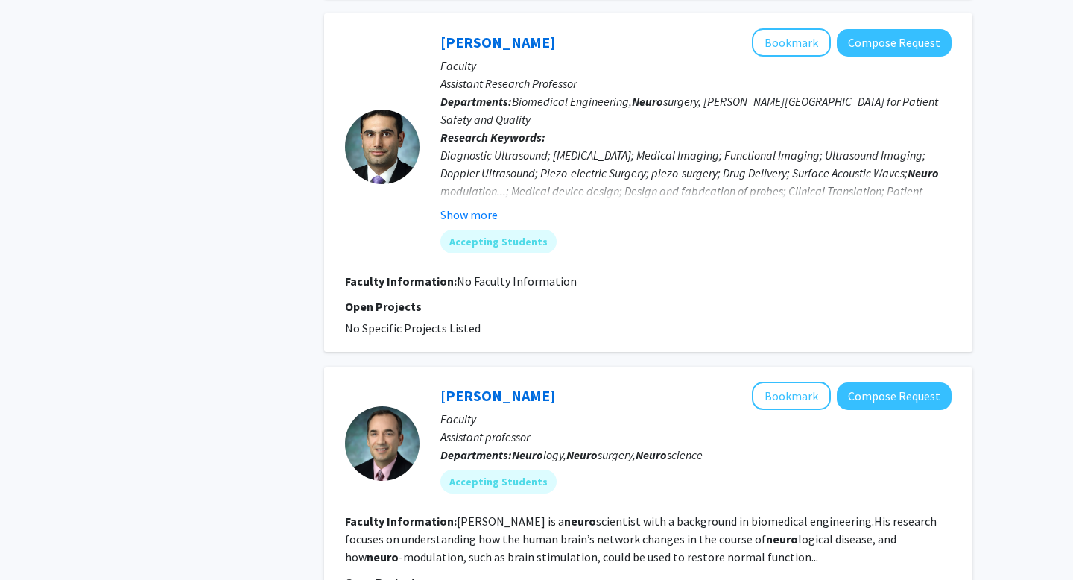
scroll to position [1036, 0]
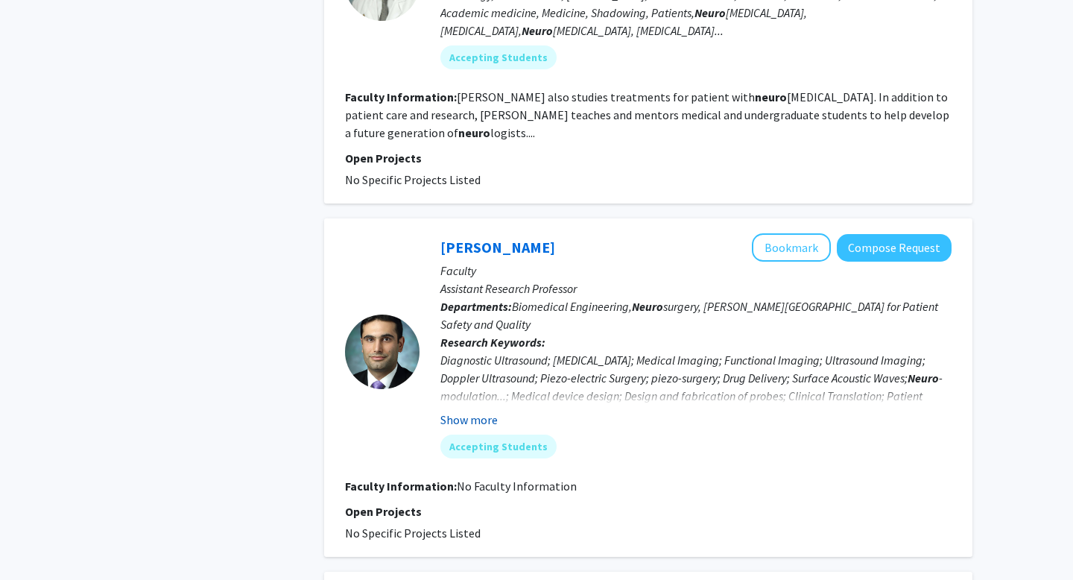
click at [472, 411] on button "Show more" at bounding box center [468, 420] width 57 height 18
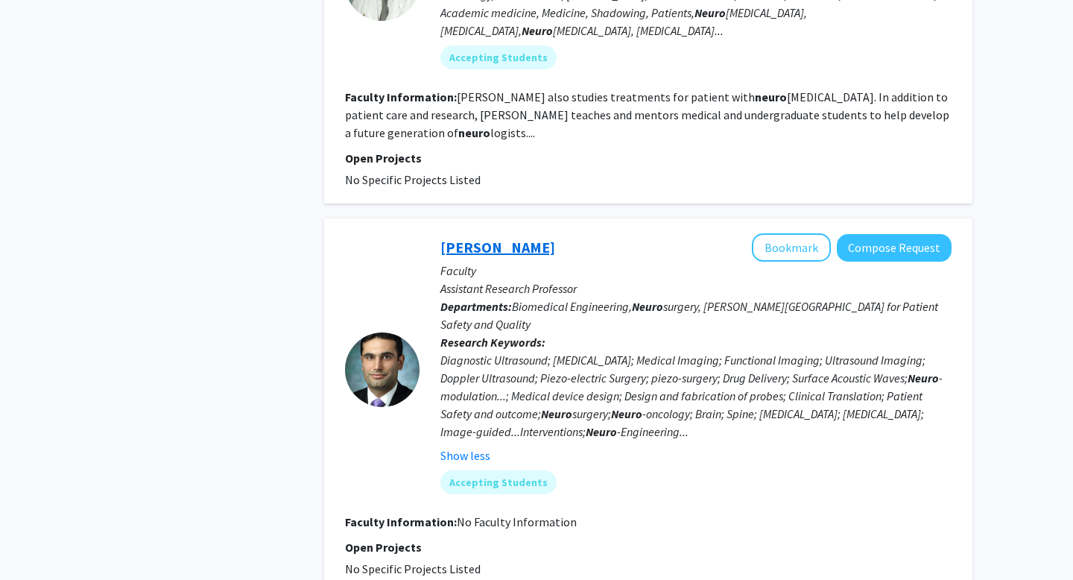
drag, startPoint x: 432, startPoint y: 232, endPoint x: 537, endPoint y: 233, distance: 105.1
click at [537, 233] on div "[PERSON_NAME] Bookmark Compose Request Faculty Assistant Research Professor Dep…" at bounding box center [686, 369] width 532 height 272
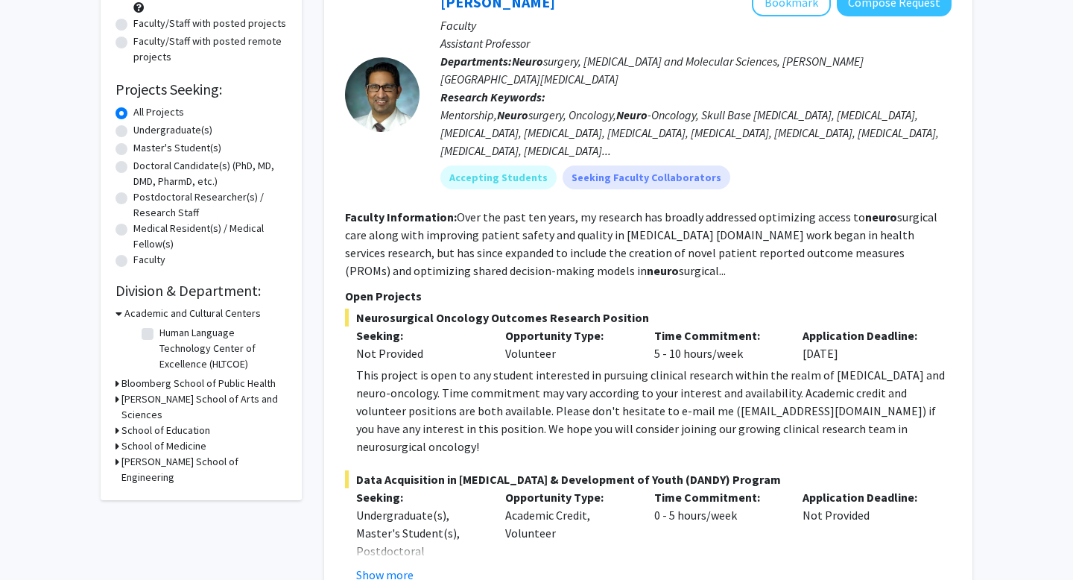
scroll to position [264, 0]
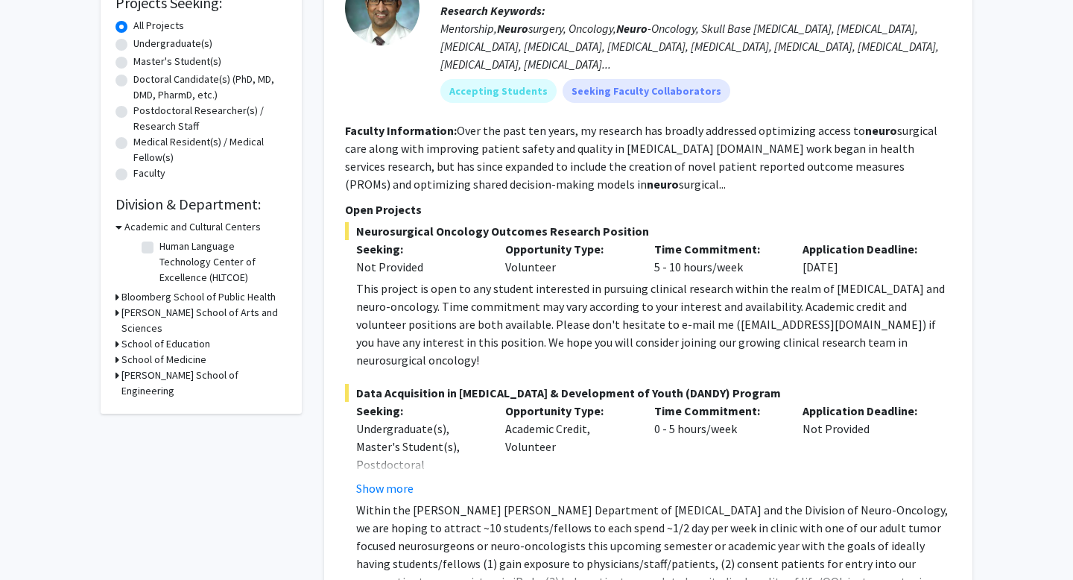
click at [180, 352] on h3 "School of Medicine" at bounding box center [163, 360] width 85 height 16
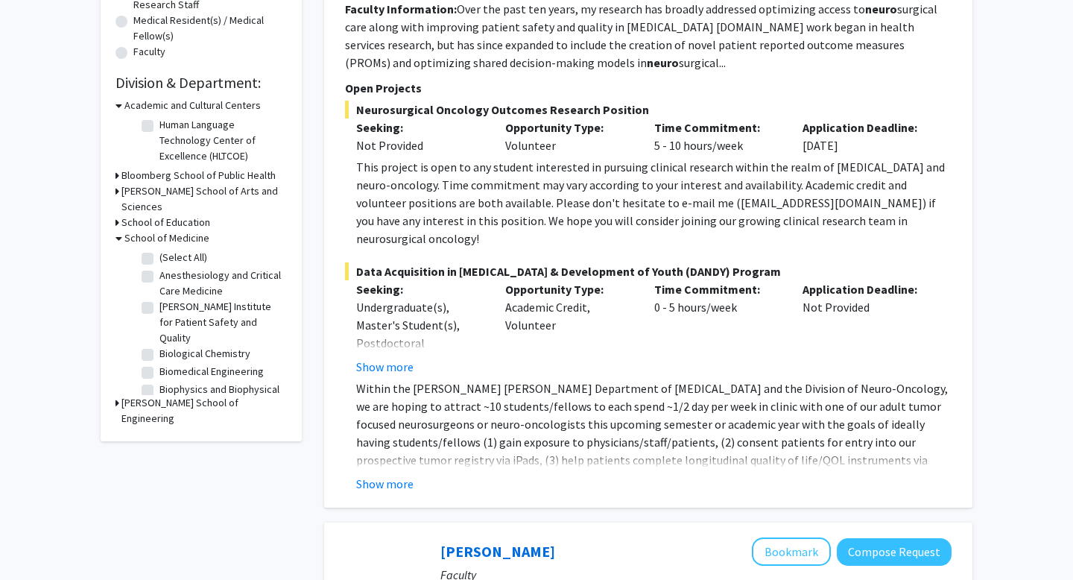
scroll to position [0, 0]
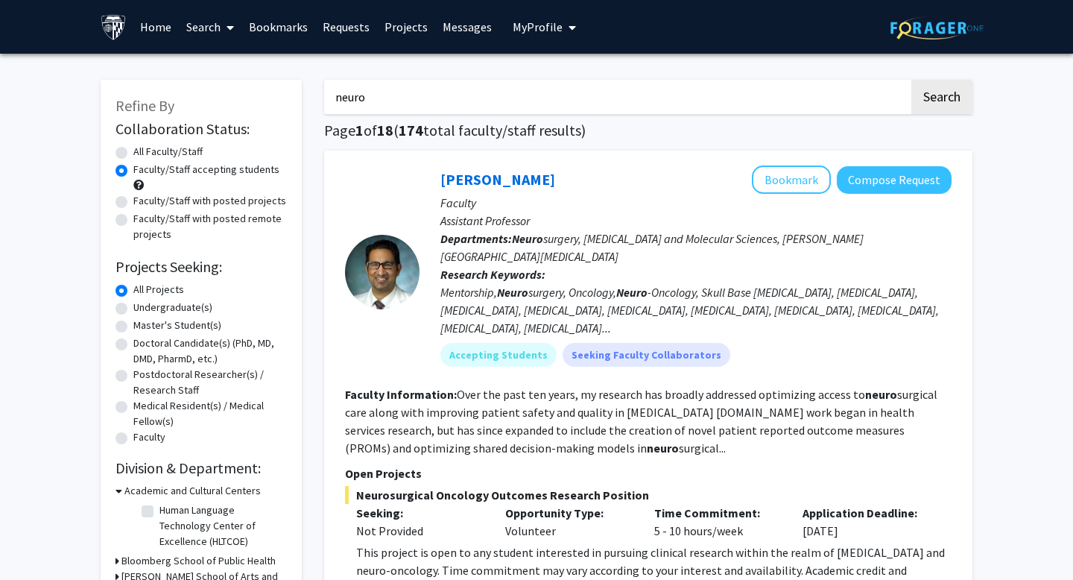
click at [462, 91] on input "neuro" at bounding box center [616, 97] width 585 height 34
type input "neuroscience"
click at [911, 80] on button "Search" at bounding box center [941, 97] width 61 height 34
radio input "true"
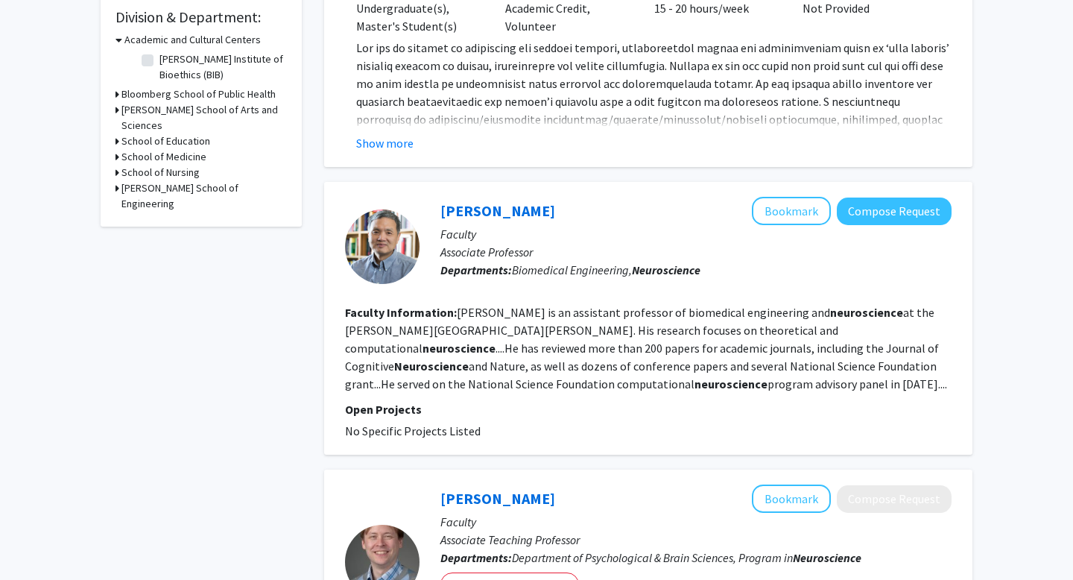
scroll to position [455, 0]
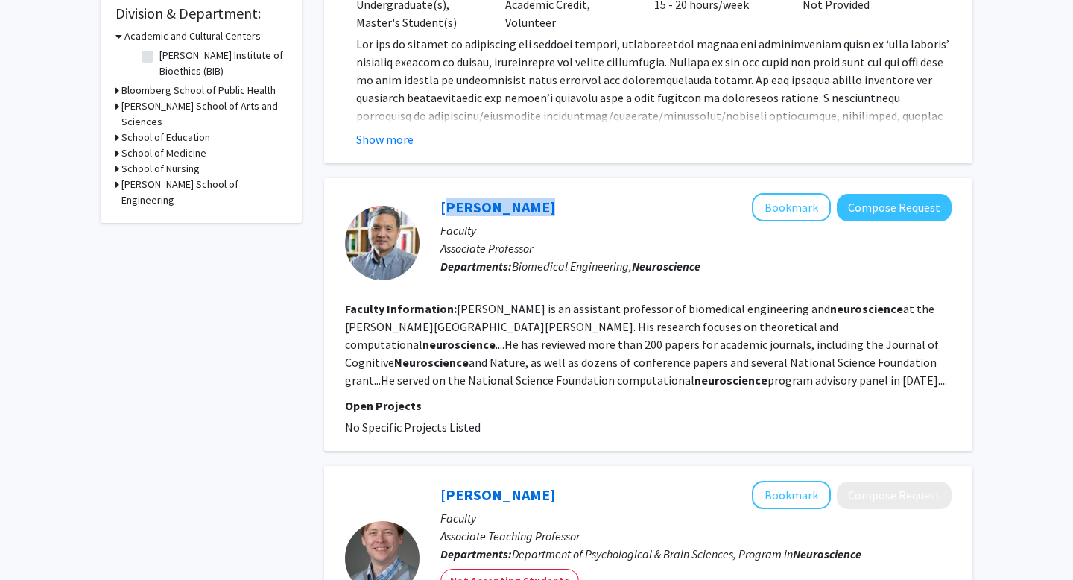
drag, startPoint x: 434, startPoint y: 209, endPoint x: 538, endPoint y: 215, distance: 104.5
click at [538, 215] on div "[PERSON_NAME] Bookmark Compose Request Faculty Associate Professor Departments:…" at bounding box center [686, 242] width 532 height 99
copy link "[PERSON_NAME]"
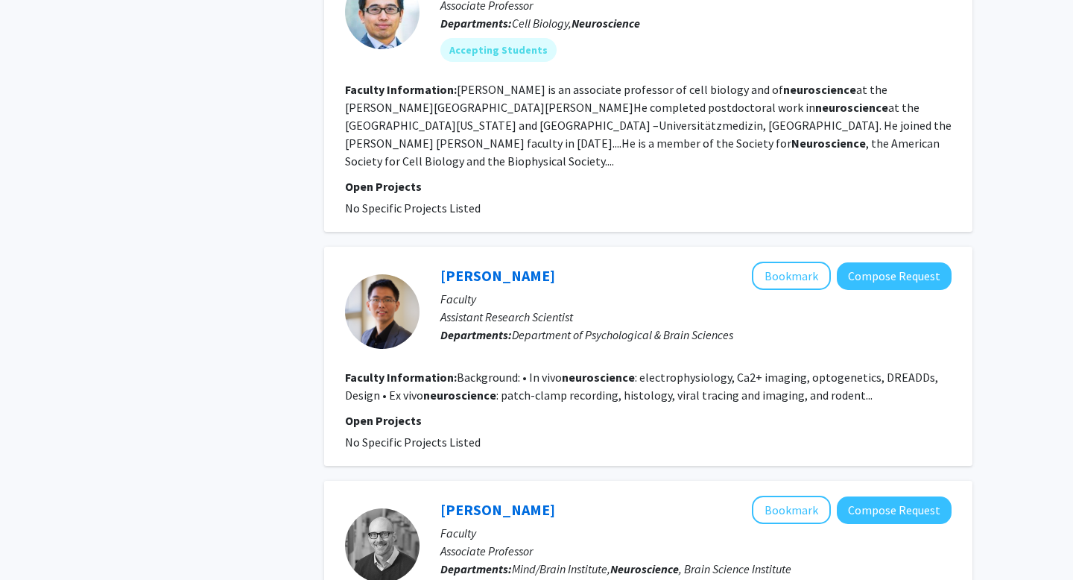
scroll to position [1293, 0]
drag, startPoint x: 431, startPoint y: 257, endPoint x: 524, endPoint y: 264, distance: 92.6
click at [524, 264] on div "[PERSON_NAME] Bookmark Compose Request Faculty Assistant Research Scientist Dep…" at bounding box center [686, 310] width 532 height 99
copy link "[PERSON_NAME]"
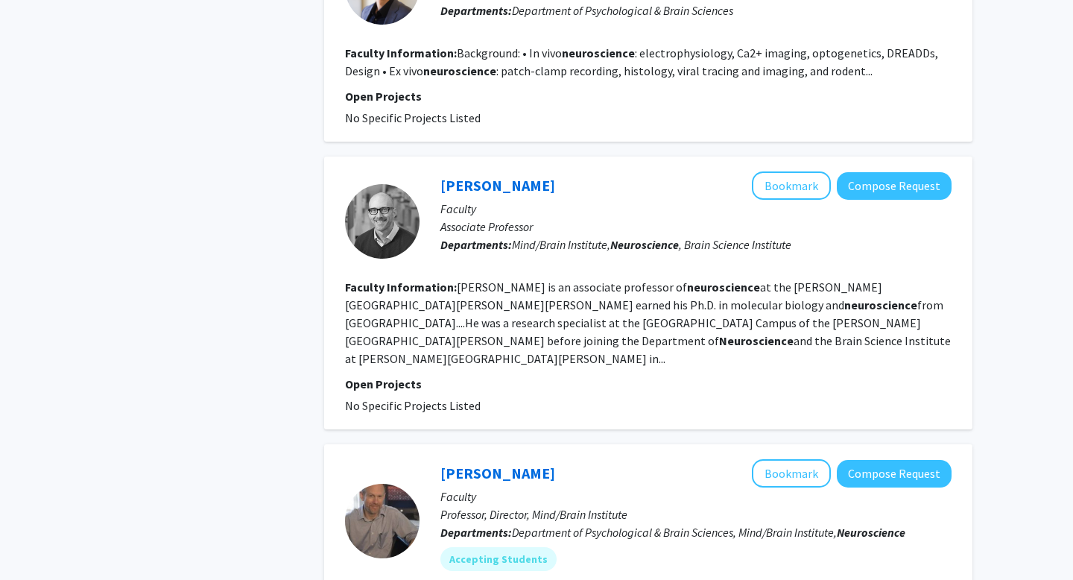
scroll to position [1619, 0]
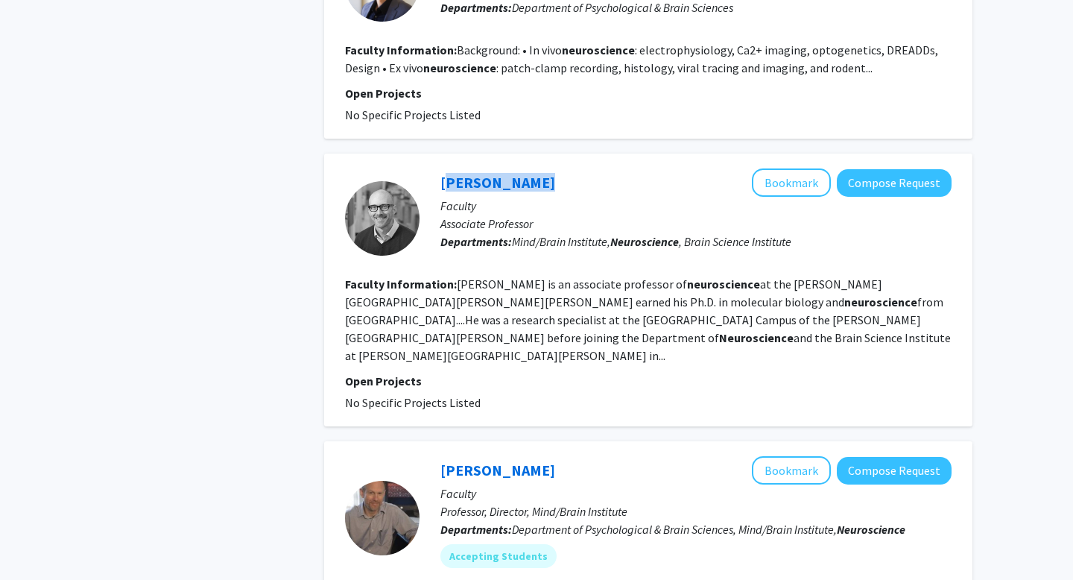
drag, startPoint x: 436, startPoint y: 161, endPoint x: 536, endPoint y: 165, distance: 99.9
click at [536, 168] on div "[PERSON_NAME] Bookmark Compose Request Faculty Associate Professor Departments:…" at bounding box center [686, 217] width 532 height 99
copy link "[PERSON_NAME]"
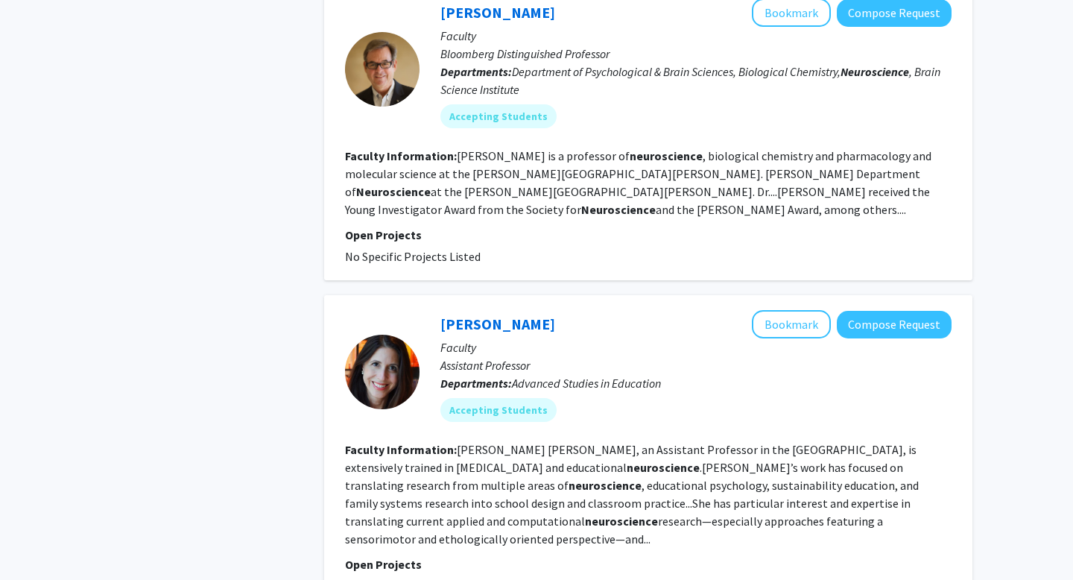
scroll to position [2392, 0]
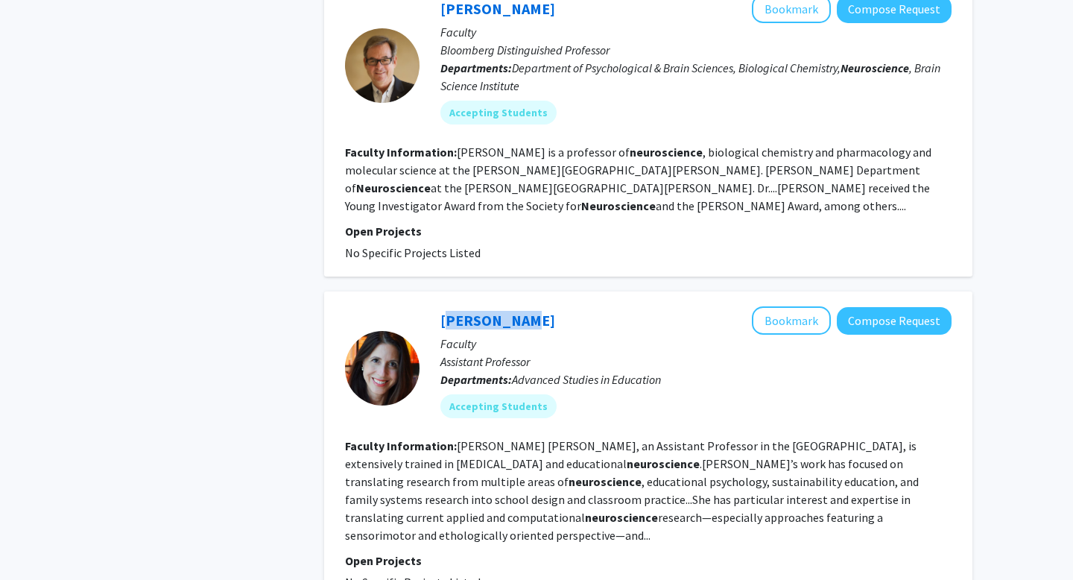
drag, startPoint x: 435, startPoint y: 267, endPoint x: 519, endPoint y: 270, distance: 84.3
click at [519, 306] on div "[PERSON_NAME] Bookmark Compose Request Faculty Assistant Professor Departments:…" at bounding box center [686, 367] width 532 height 123
copy link "[PERSON_NAME]"
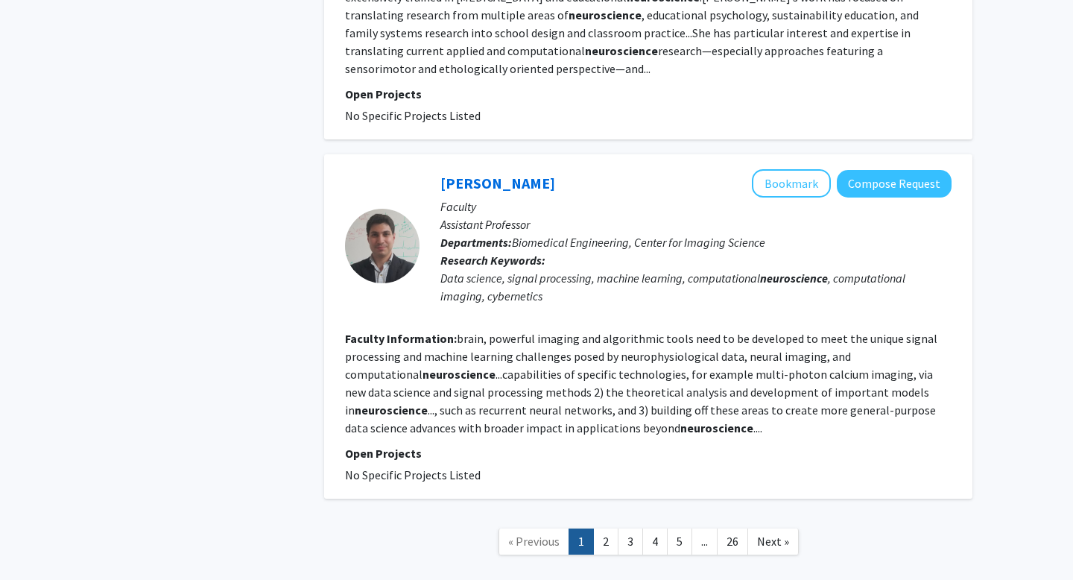
scroll to position [2868, 0]
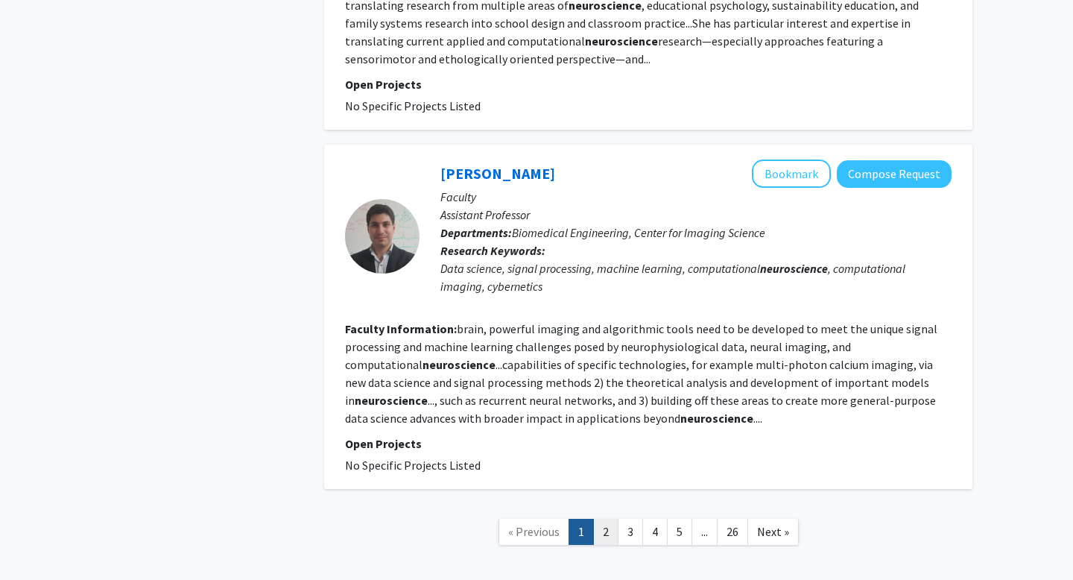
click at [605, 519] on link "2" at bounding box center [605, 532] width 25 height 26
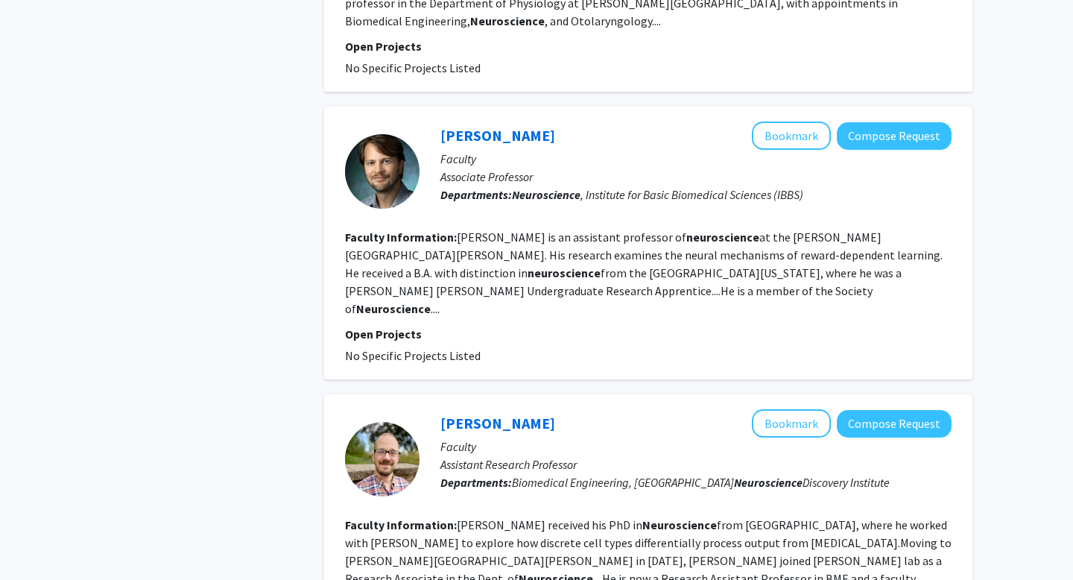
scroll to position [759, 0]
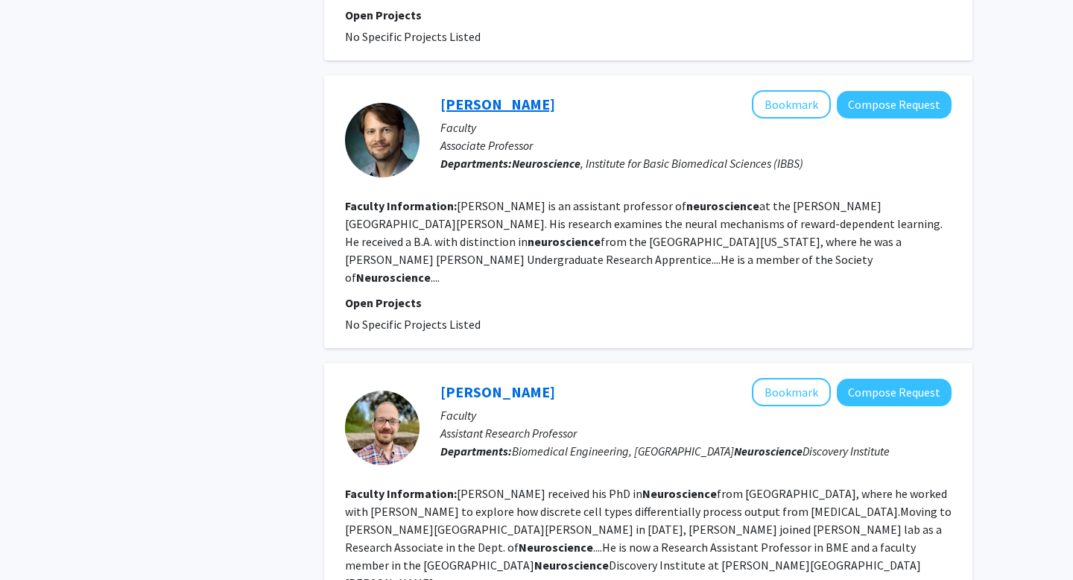
drag, startPoint x: 434, startPoint y: 56, endPoint x: 539, endPoint y: 69, distance: 106.7
click at [539, 90] on div "[PERSON_NAME] Bookmark Compose Request Faculty Associate Professor Departments:…" at bounding box center [686, 139] width 532 height 99
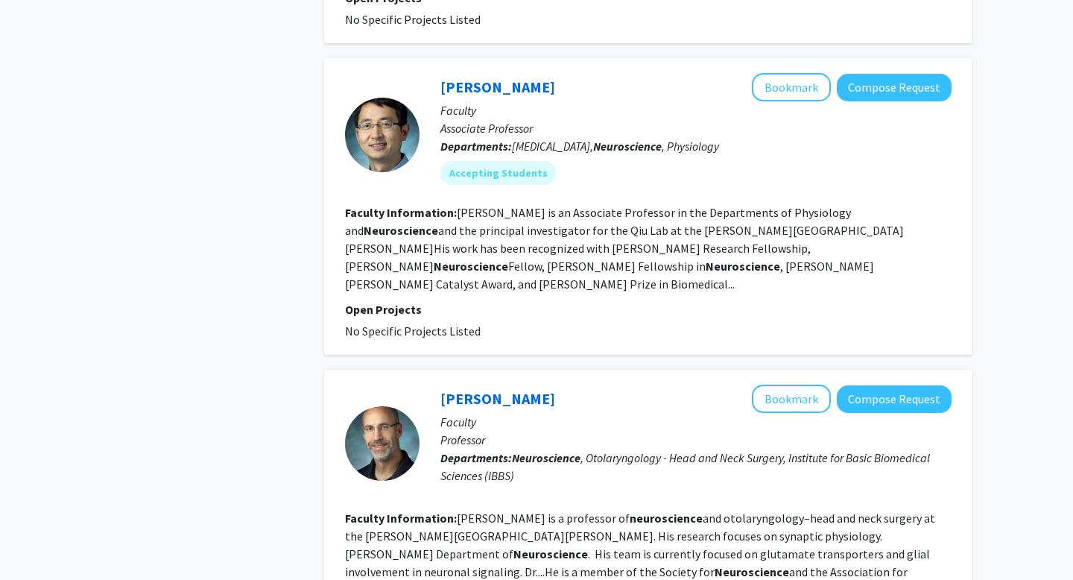
scroll to position [1381, 0]
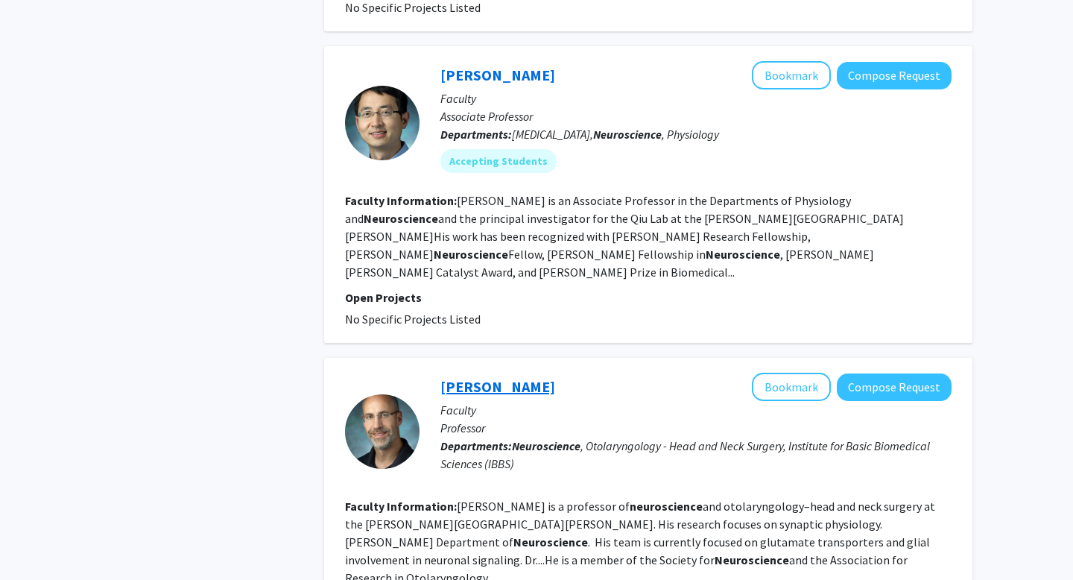
drag, startPoint x: 438, startPoint y: 303, endPoint x: 538, endPoint y: 305, distance: 99.9
click at [538, 373] on div "[PERSON_NAME] Bookmark Compose Request Faculty Professor Departments: Neuroscie…" at bounding box center [686, 431] width 532 height 117
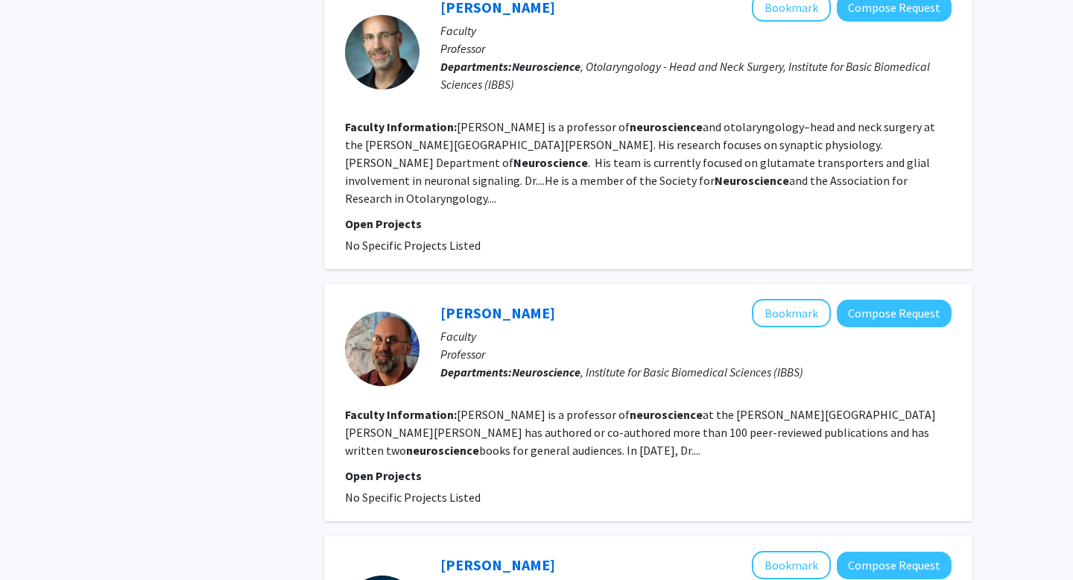
scroll to position [1763, 0]
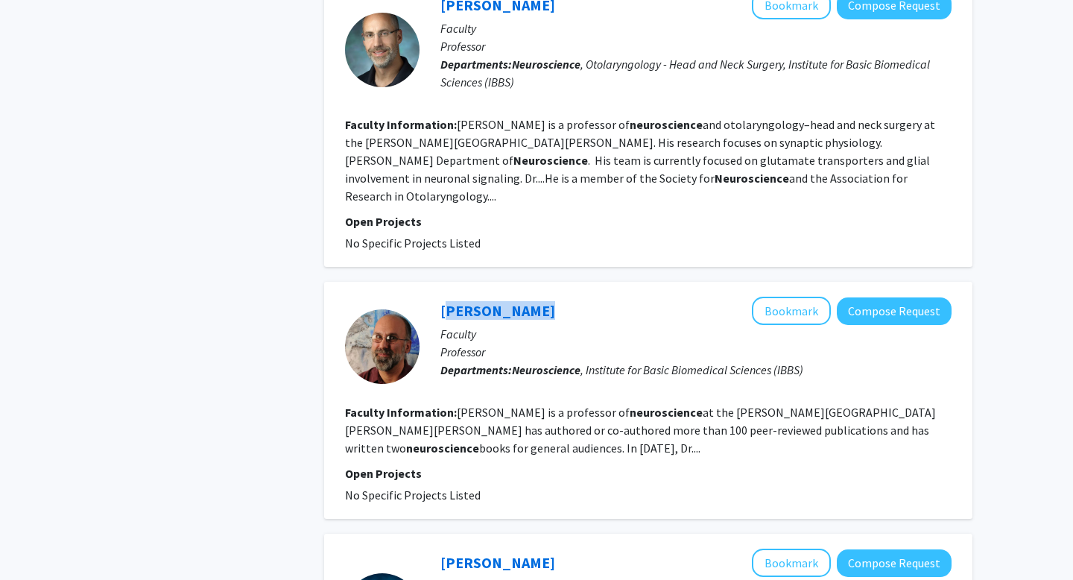
drag, startPoint x: 439, startPoint y: 205, endPoint x: 526, endPoint y: 210, distance: 87.3
click at [527, 297] on div "[PERSON_NAME] Bookmark Compose Request Faculty Professor Departments: Neuroscie…" at bounding box center [686, 346] width 532 height 99
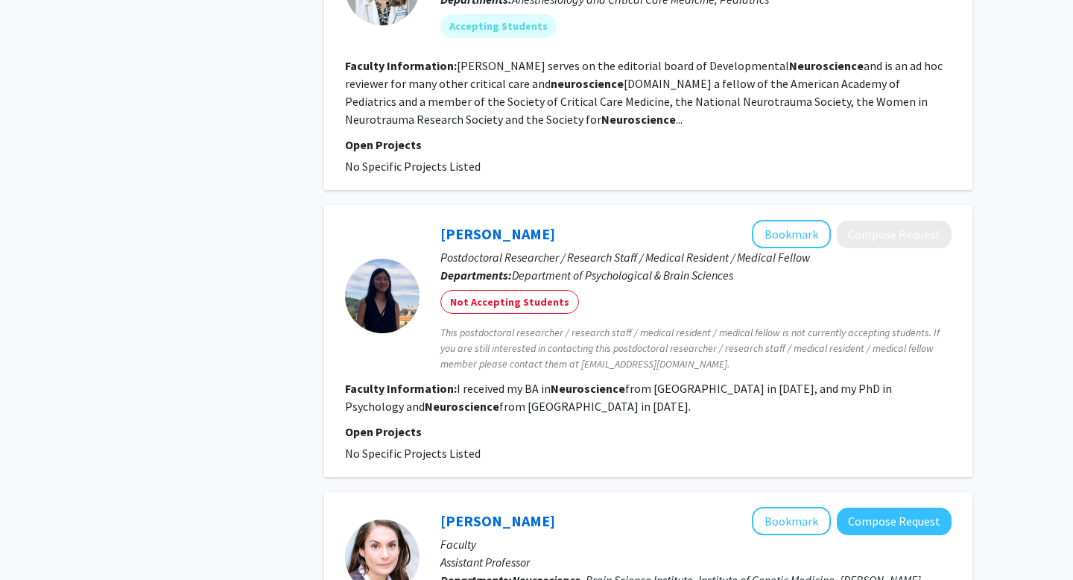
scroll to position [2545, 0]
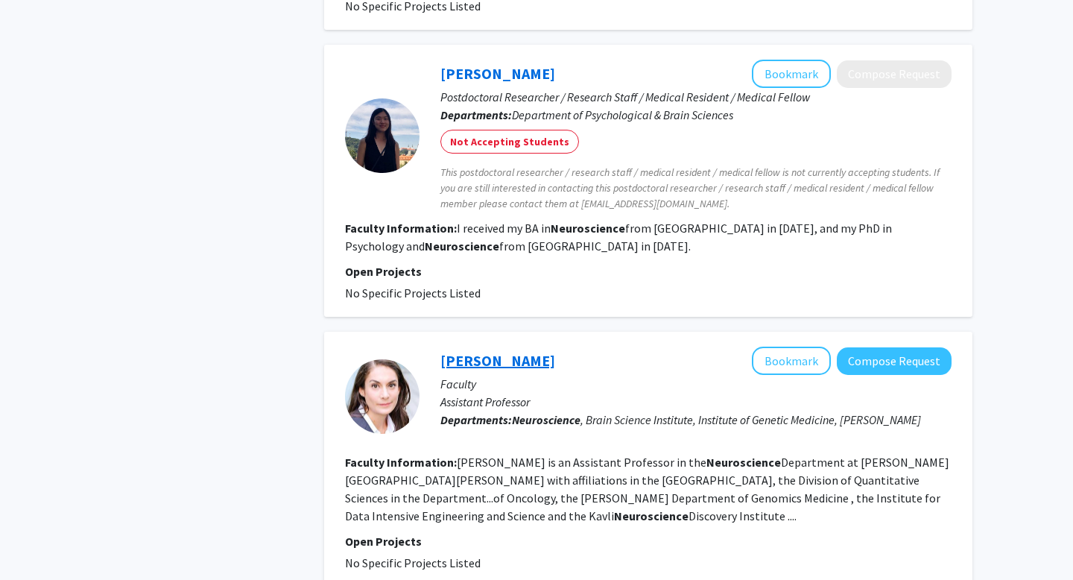
drag, startPoint x: 434, startPoint y: 253, endPoint x: 598, endPoint y: 258, distance: 163.3
click at [598, 346] on div "[PERSON_NAME] Compose Request Faculty Assistant Professor Departments: Neurosci…" at bounding box center [686, 395] width 532 height 99
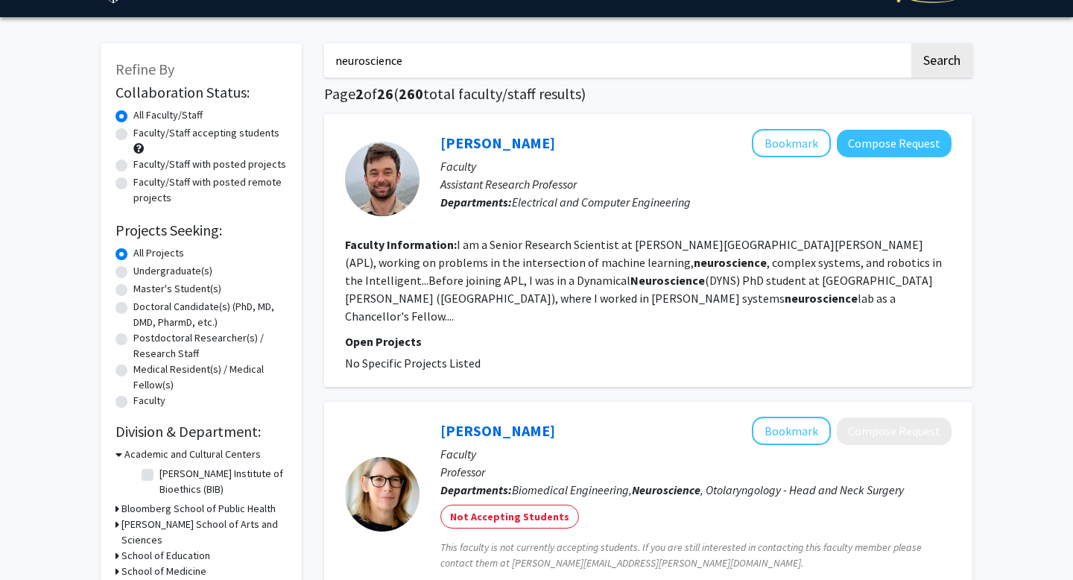
scroll to position [0, 0]
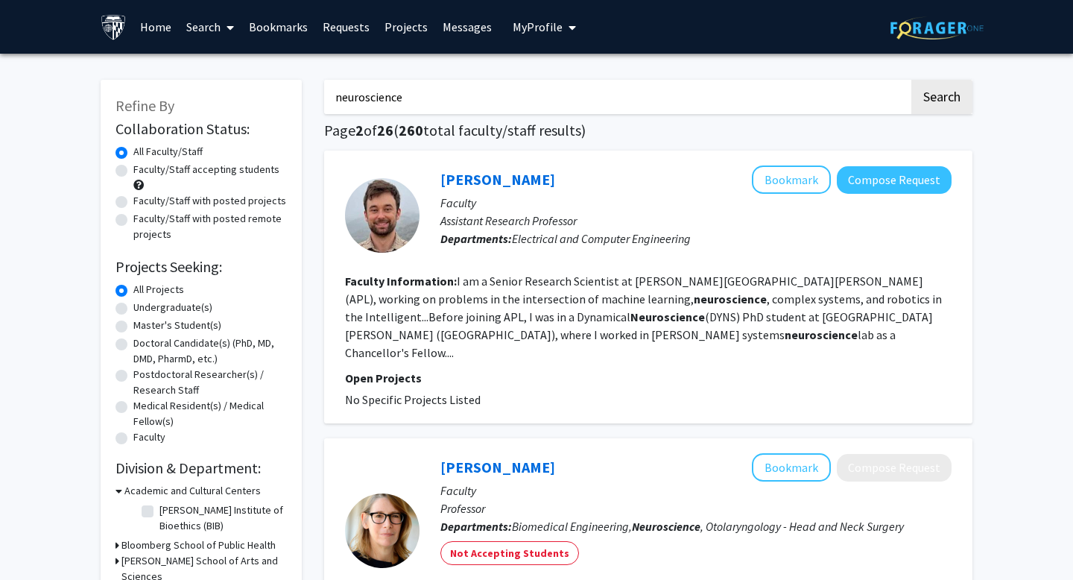
click at [527, 97] on input "neuroscience" at bounding box center [616, 97] width 585 height 34
type input "cellular"
click at [911, 80] on button "Search" at bounding box center [941, 97] width 61 height 34
